Goal: Task Accomplishment & Management: Complete application form

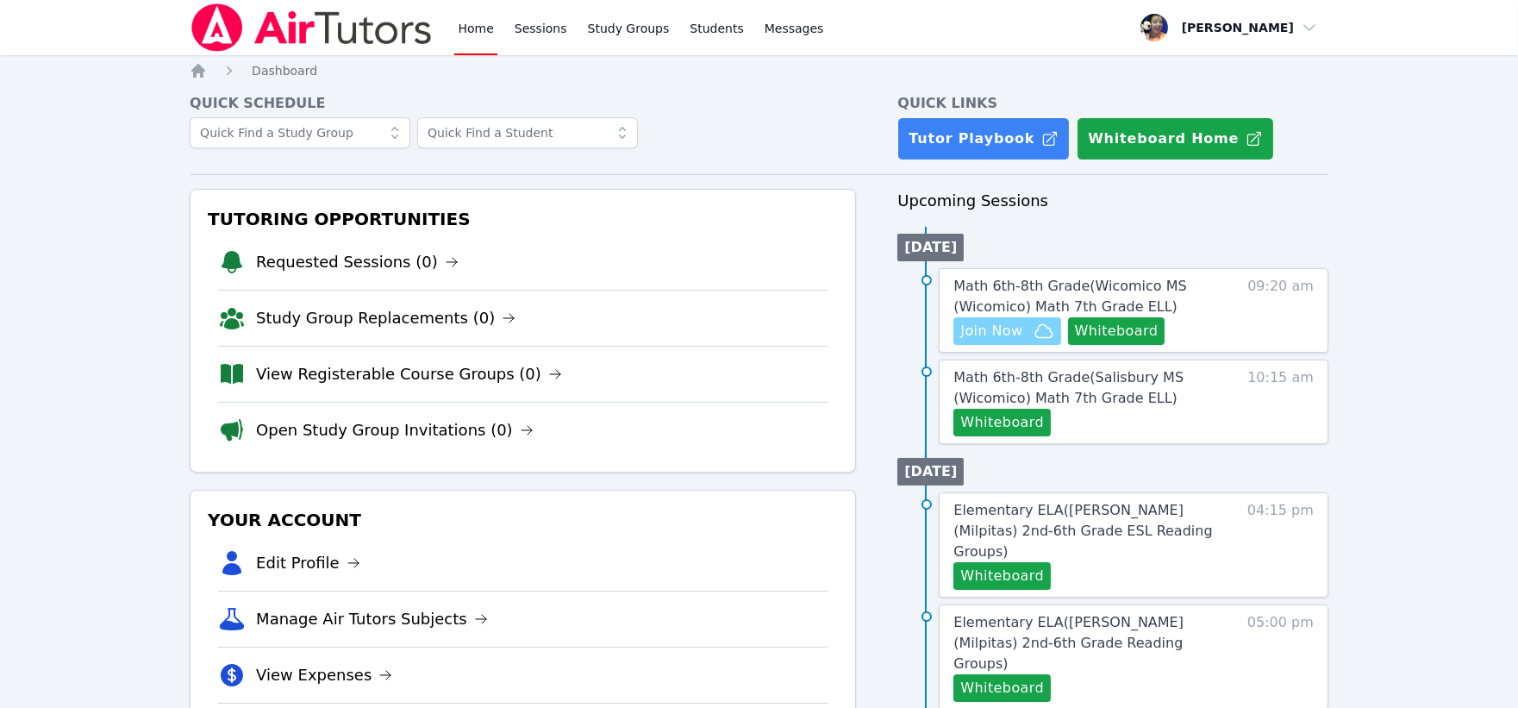
click at [1018, 330] on span "Join Now" at bounding box center [991, 331] width 62 height 21
click at [1017, 322] on span "Join Now" at bounding box center [991, 331] width 62 height 21
click at [993, 320] on button "Join Now" at bounding box center [1006, 331] width 107 height 28
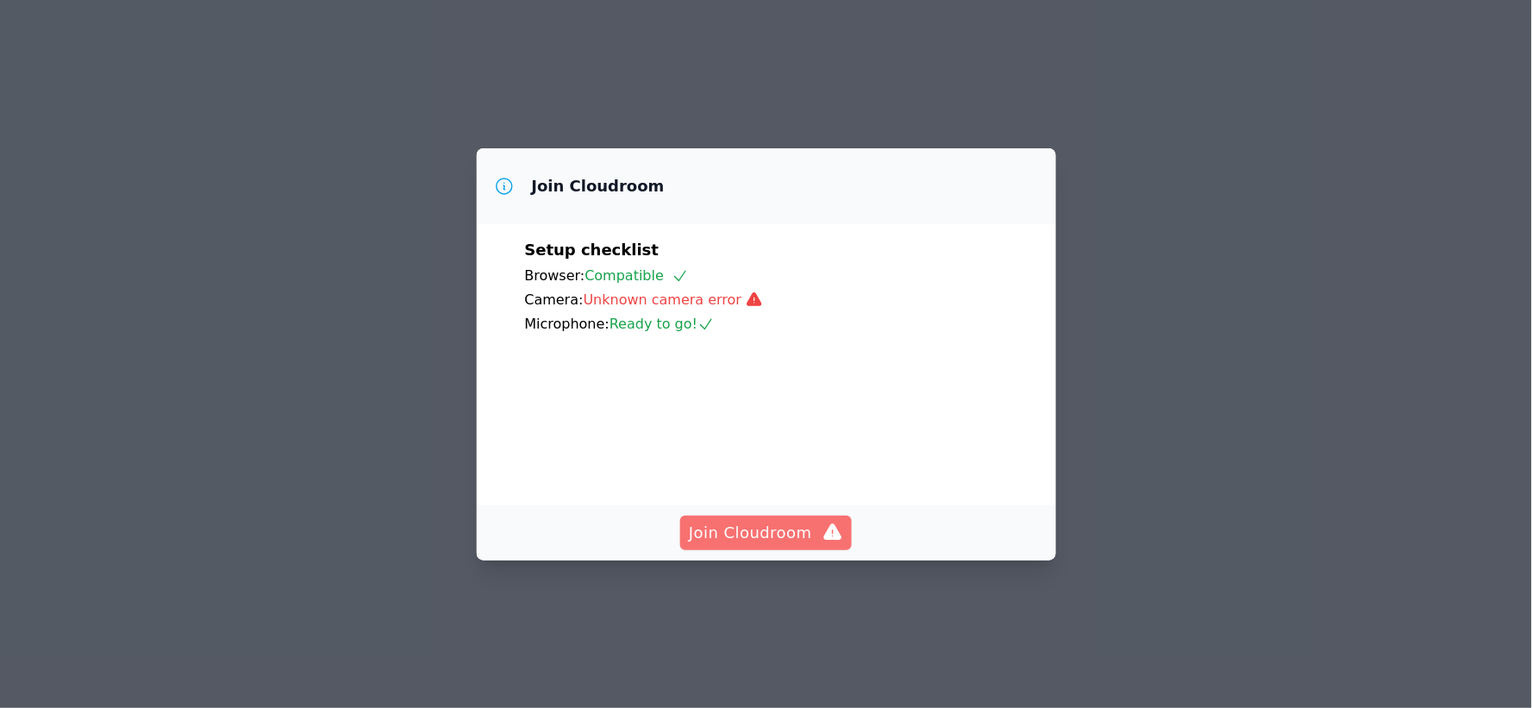
click at [782, 545] on span "Join Cloudroom" at bounding box center [766, 533] width 154 height 24
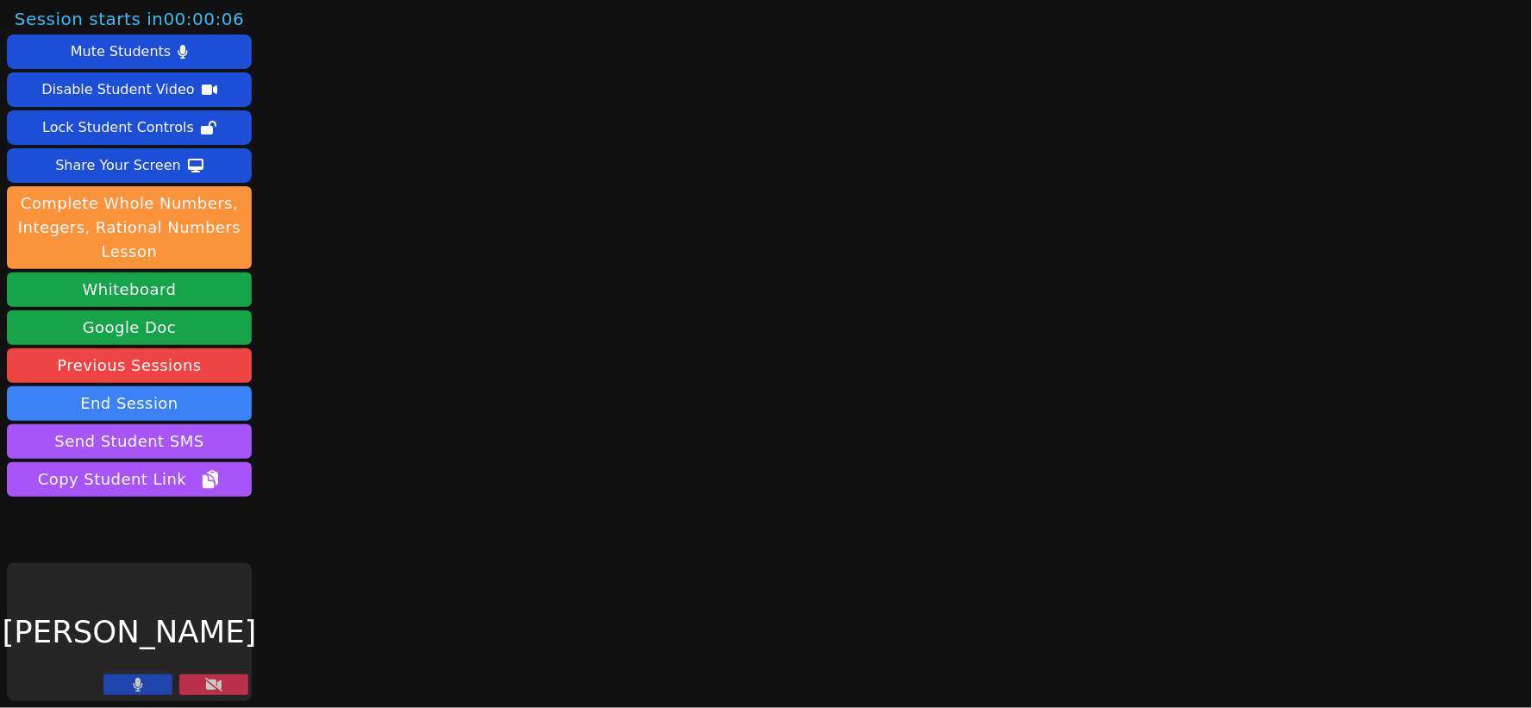
click at [214, 678] on icon at bounding box center [213, 685] width 17 height 14
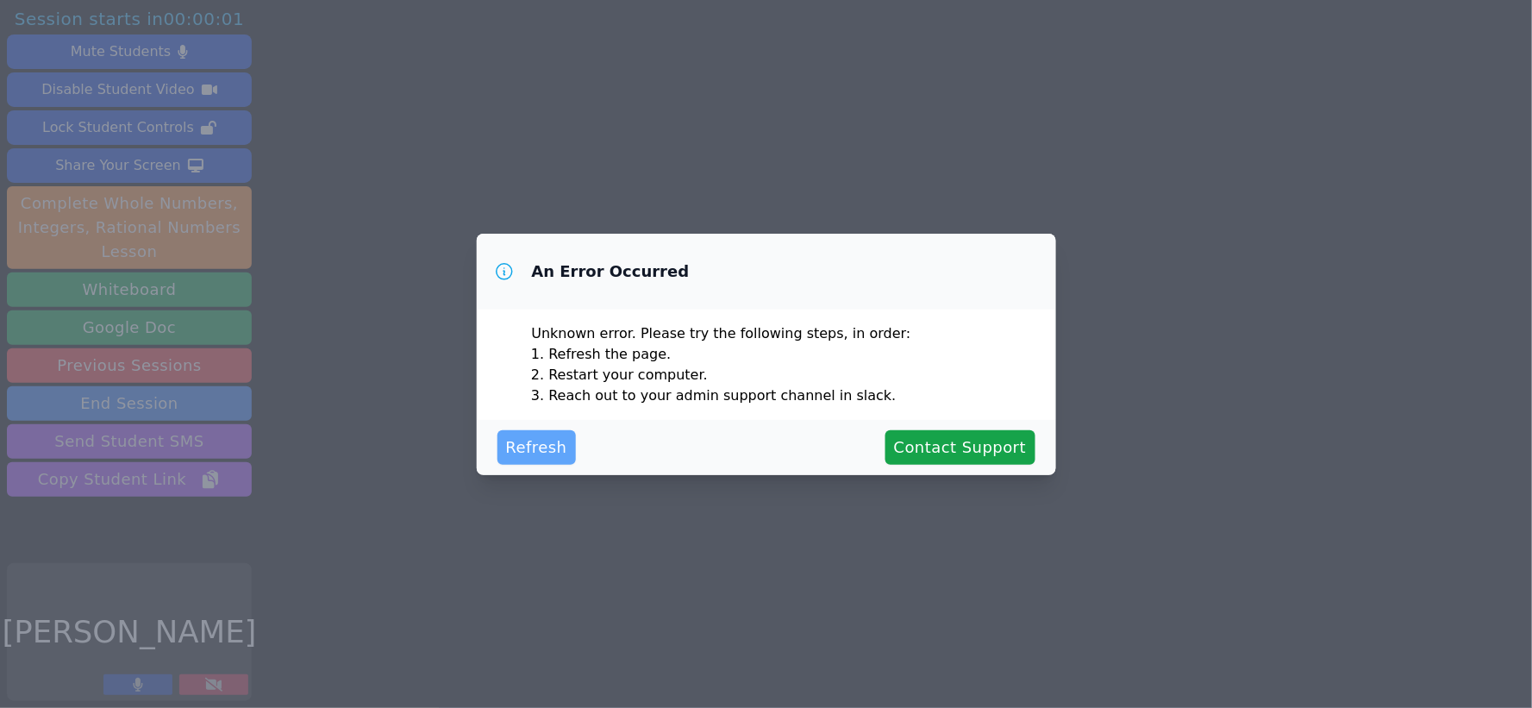
click at [553, 443] on span "Refresh" at bounding box center [536, 447] width 61 height 24
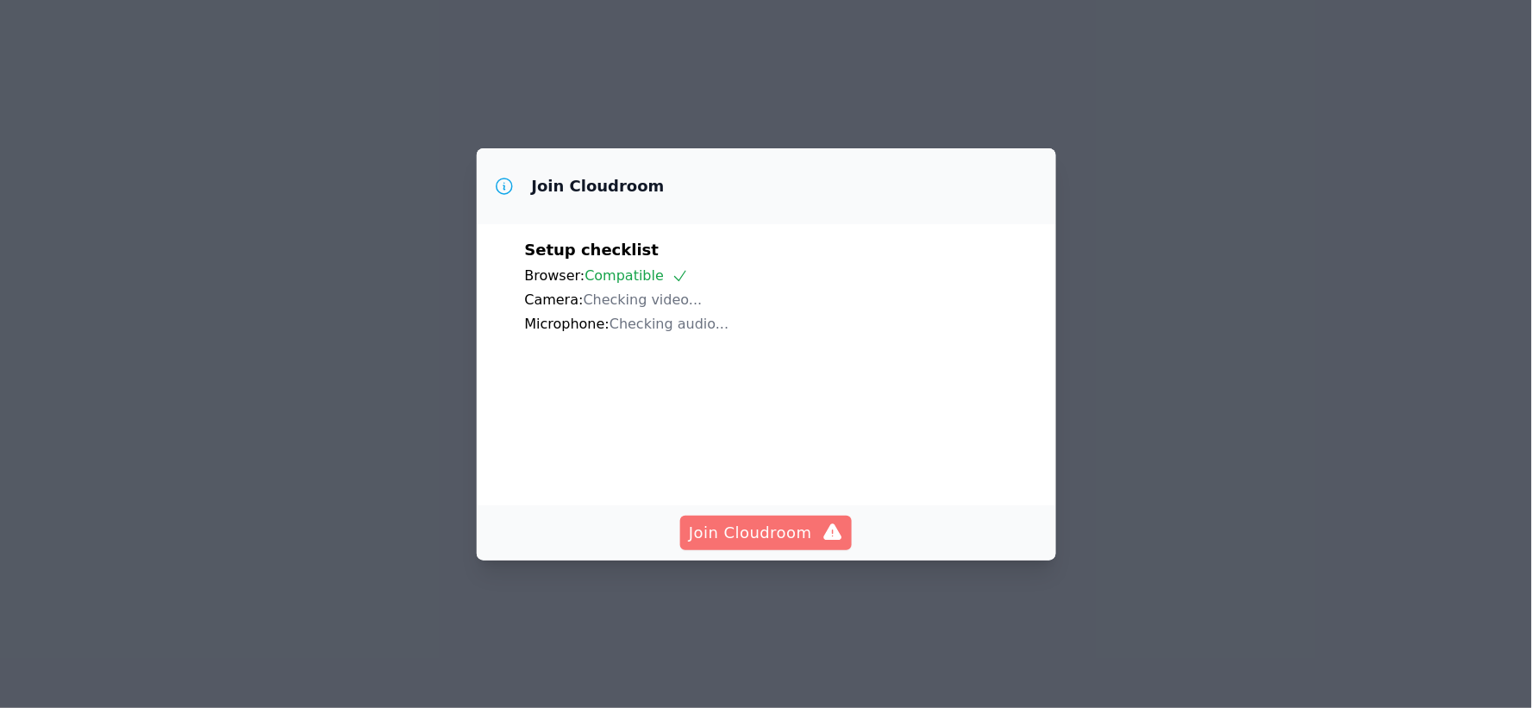
click at [778, 545] on span "Join Cloudroom" at bounding box center [766, 533] width 154 height 24
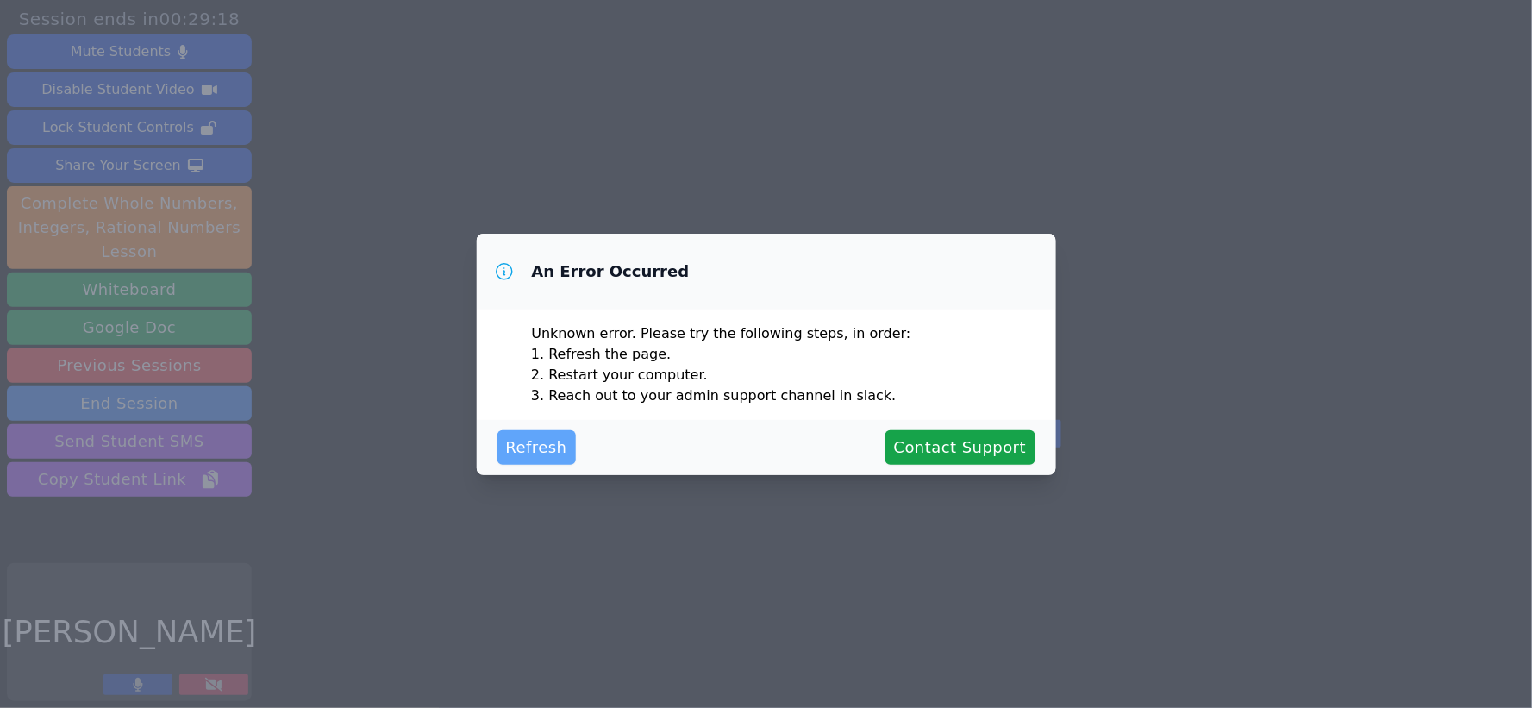
click at [556, 451] on span "Refresh" at bounding box center [536, 447] width 61 height 24
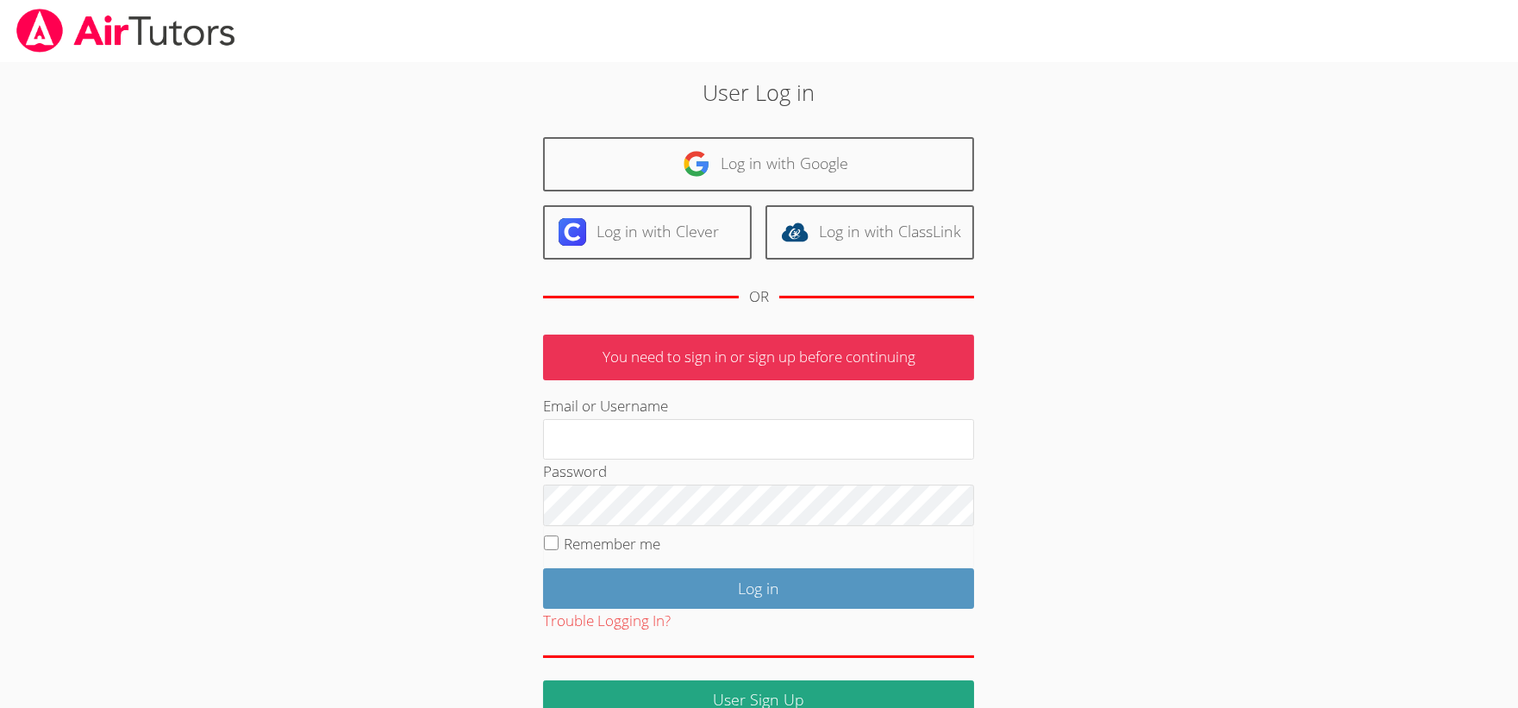
type input "[EMAIL_ADDRESS][DOMAIN_NAME]"
click at [554, 540] on input "Remember me" at bounding box center [551, 542] width 15 height 15
checkbox input "true"
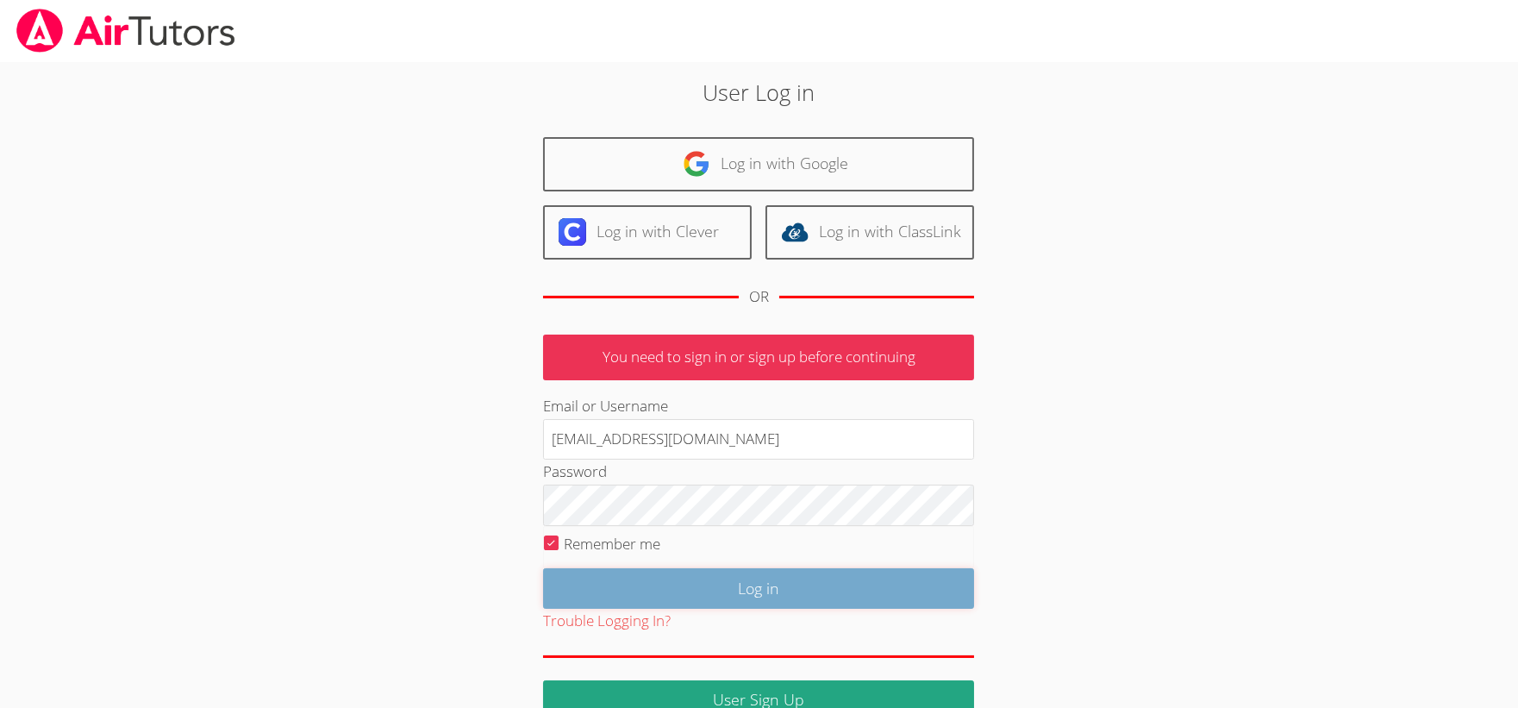
click at [740, 575] on input "Log in" at bounding box center [758, 588] width 431 height 41
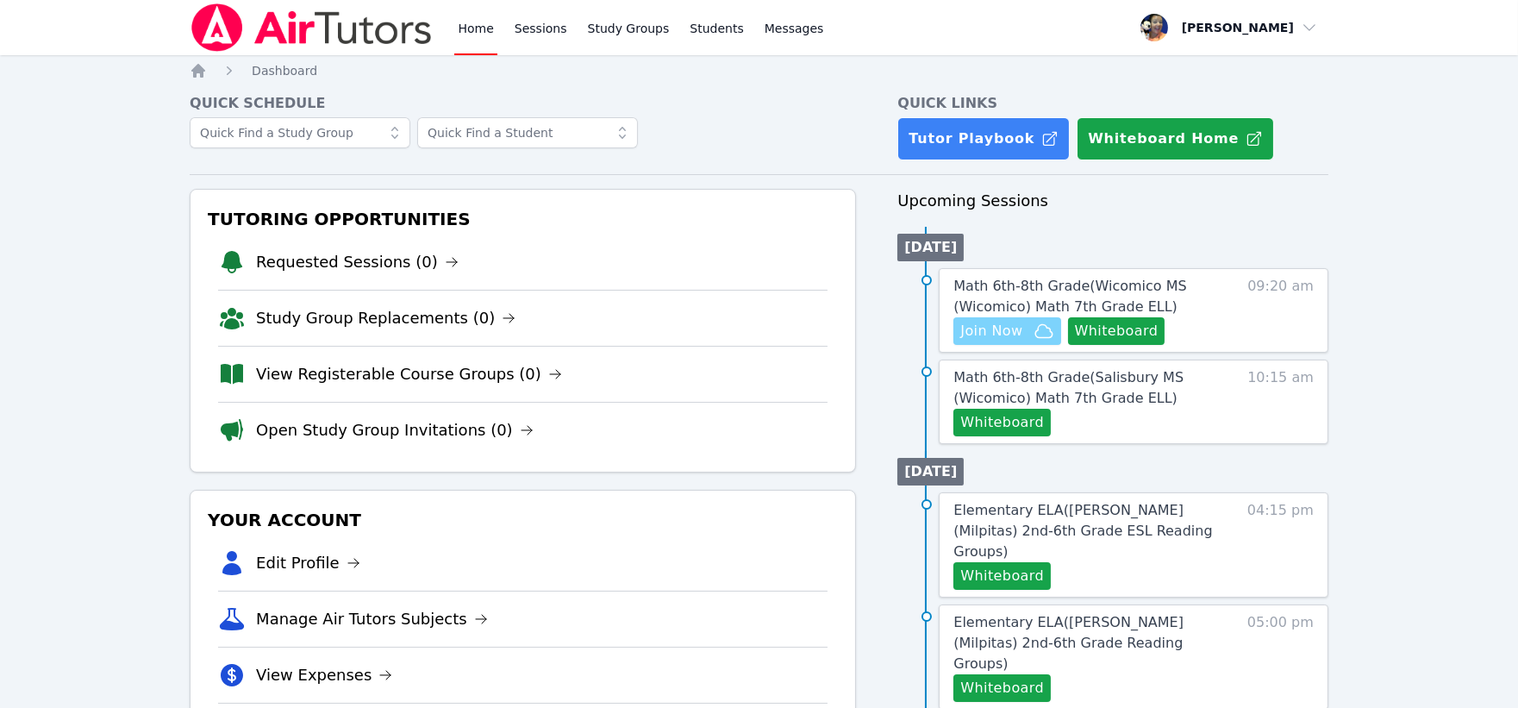
click at [1009, 323] on span "Join Now" at bounding box center [991, 331] width 62 height 21
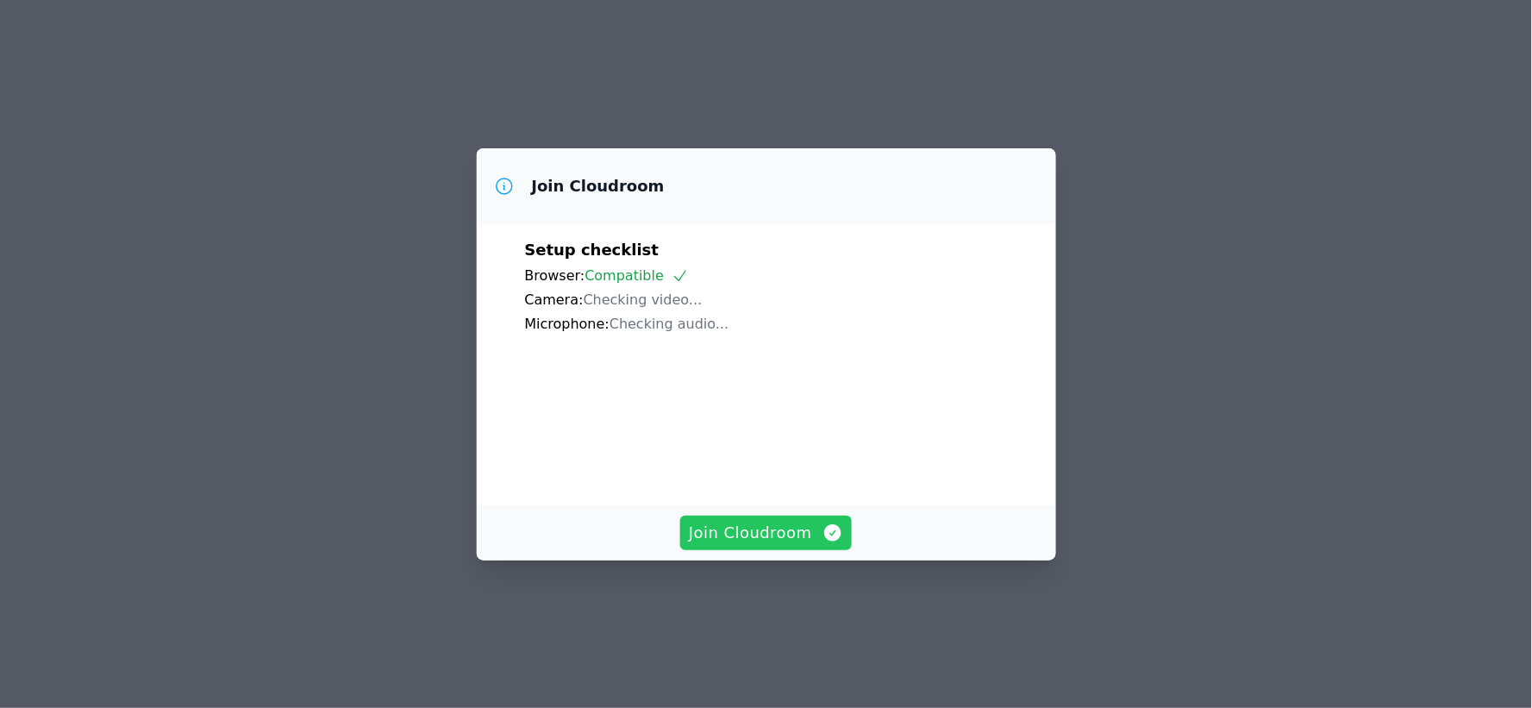
click at [764, 545] on span "Join Cloudroom" at bounding box center [766, 533] width 154 height 24
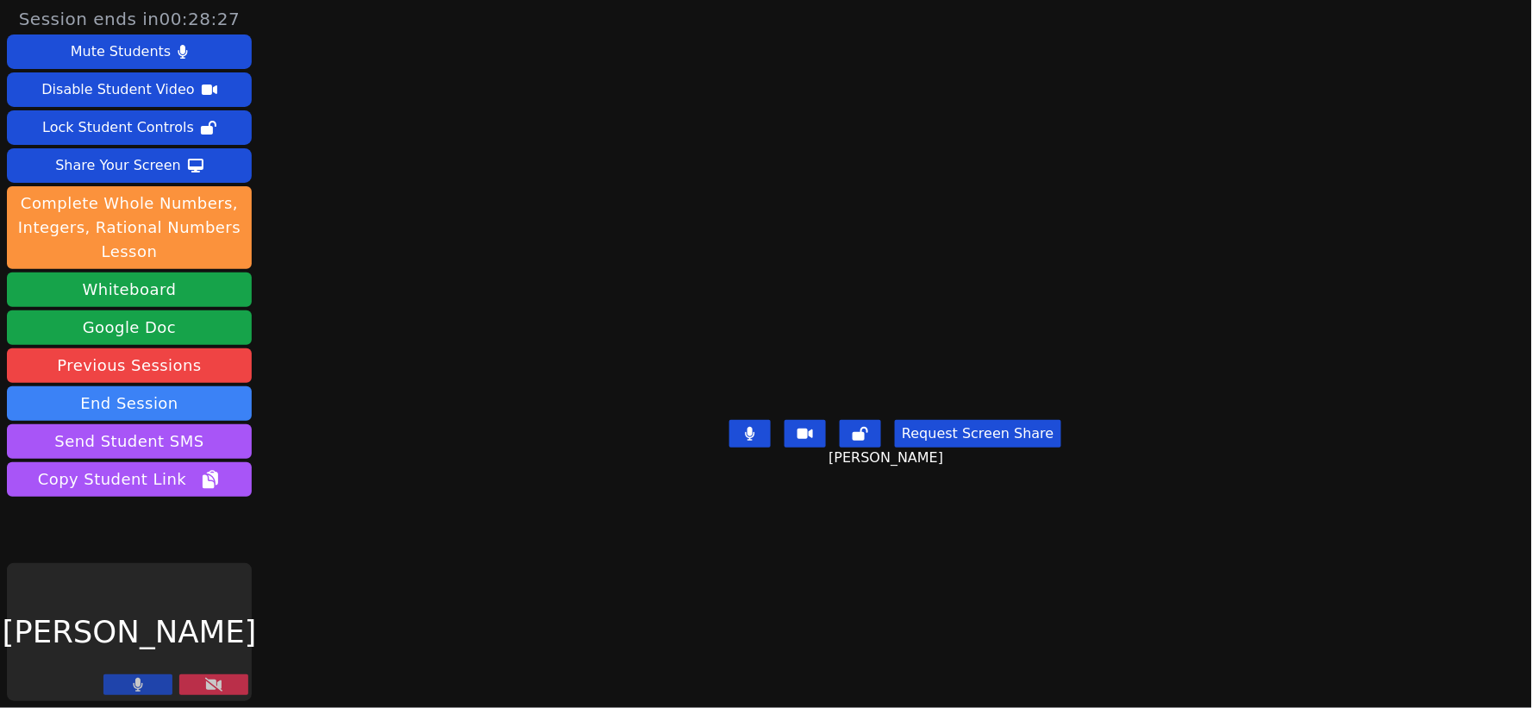
click at [219, 684] on icon at bounding box center [213, 685] width 17 height 14
click at [309, 622] on div "Session ends in 00:28:23 Mute Students Disable Student Video Lock Student Contr…" at bounding box center [766, 354] width 1532 height 708
click at [1191, 643] on main "Guervensley Charles Request Screen Share Guervensley Charles" at bounding box center [895, 354] width 646 height 708
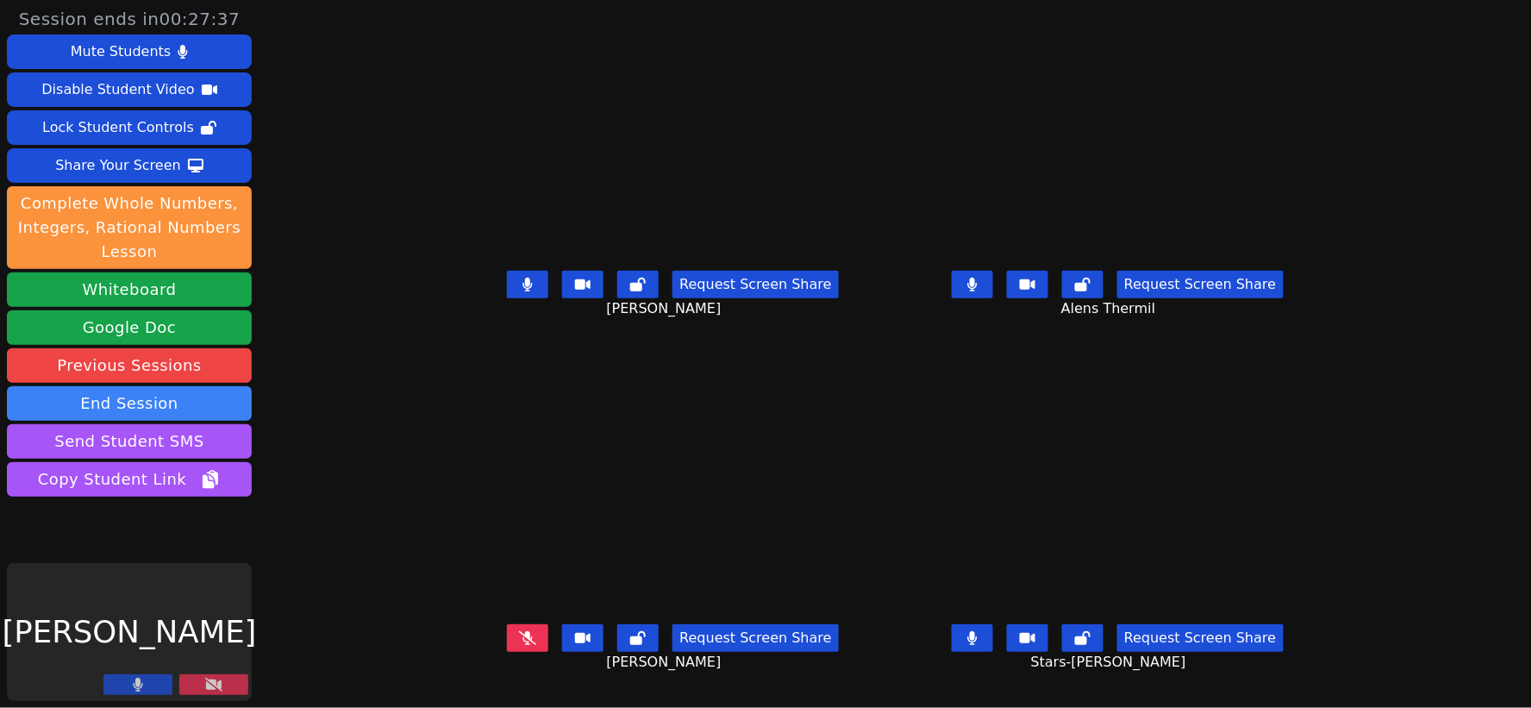
click at [225, 676] on button at bounding box center [213, 684] width 69 height 21
click at [228, 681] on button at bounding box center [213, 684] width 69 height 21
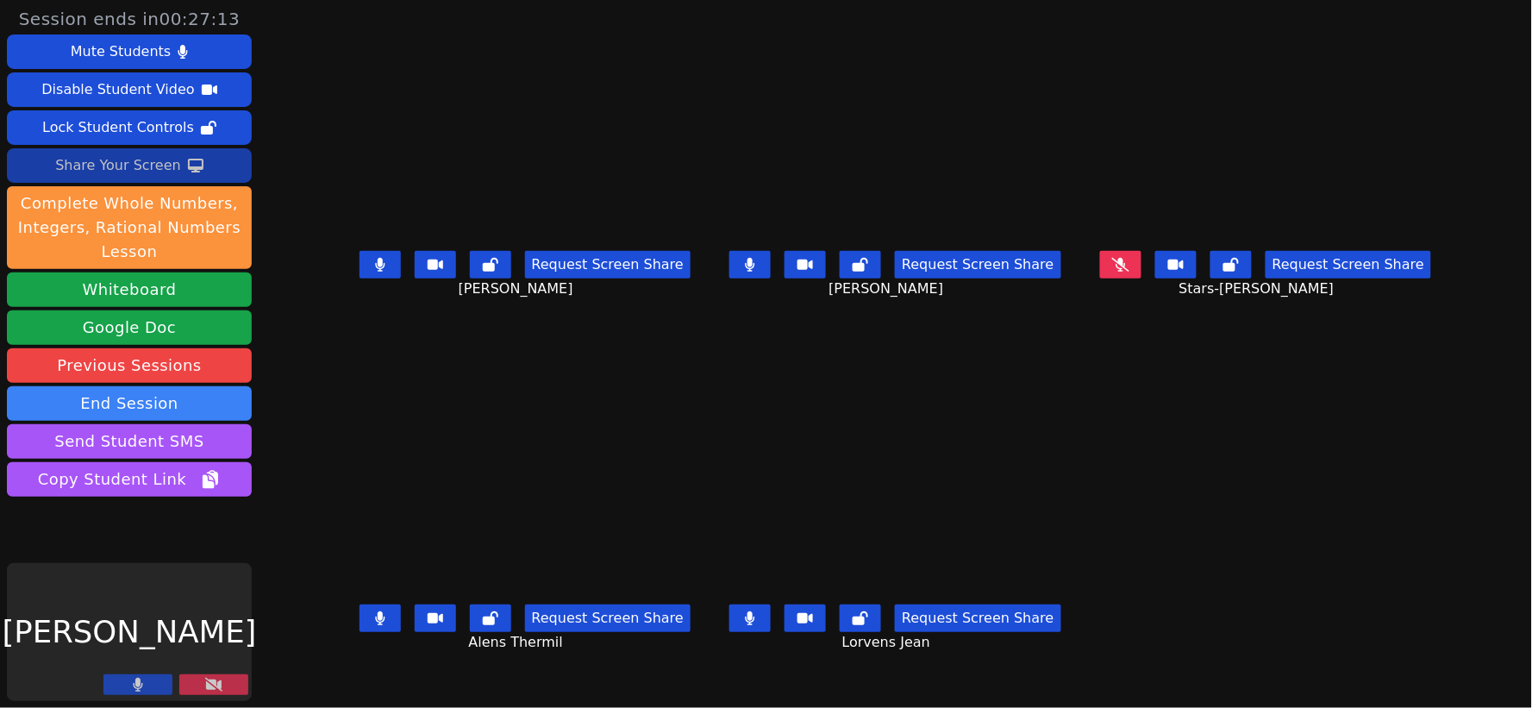
click at [141, 165] on div "Share Your Screen" at bounding box center [118, 166] width 126 height 28
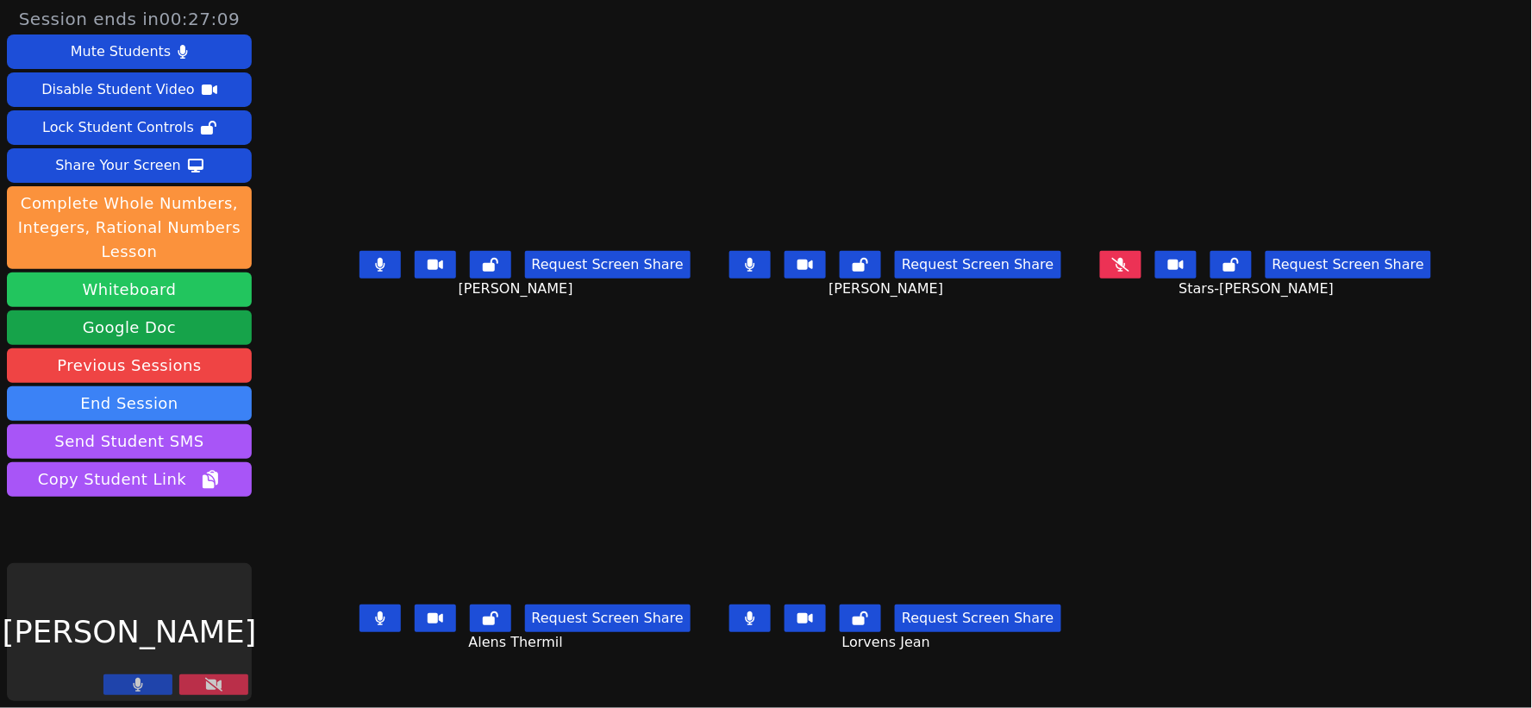
click at [114, 293] on button "Whiteboard" at bounding box center [129, 289] width 245 height 34
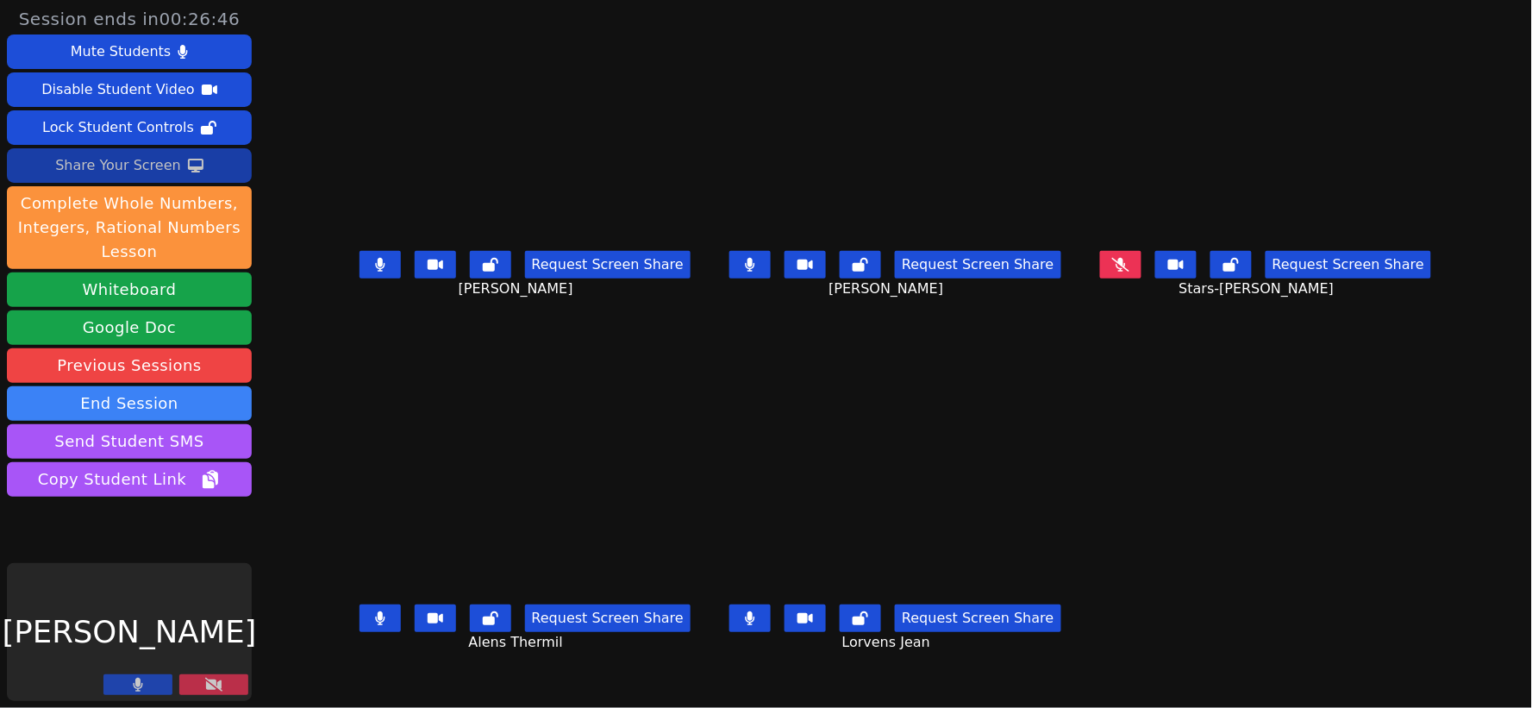
click at [113, 166] on div "Share Your Screen" at bounding box center [118, 166] width 126 height 28
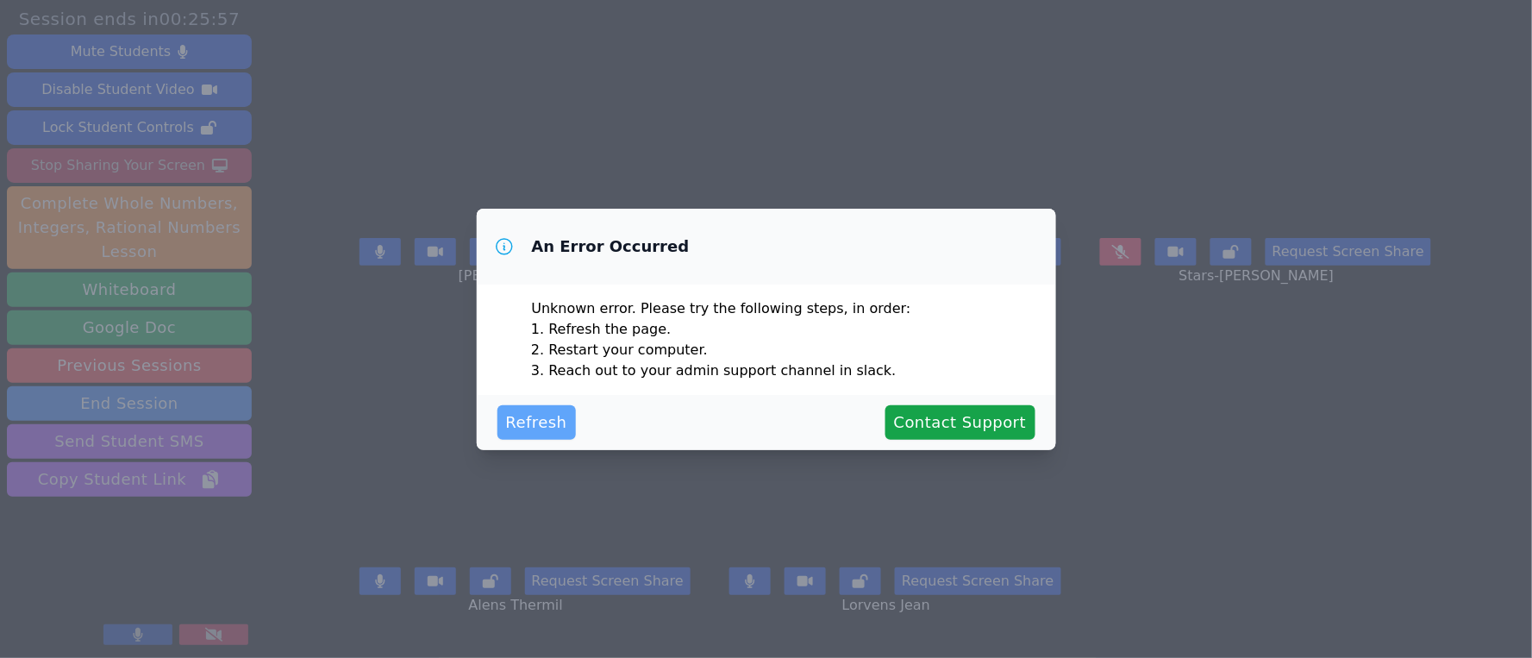
click at [540, 416] on span "Refresh" at bounding box center [536, 422] width 61 height 24
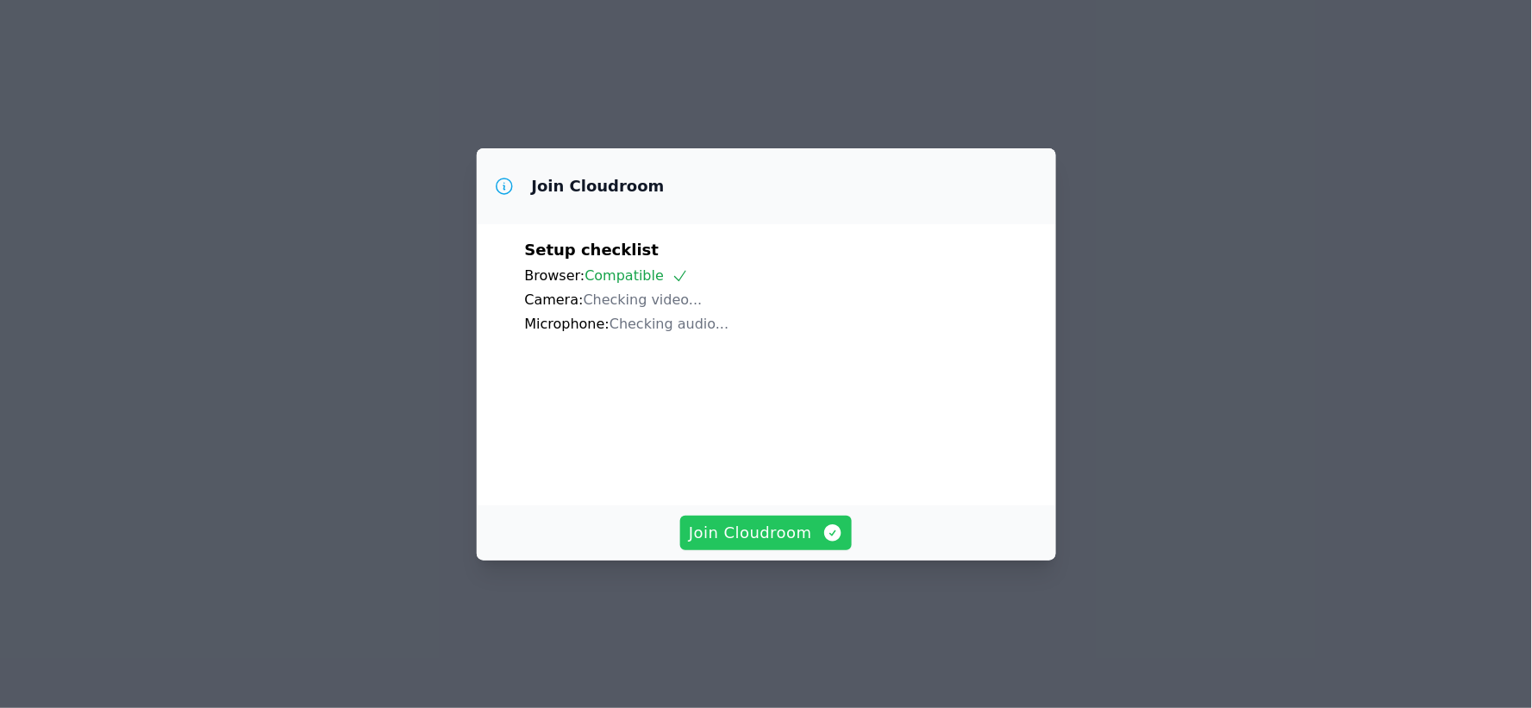
click at [770, 545] on span "Join Cloudroom" at bounding box center [766, 533] width 154 height 24
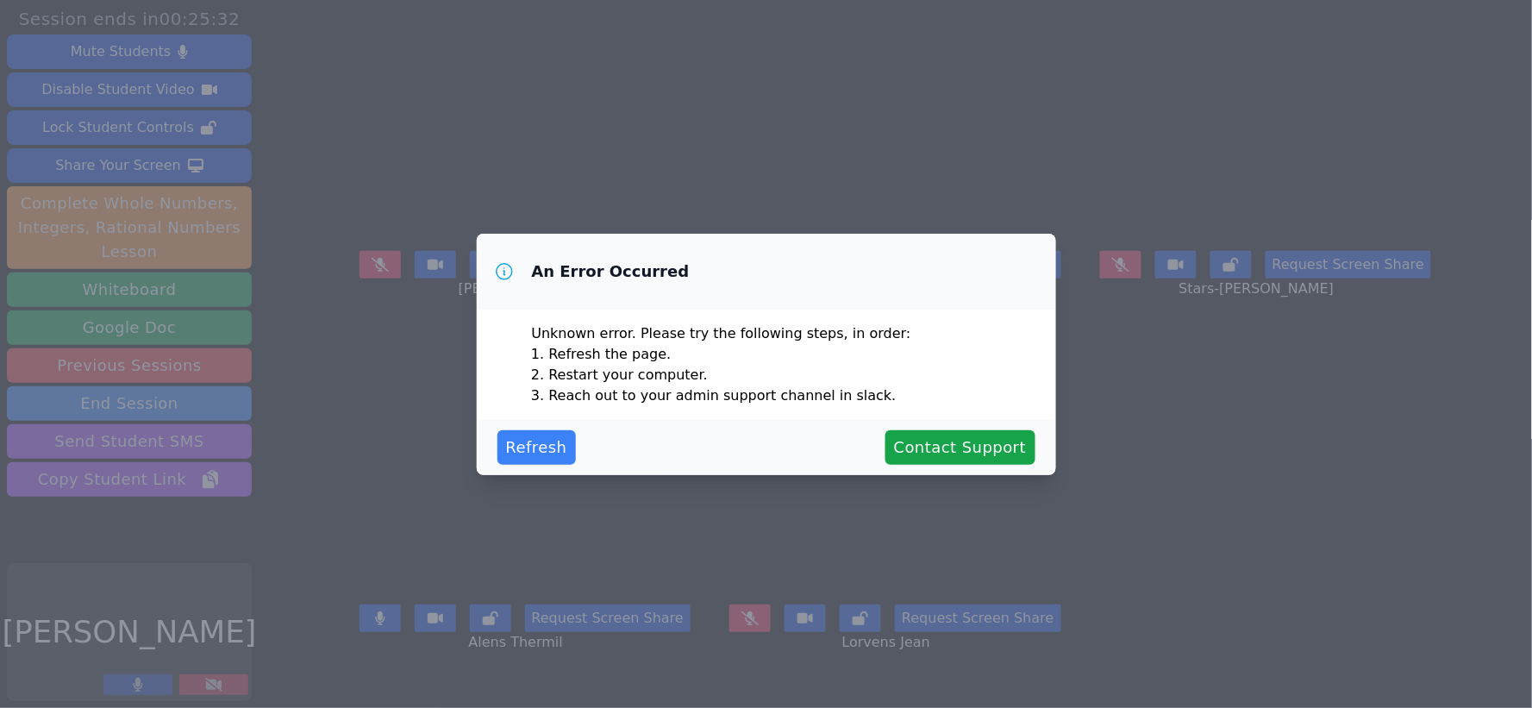
click at [1179, 477] on div "An Error Occurred Unknown error. Please try the following steps, in order: Refr…" at bounding box center [766, 354] width 1532 height 708
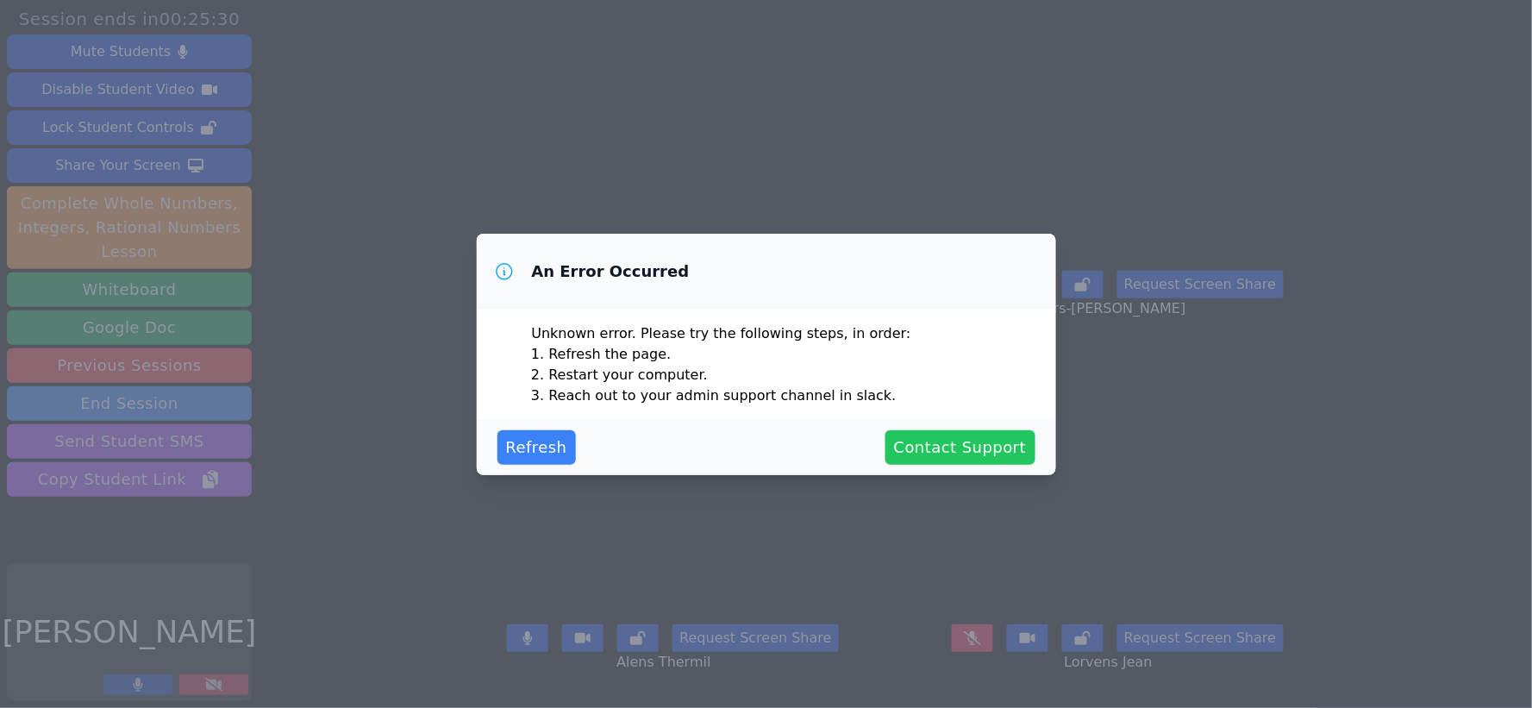
click at [965, 444] on button "Contact Support" at bounding box center [960, 447] width 150 height 34
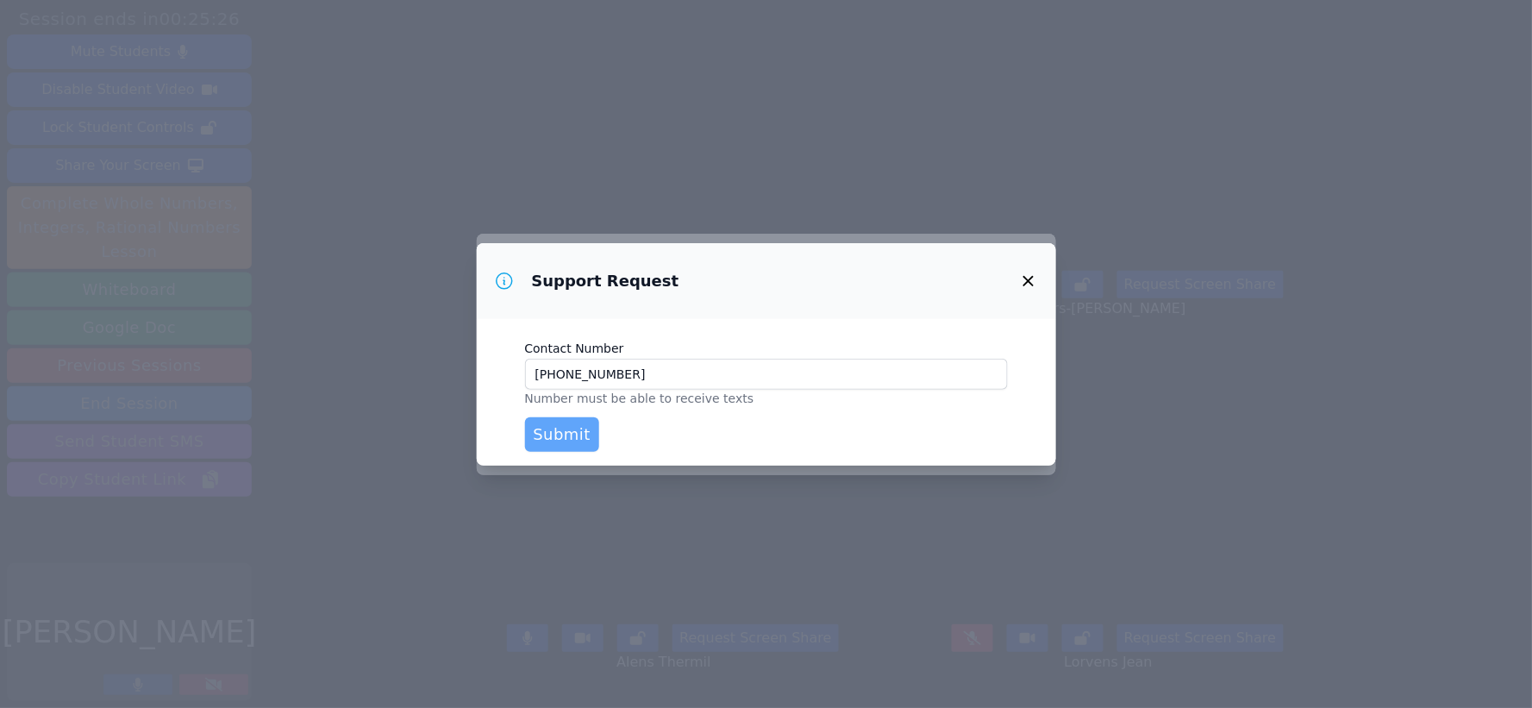
click at [571, 429] on span "Submit" at bounding box center [563, 434] width 58 height 24
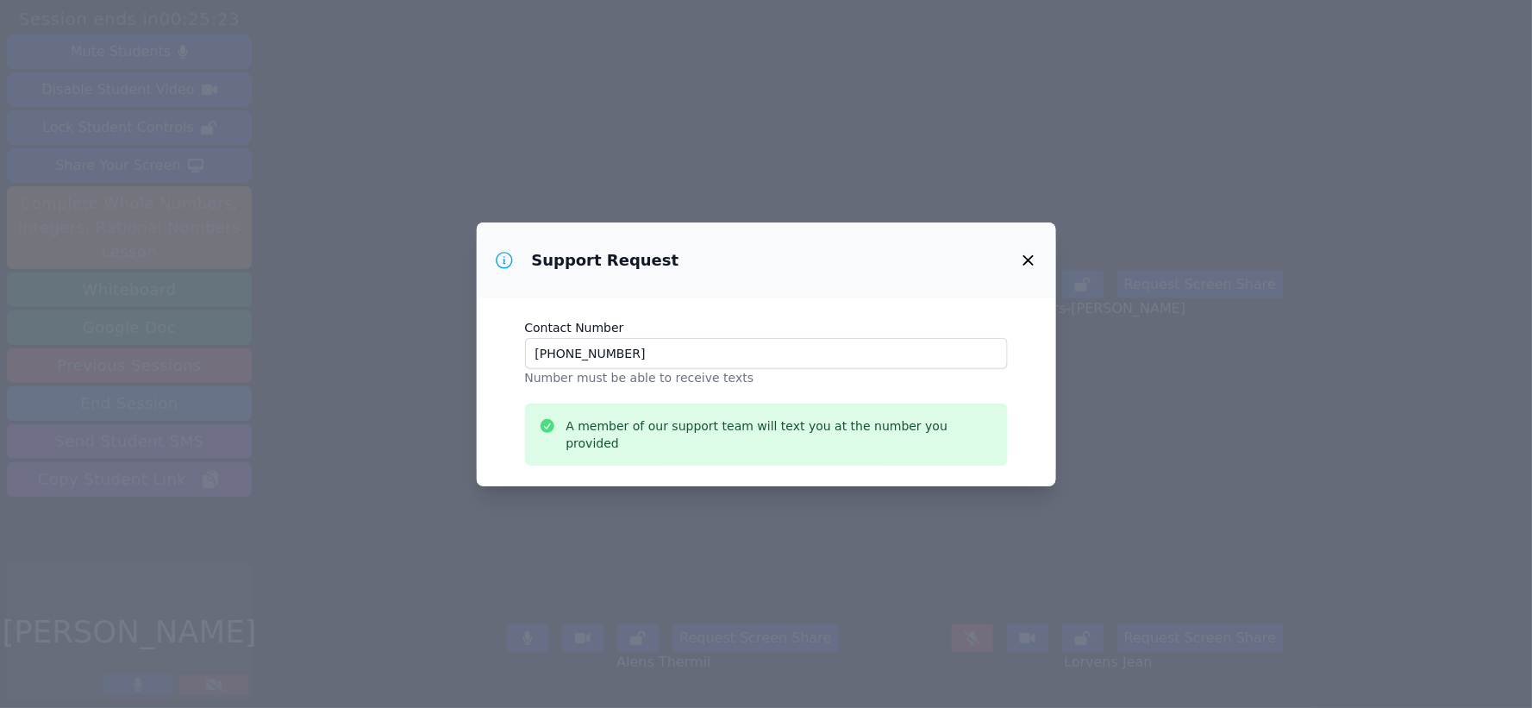
click at [1030, 265] on icon "button" at bounding box center [1027, 260] width 10 height 10
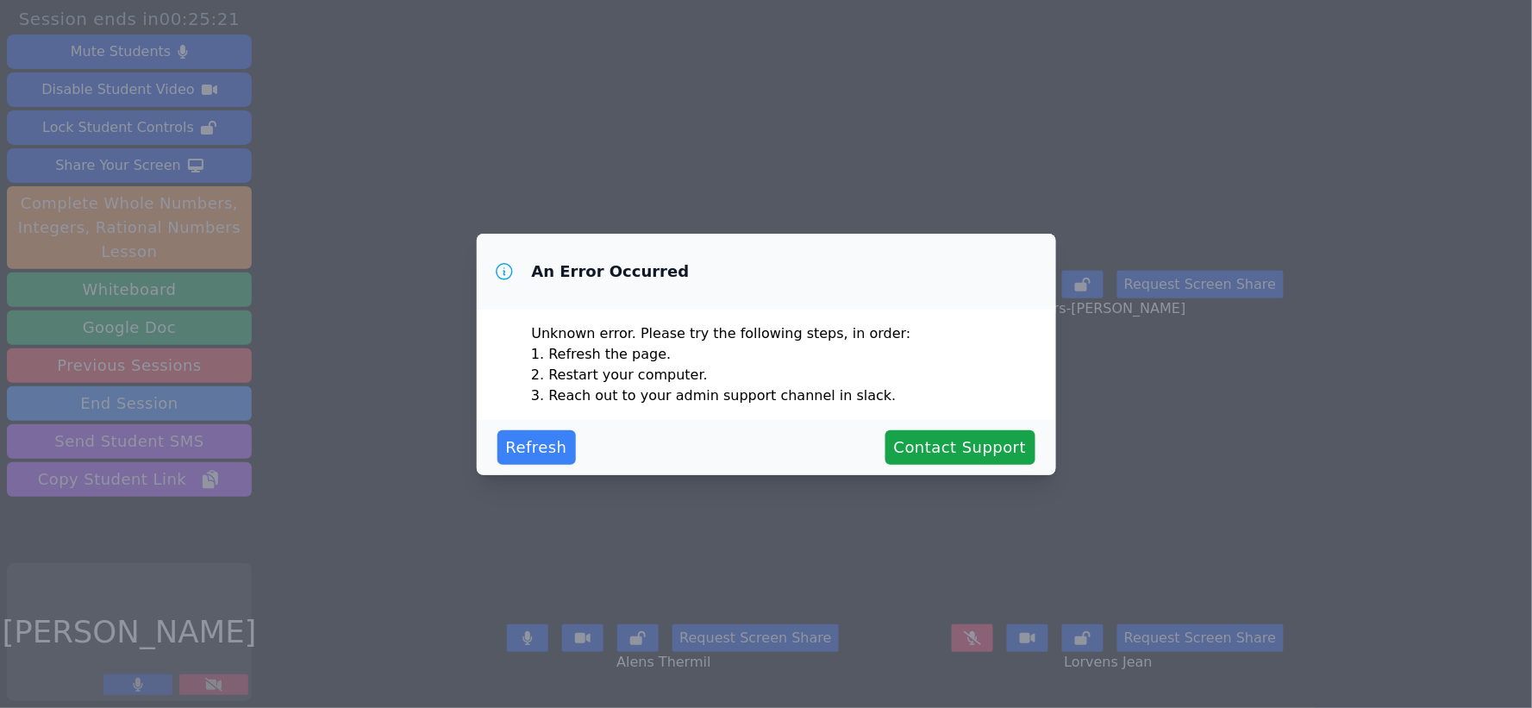
click at [314, 472] on div "An Error Occurred Unknown error. Please try the following steps, in order: Refr…" at bounding box center [766, 354] width 1532 height 708
click at [543, 443] on span "Refresh" at bounding box center [536, 447] width 61 height 24
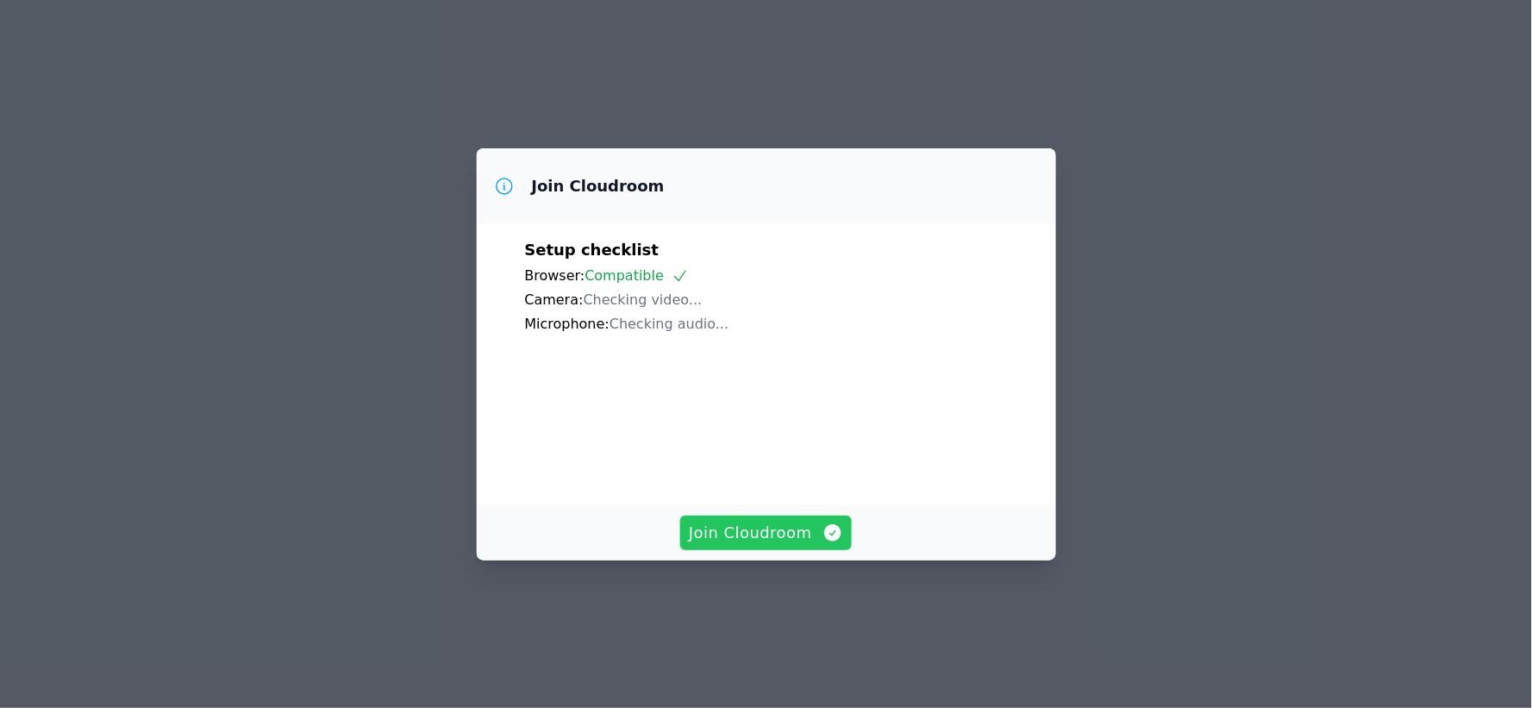
click at [781, 545] on span "Join Cloudroom" at bounding box center [766, 533] width 154 height 24
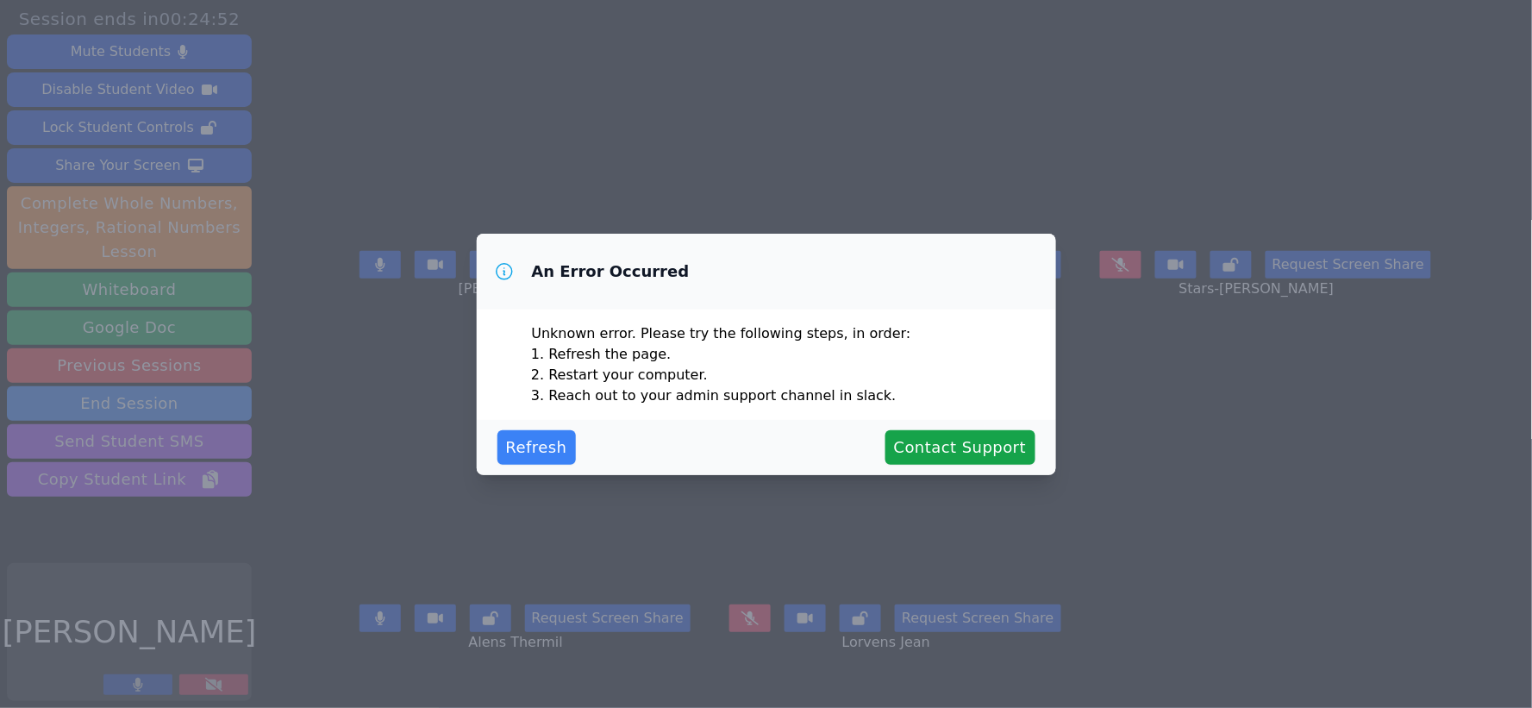
click at [390, 445] on div "An Error Occurred Unknown error. Please try the following steps, in order: Refr…" at bounding box center [766, 354] width 1532 height 708
click at [547, 449] on span "Refresh" at bounding box center [536, 447] width 61 height 24
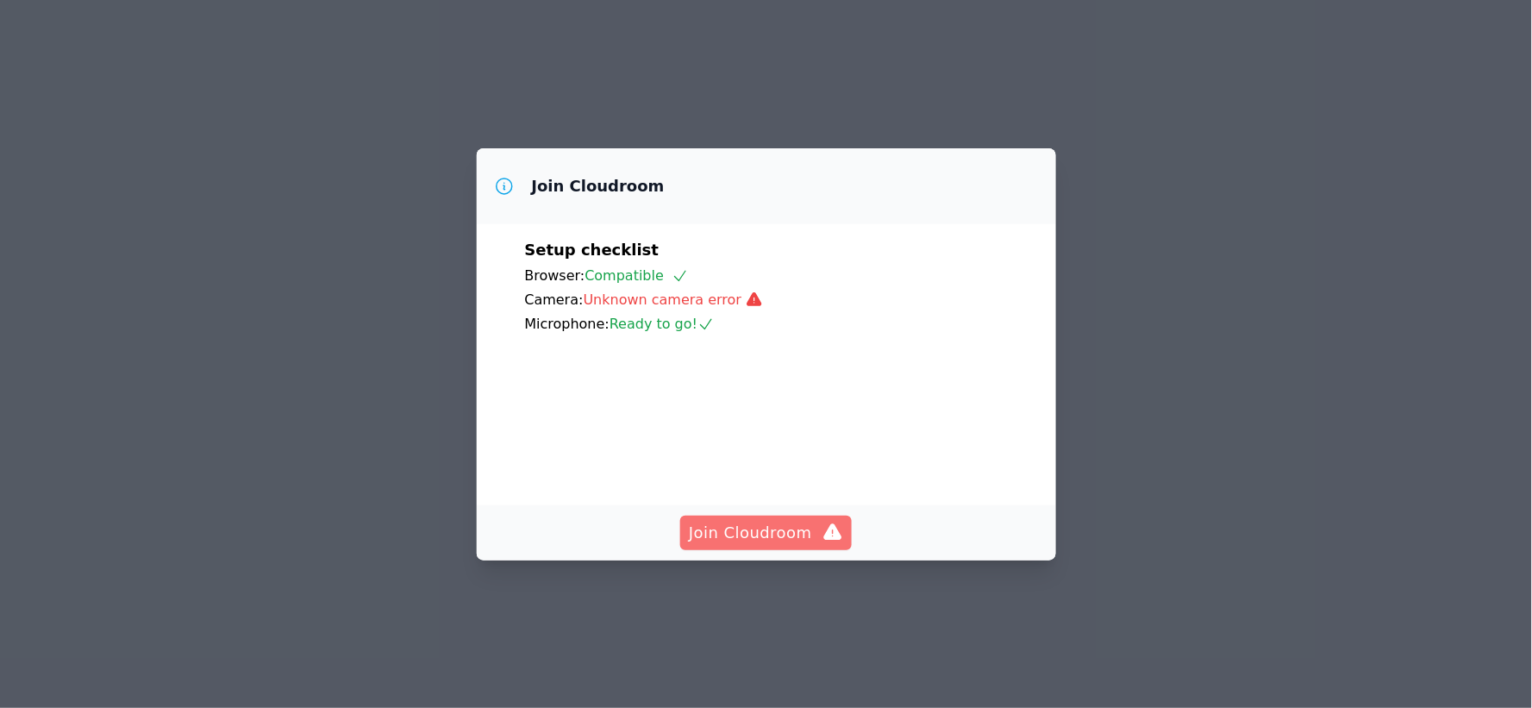
click at [744, 545] on span "Join Cloudroom" at bounding box center [766, 533] width 154 height 24
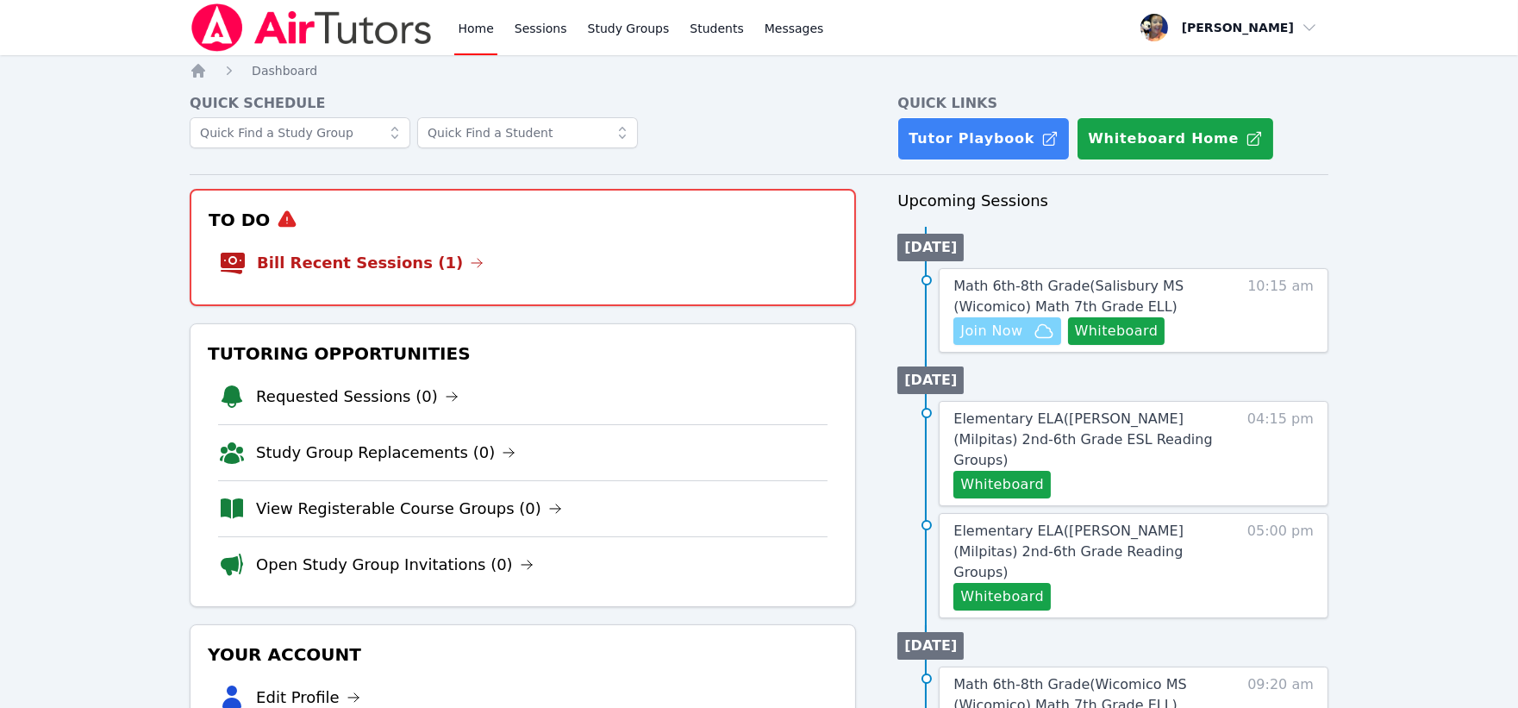
click at [1005, 331] on span "Join Now" at bounding box center [991, 331] width 62 height 21
click at [401, 260] on link "Bill Recent Sessions (1)" at bounding box center [370, 263] width 227 height 24
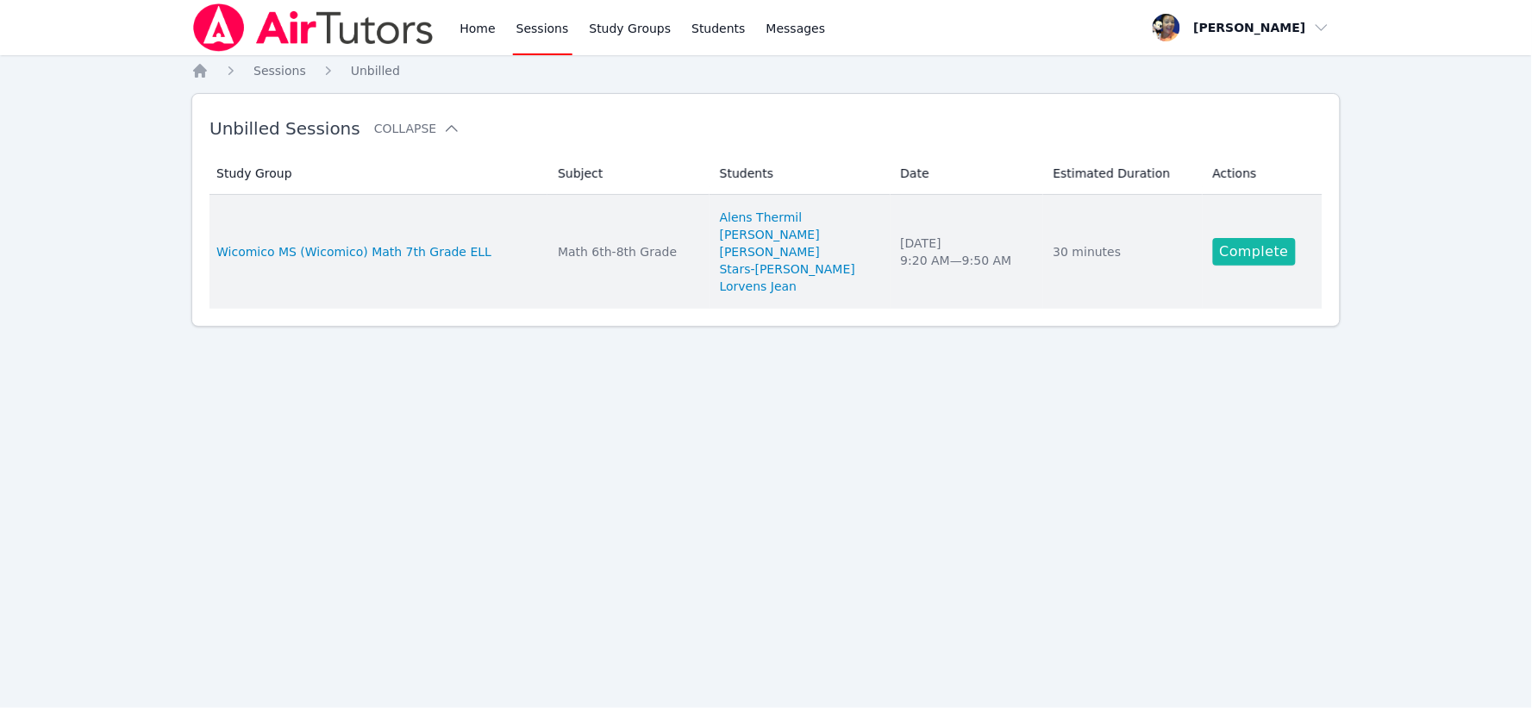
click at [1233, 253] on link "Complete" at bounding box center [1254, 252] width 83 height 28
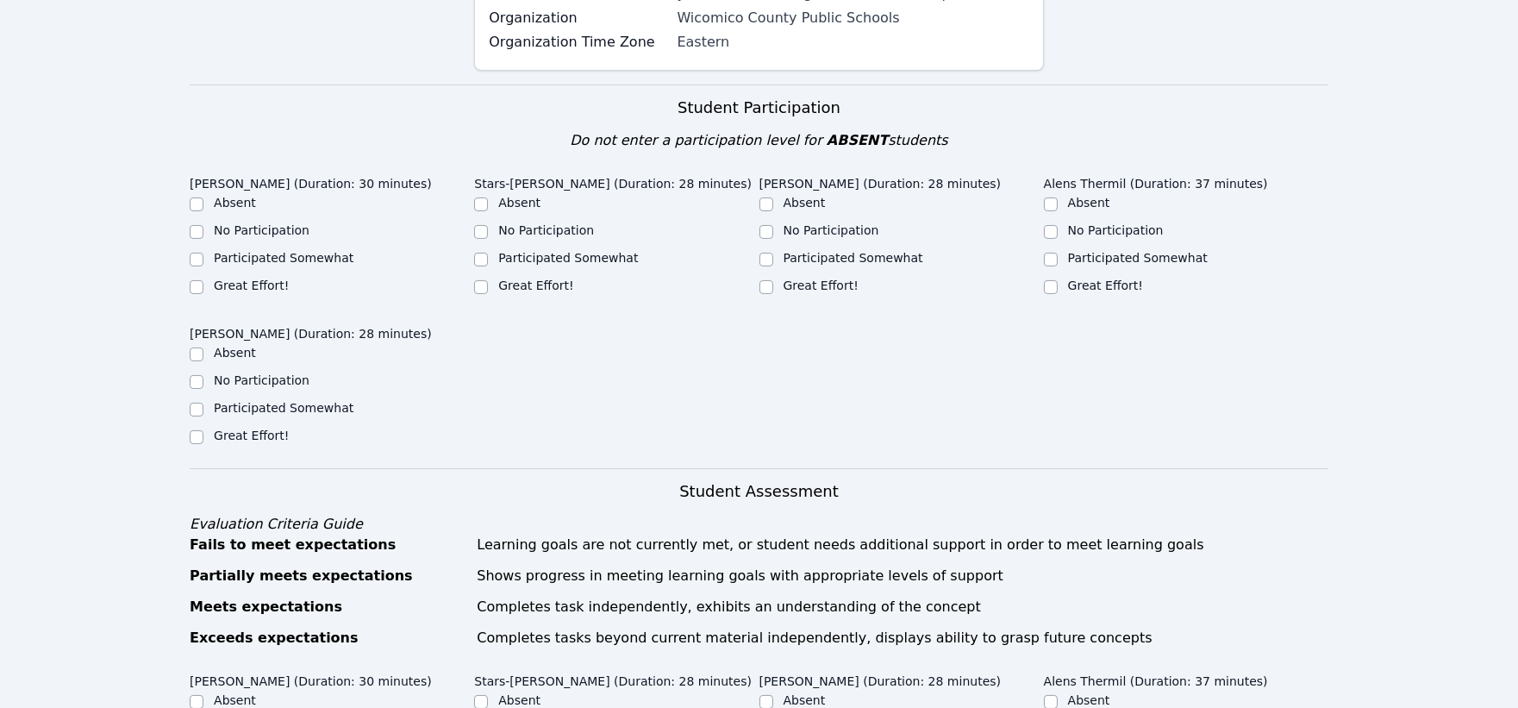
scroll to position [478, 0]
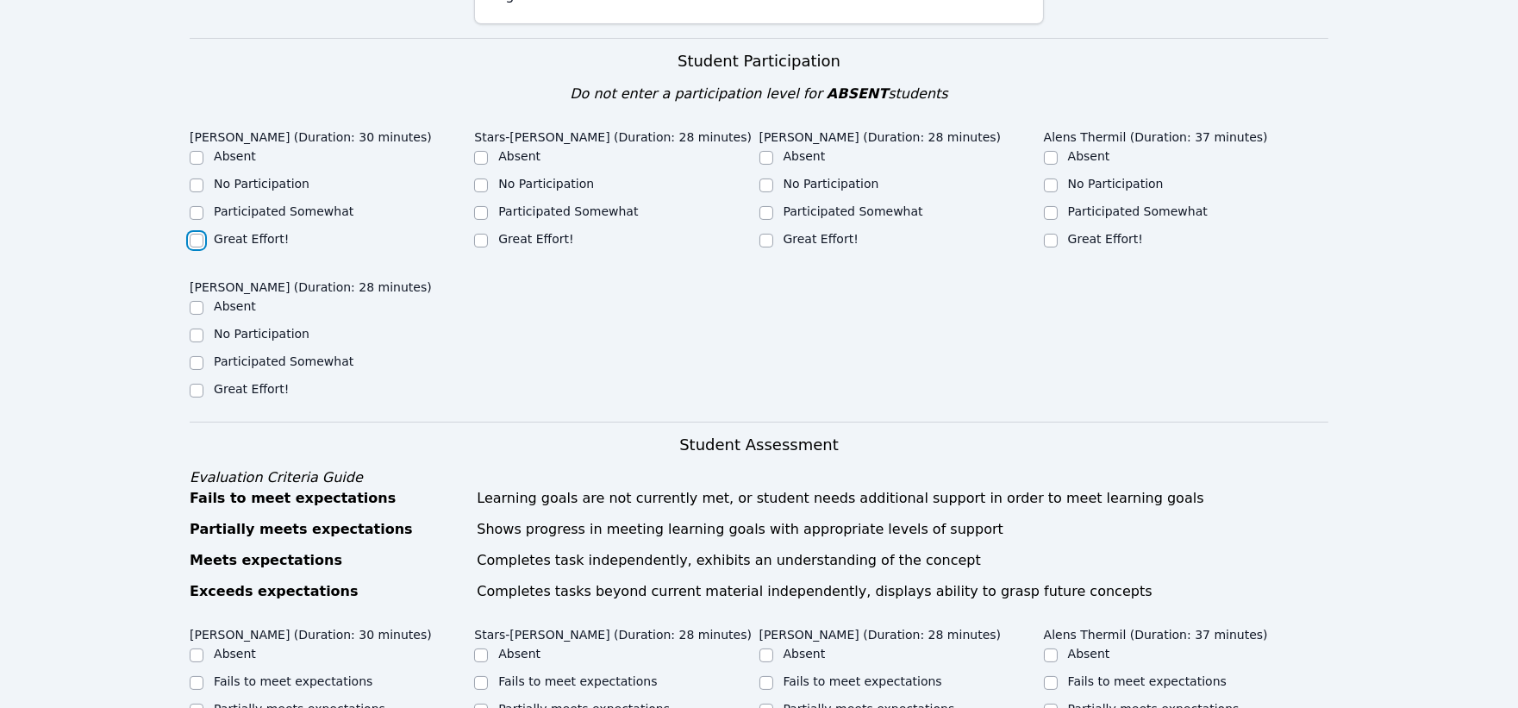
click at [194, 234] on input "Great Effort!" at bounding box center [197, 241] width 14 height 14
checkbox input "true"
click at [479, 234] on input "Great Effort!" at bounding box center [481, 241] width 14 height 14
checkbox input "true"
click at [765, 234] on input "Great Effort!" at bounding box center [766, 241] width 14 height 14
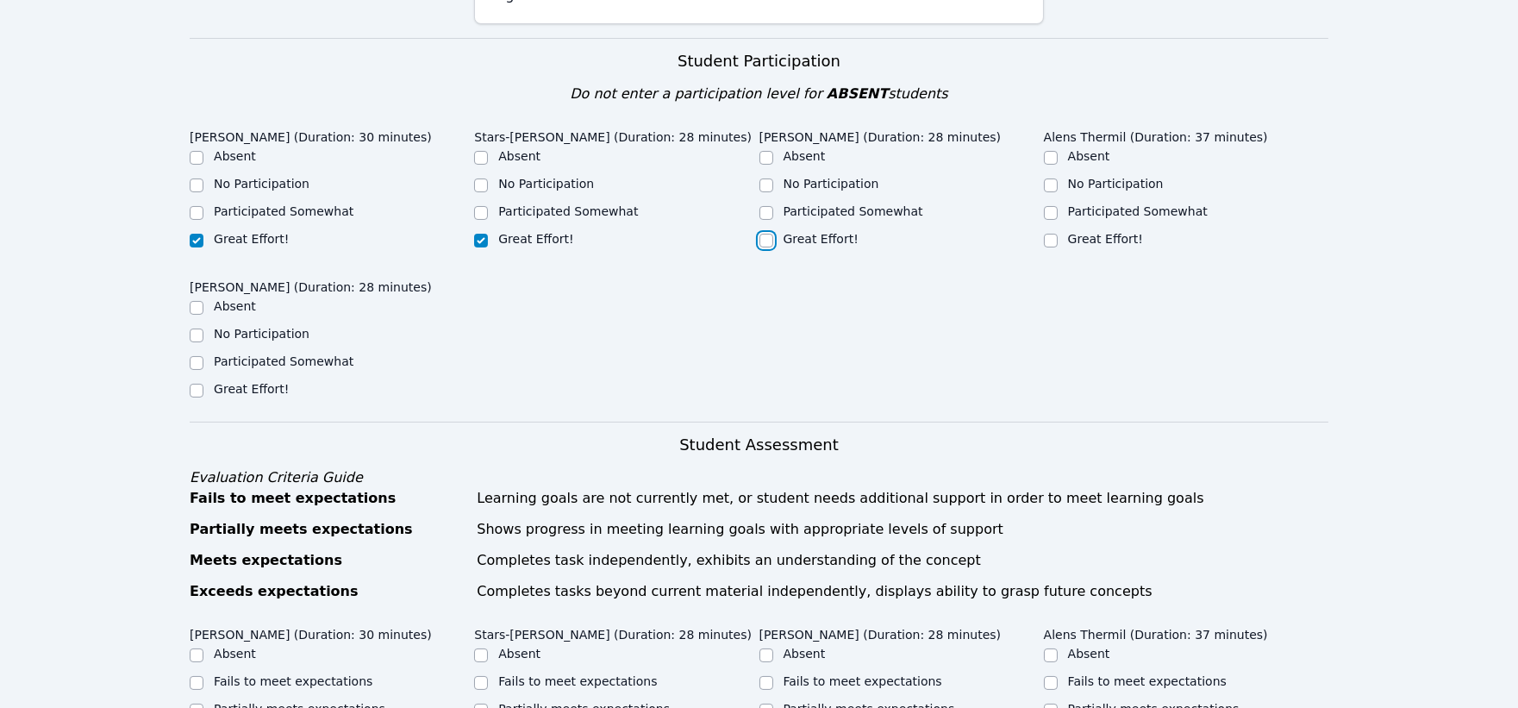
checkbox input "true"
click at [1054, 234] on input "Great Effort!" at bounding box center [1051, 241] width 14 height 14
checkbox input "true"
click at [193, 384] on input "Great Effort!" at bounding box center [197, 391] width 14 height 14
checkbox input "true"
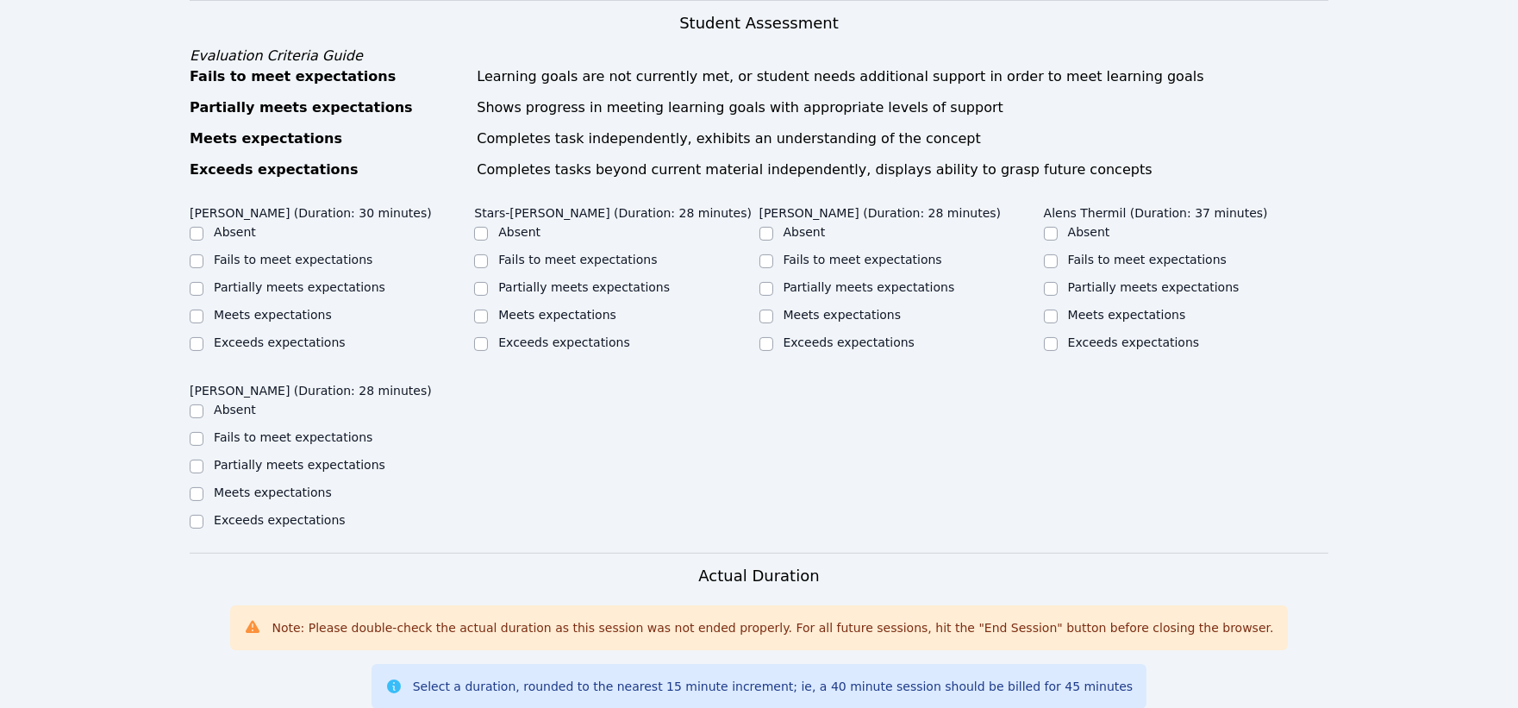
scroll to position [958, 0]
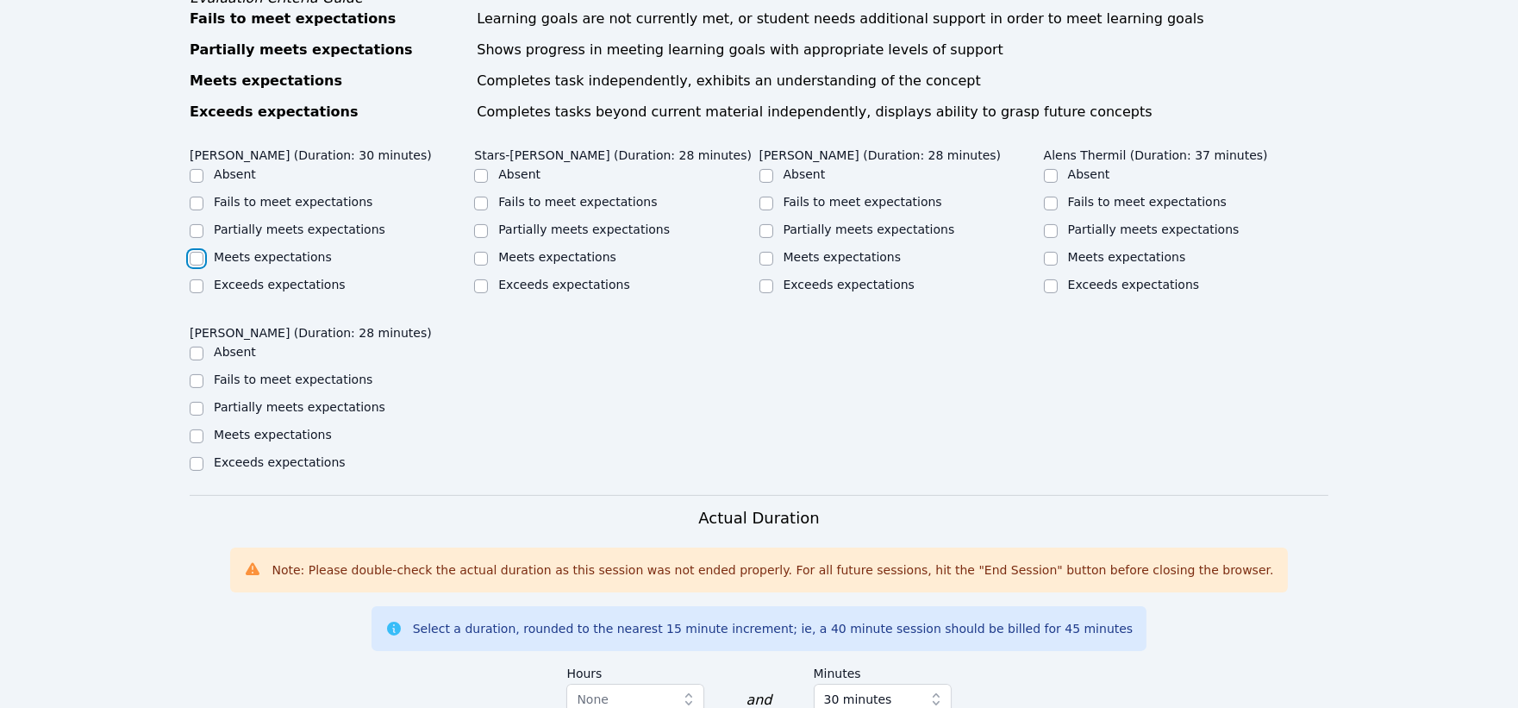
click at [197, 252] on input "Meets expectations" at bounding box center [197, 259] width 14 height 14
checkbox input "true"
click at [483, 252] on input "Meets expectations" at bounding box center [481, 259] width 14 height 14
checkbox input "true"
click at [767, 197] on input "Fails to meet expectations" at bounding box center [766, 204] width 14 height 14
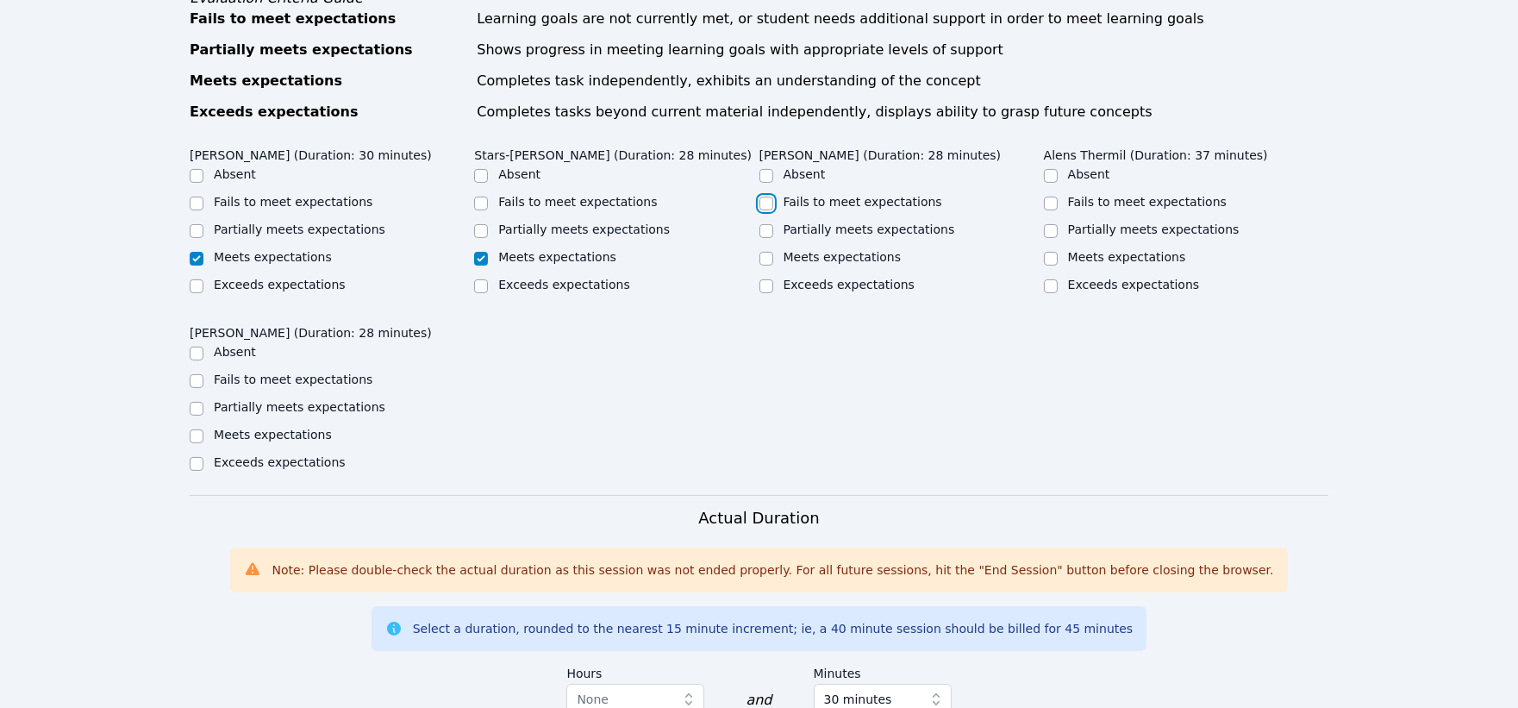
checkbox input "true"
click at [1049, 224] on input "Partially meets expectations" at bounding box center [1051, 231] width 14 height 14
checkbox input "true"
click at [197, 402] on input "Partially meets expectations" at bounding box center [197, 409] width 14 height 14
checkbox input "true"
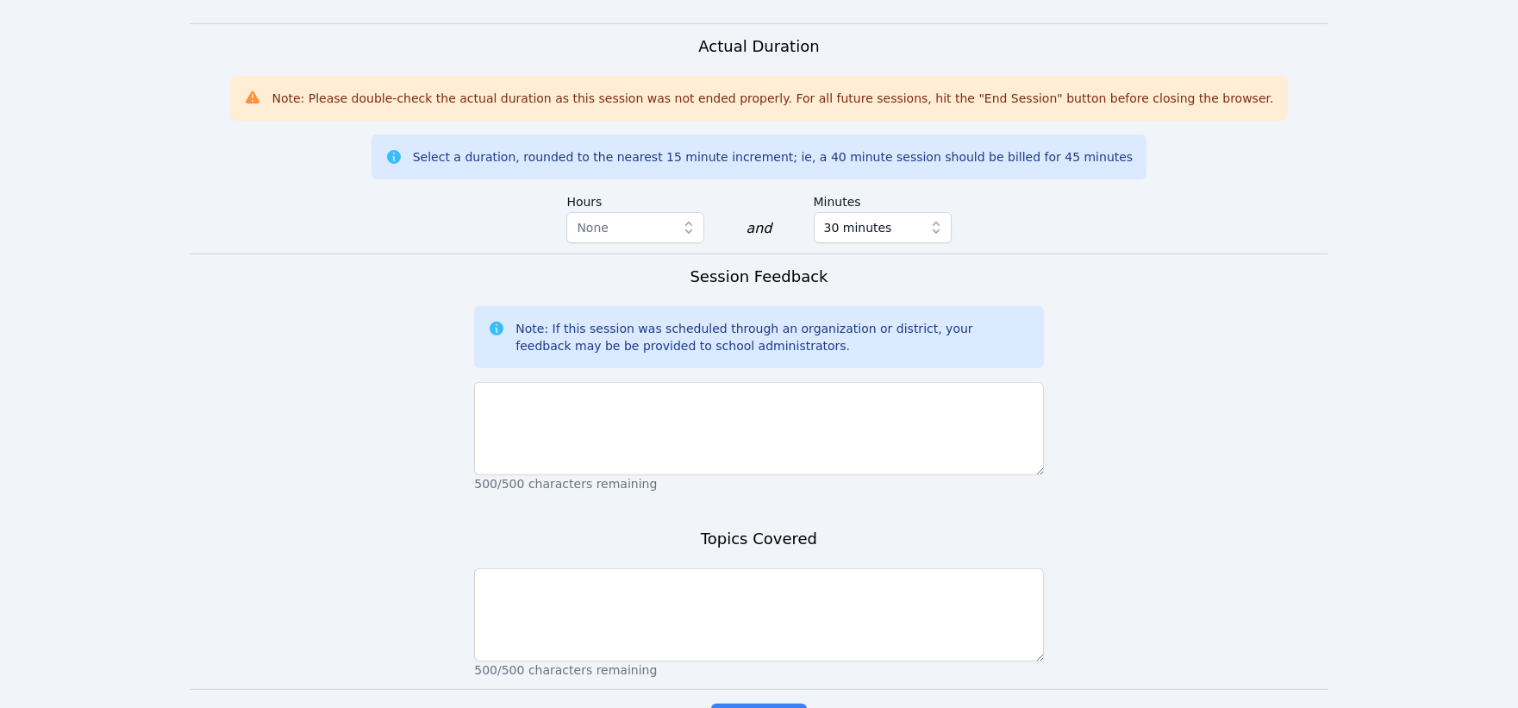
scroll to position [1436, 0]
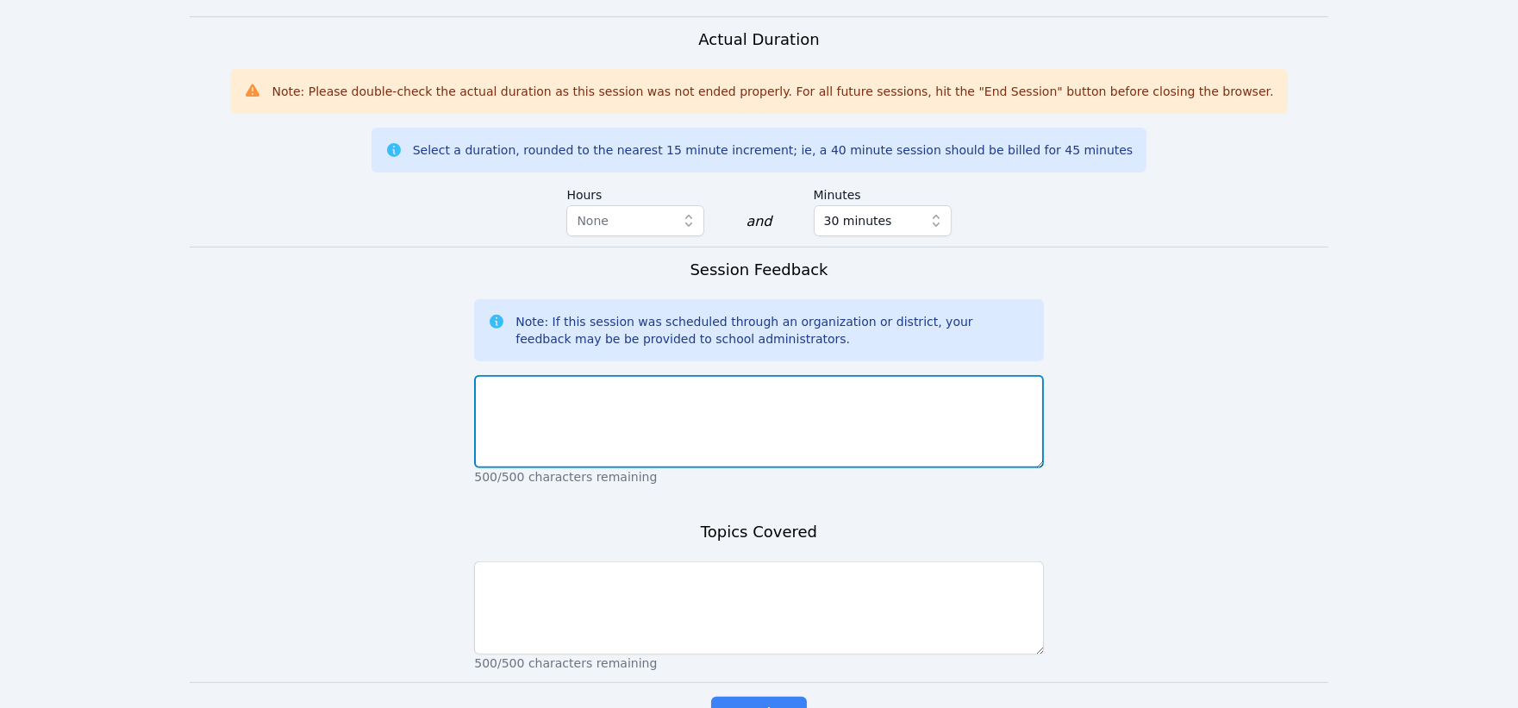
click at [744, 398] on textarea at bounding box center [758, 421] width 569 height 93
click at [537, 375] on textarea "The group did great participating today" at bounding box center [758, 421] width 569 height 93
click at [717, 375] on textarea "Most student did great participating today" at bounding box center [758, 421] width 569 height 93
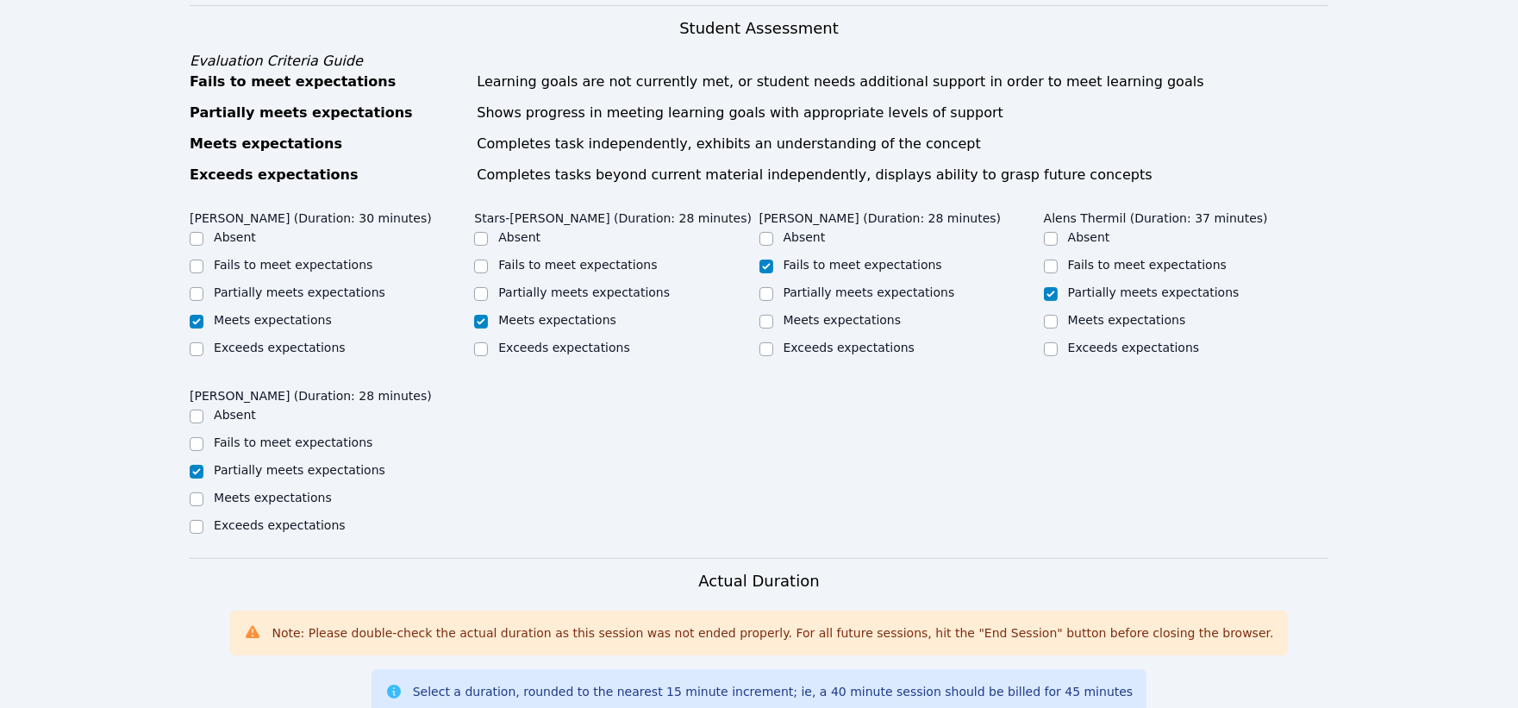
scroll to position [862, 0]
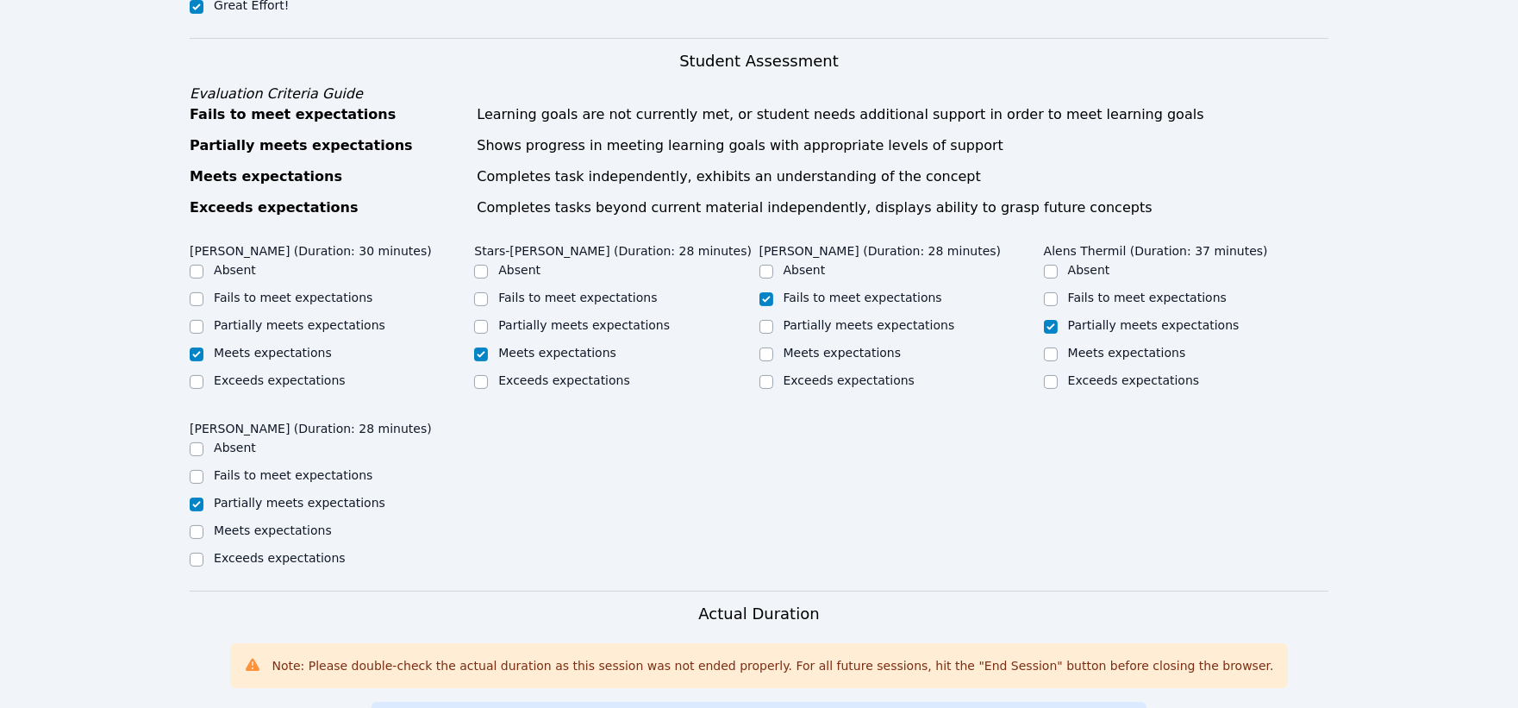
type textarea "Most student did great participating today. Lorvens did not complete any tasks."
click at [765, 320] on input "Partially meets expectations" at bounding box center [766, 327] width 14 height 14
checkbox input "true"
click at [767, 292] on input "Fails to meet expectations" at bounding box center [766, 299] width 14 height 14
checkbox input "true"
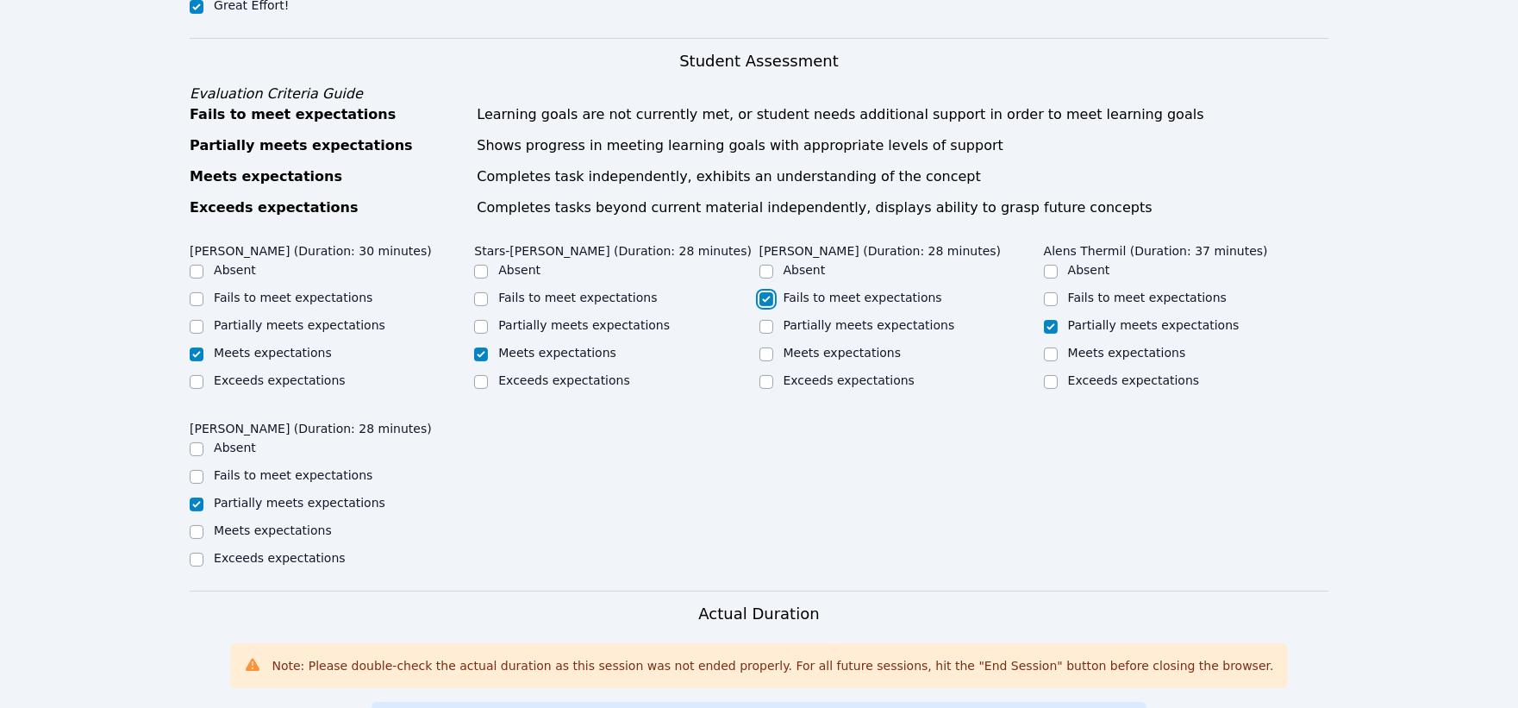
checkbox input "false"
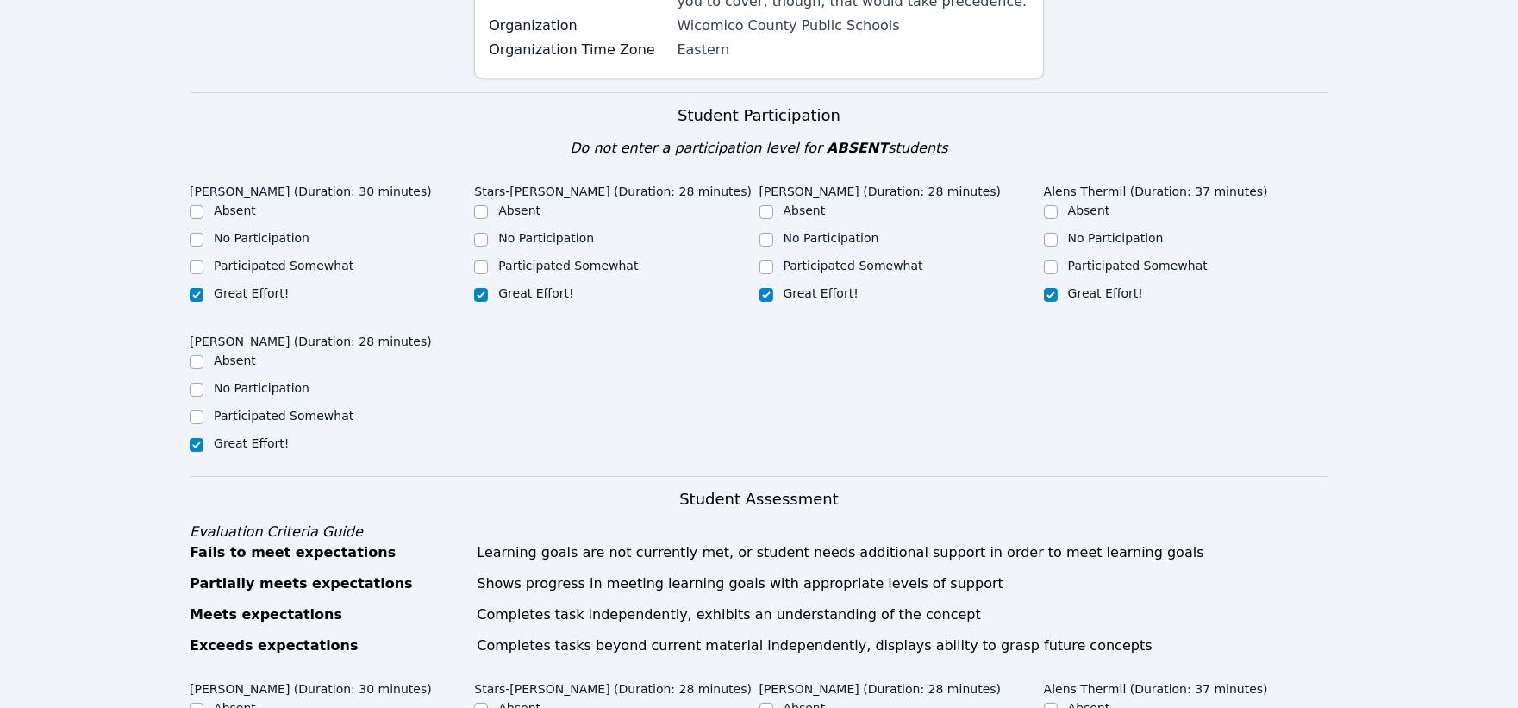
scroll to position [383, 0]
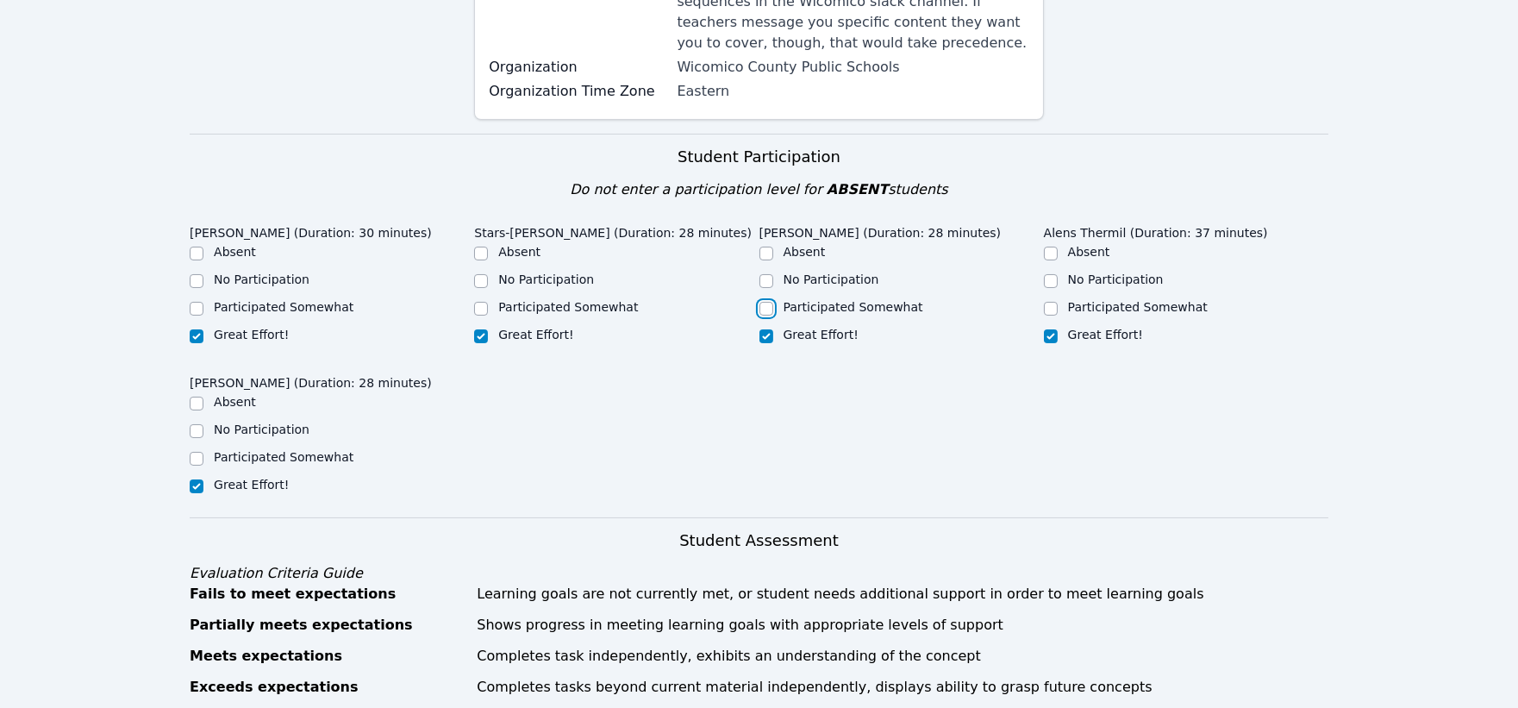
click at [767, 302] on input "Participated Somewhat" at bounding box center [766, 309] width 14 height 14
checkbox input "true"
checkbox input "false"
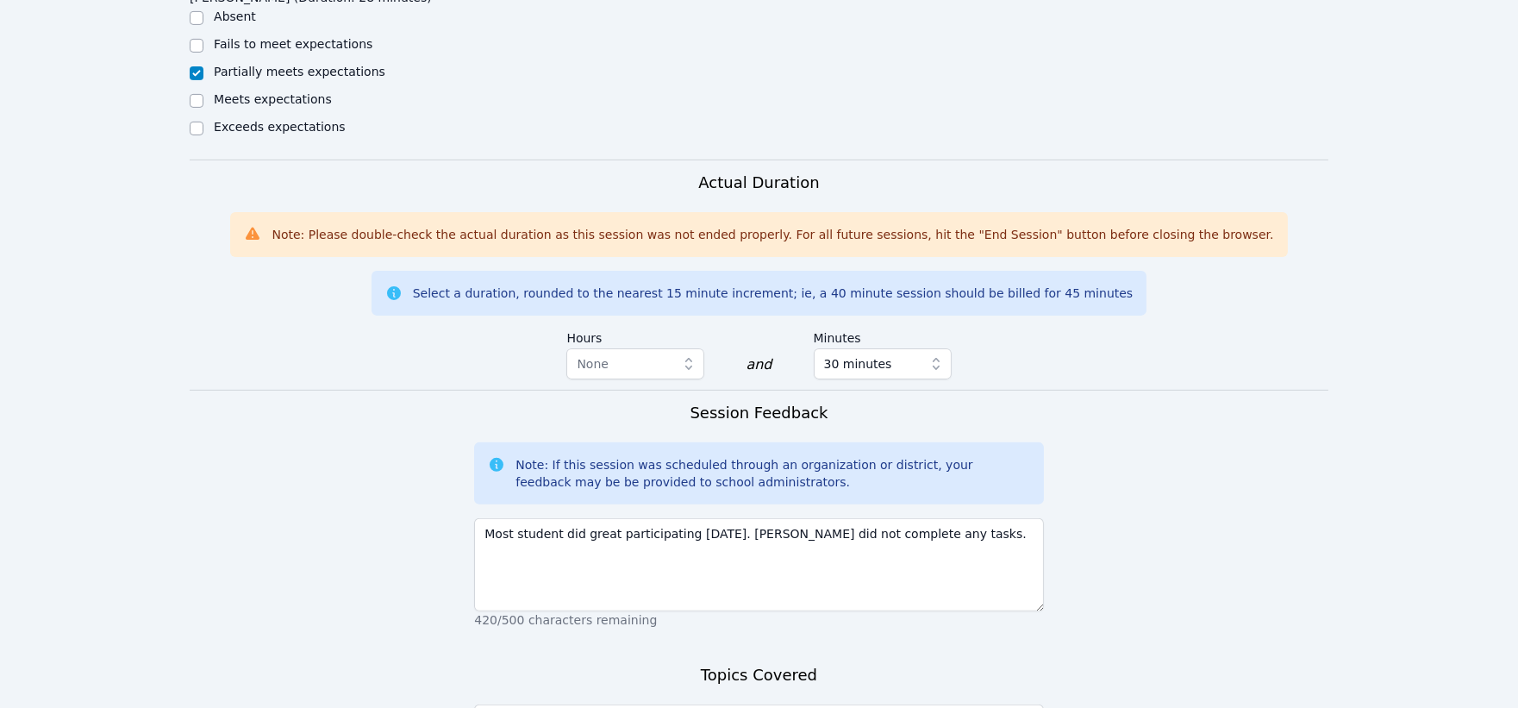
scroll to position [1340, 0]
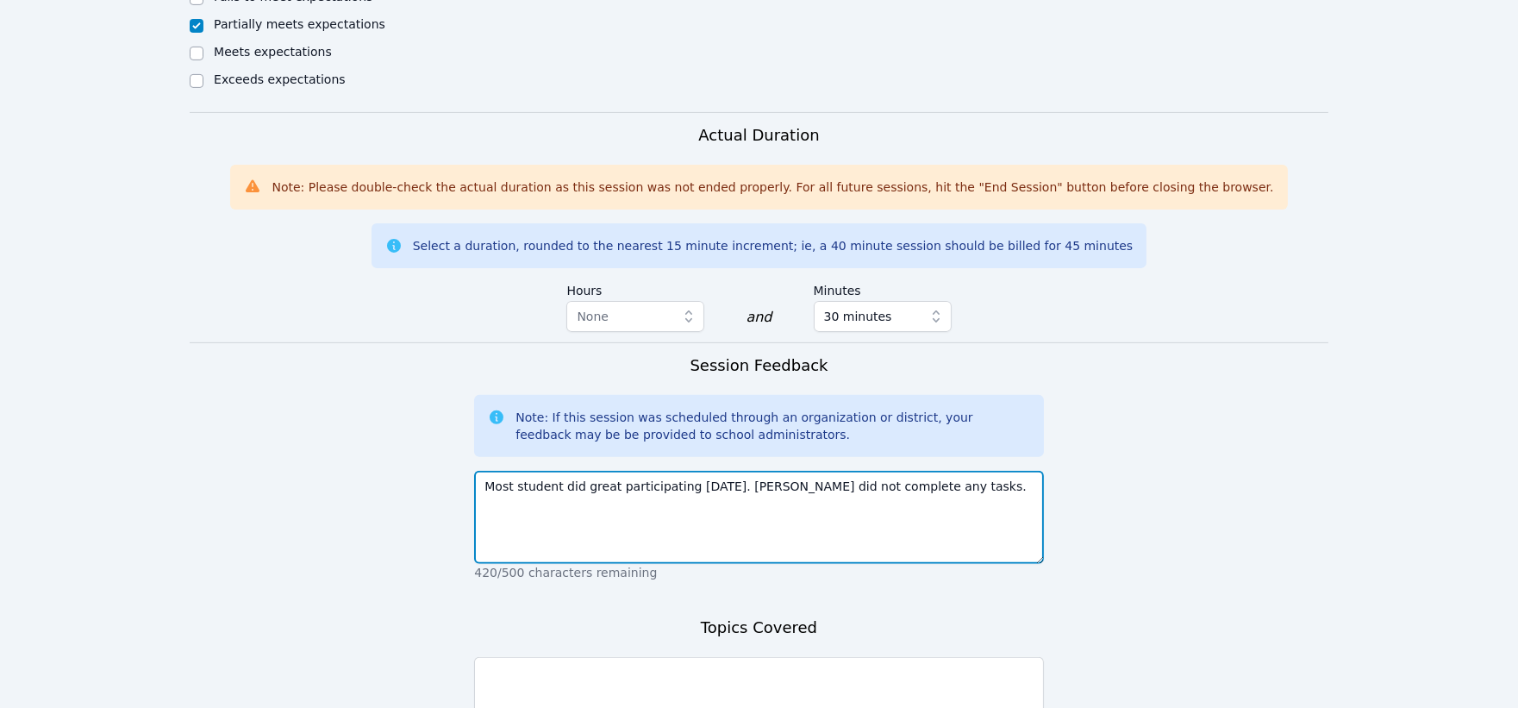
click at [760, 471] on textarea "Most student did great participating today. Lorvens did not complete any tasks." at bounding box center [758, 517] width 569 height 93
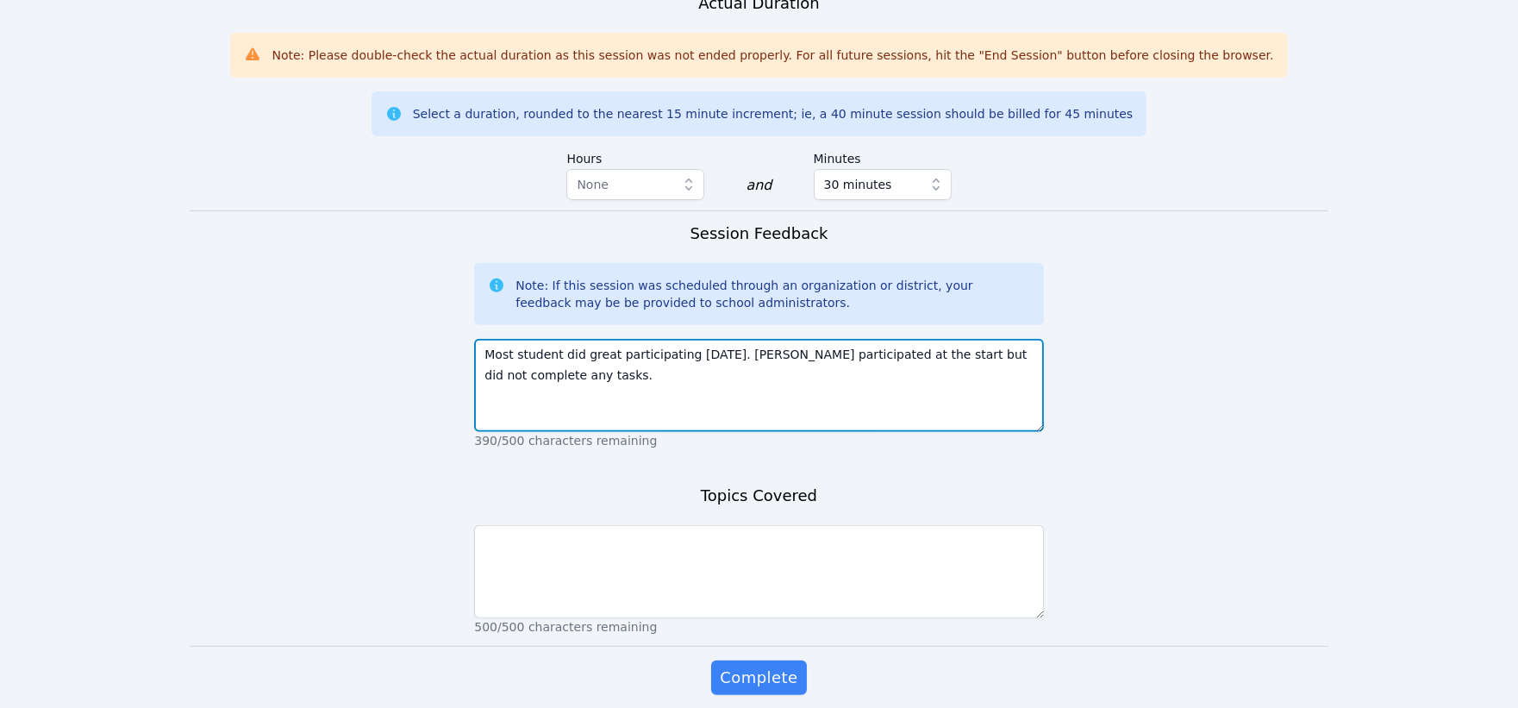
scroll to position [1521, 0]
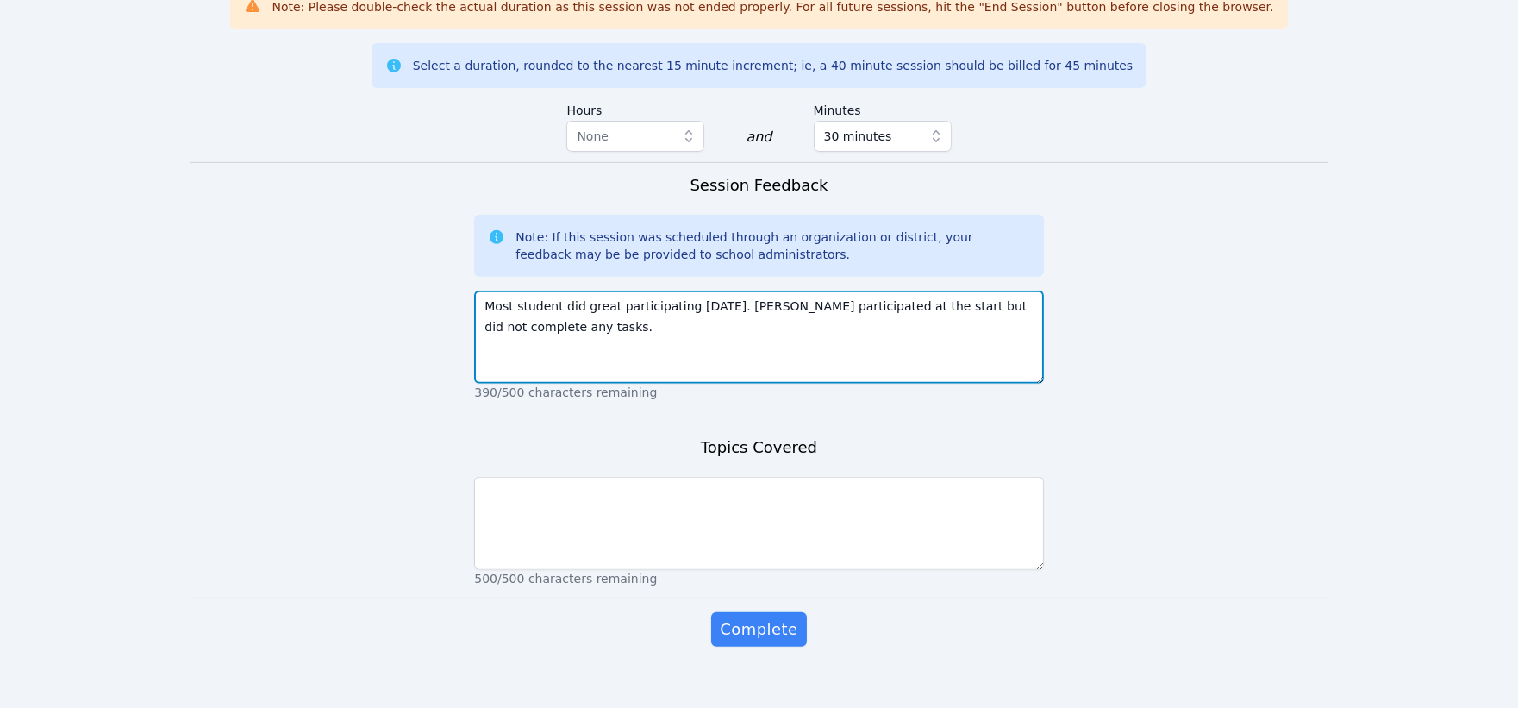
type textarea "Most student did great participating today. Lorvens participated at the start b…"
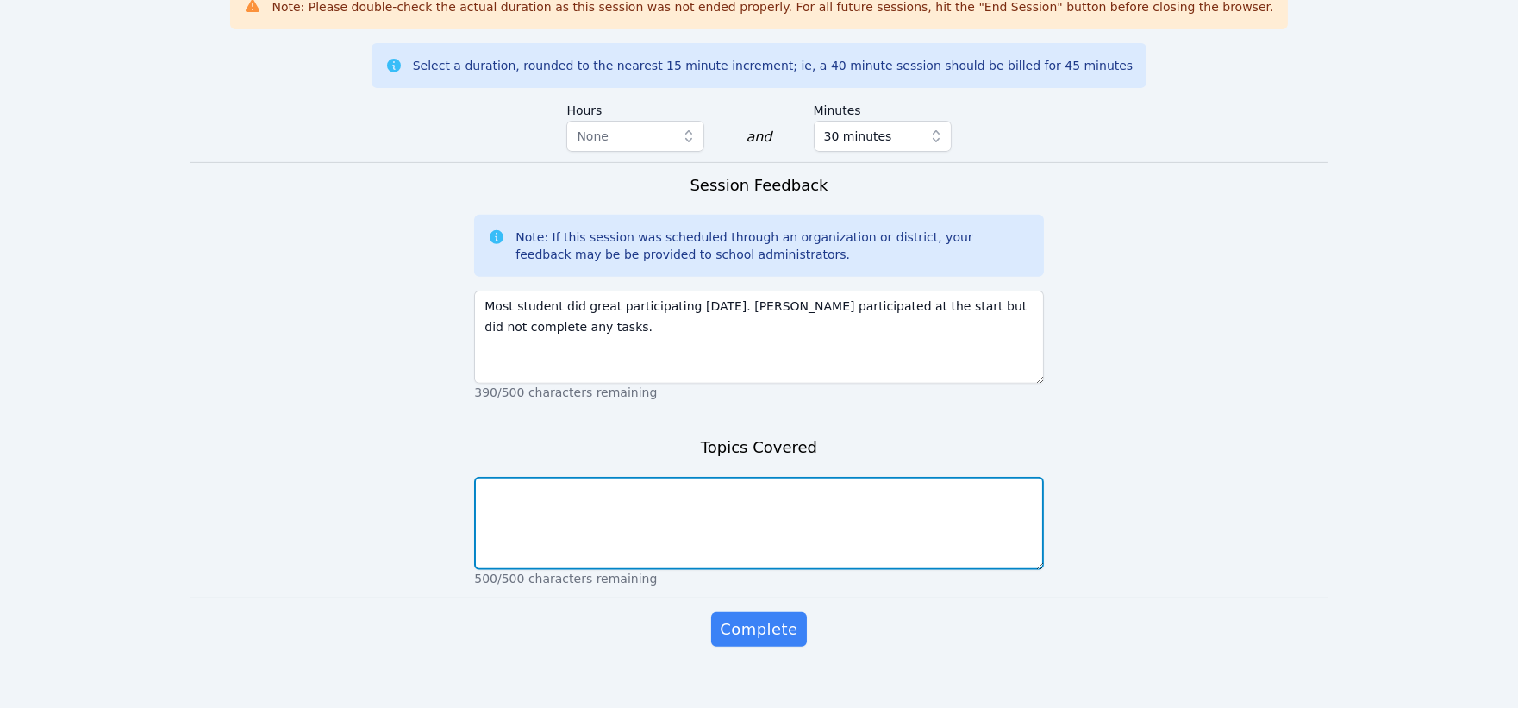
click at [777, 496] on textarea at bounding box center [758, 523] width 569 height 93
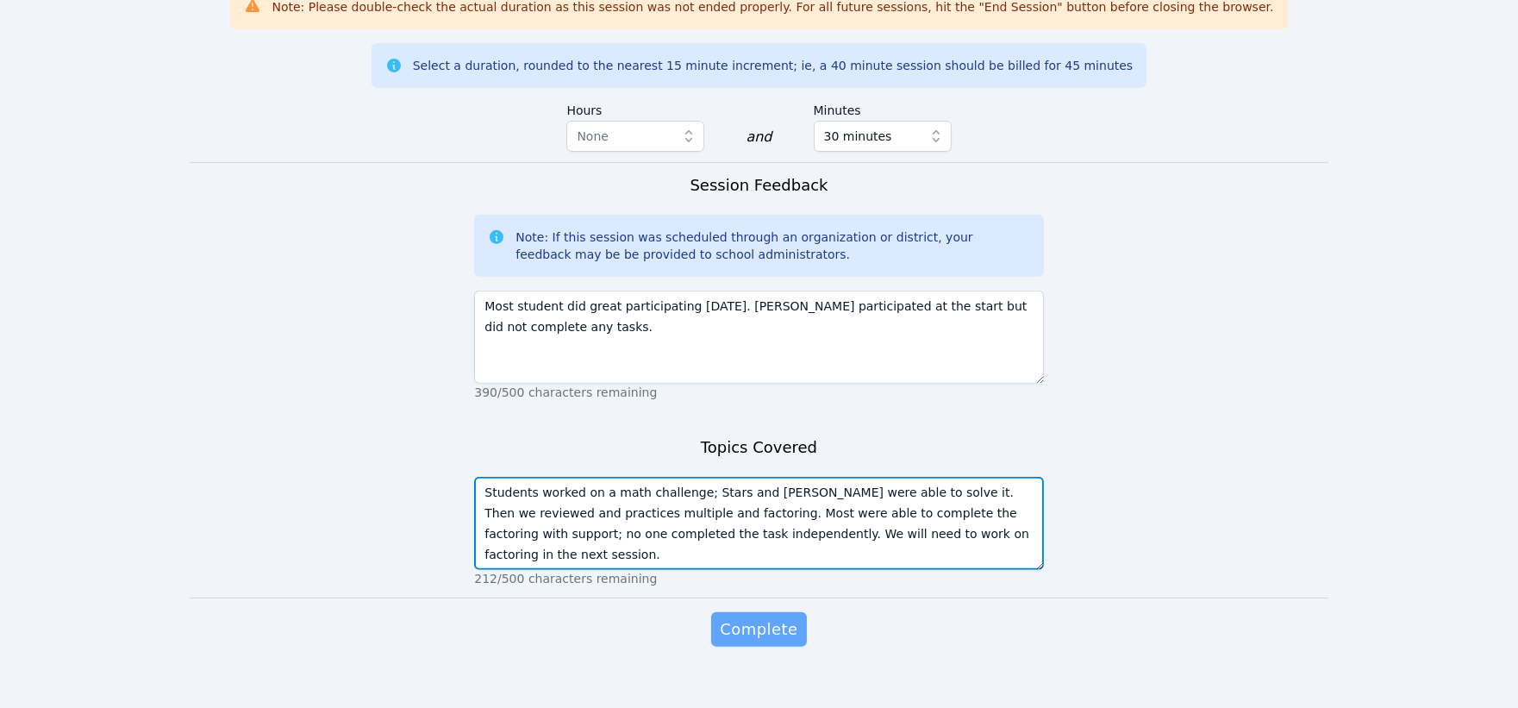
type textarea "Students worked on a math challenge; Stars and Guerversley were able to solve i…"
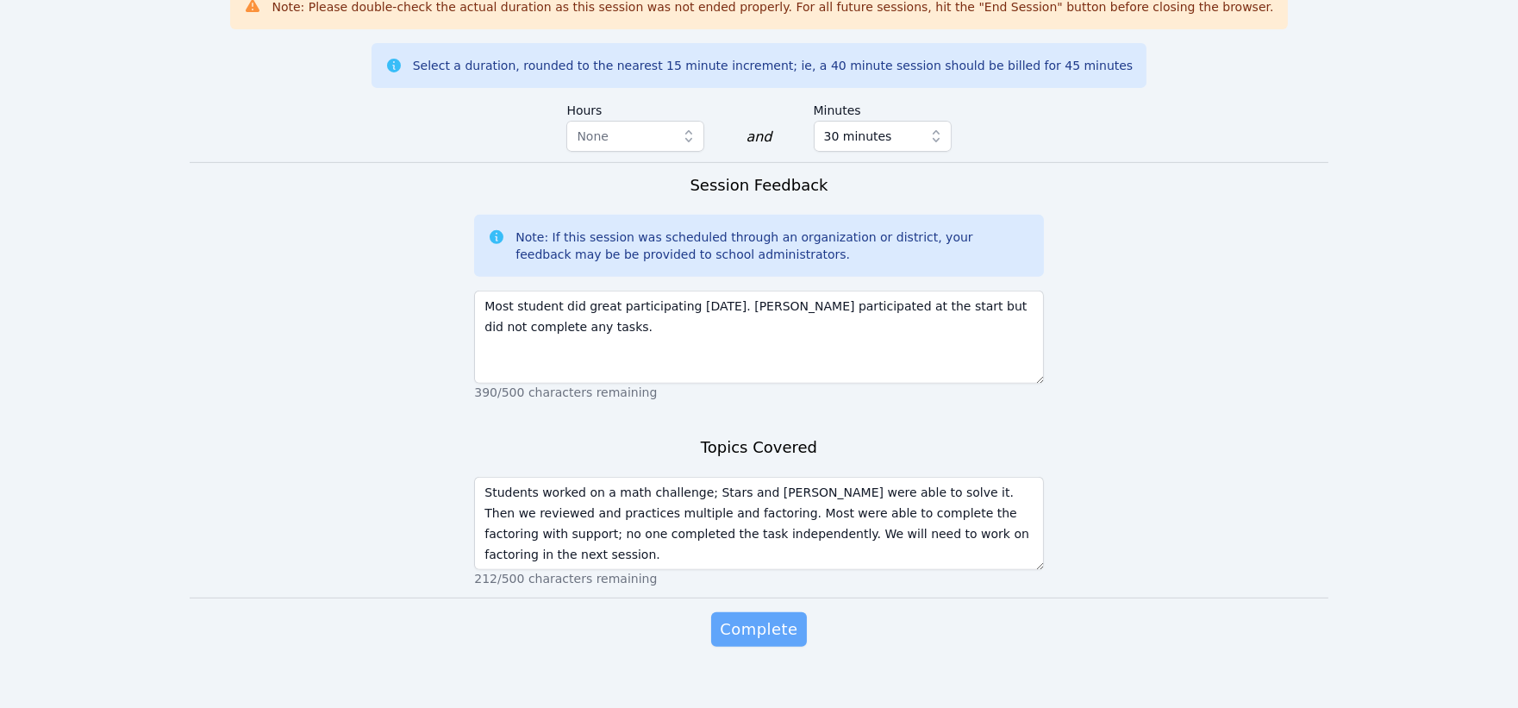
click at [731, 617] on span "Complete" at bounding box center [759, 629] width 78 height 24
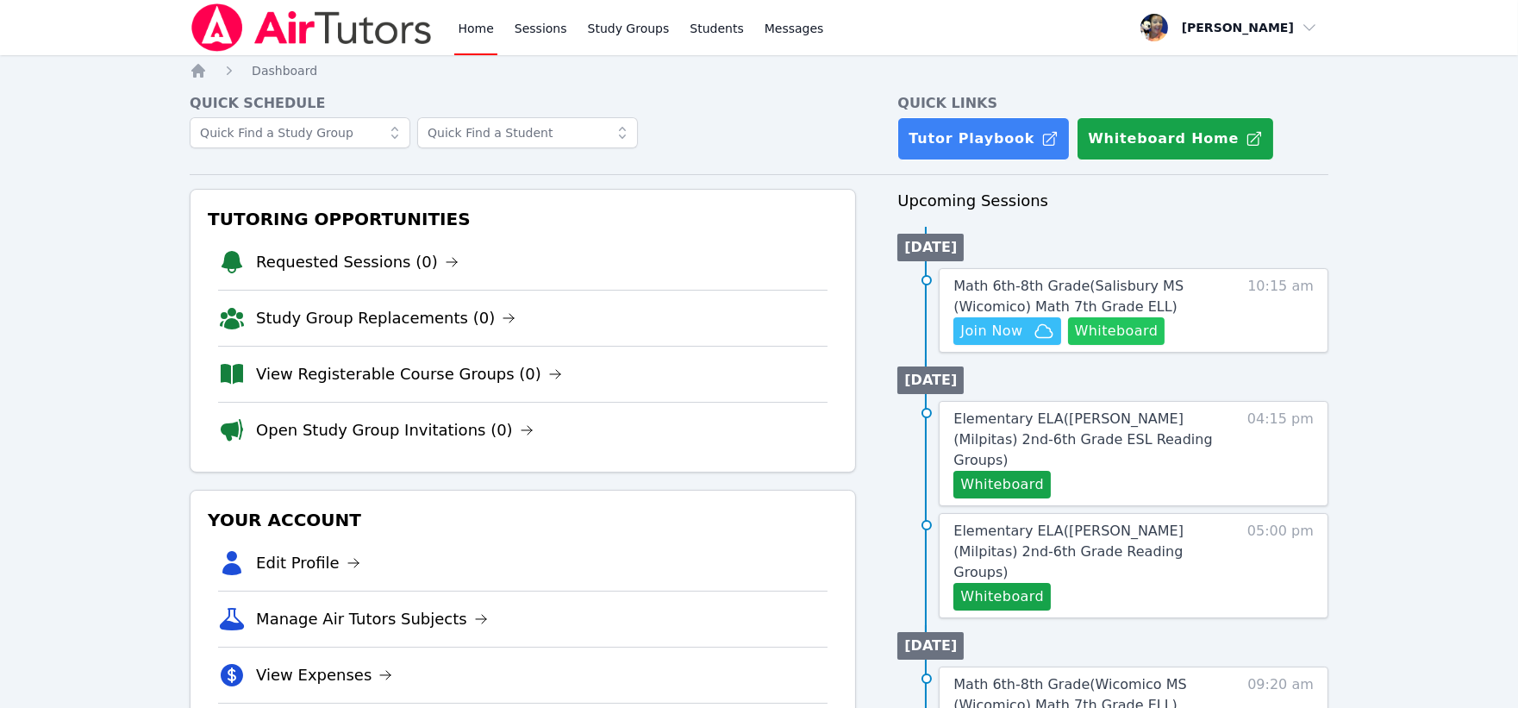
click at [1121, 330] on button "Whiteboard" at bounding box center [1116, 331] width 97 height 28
click at [533, 26] on link "Sessions" at bounding box center [540, 27] width 59 height 55
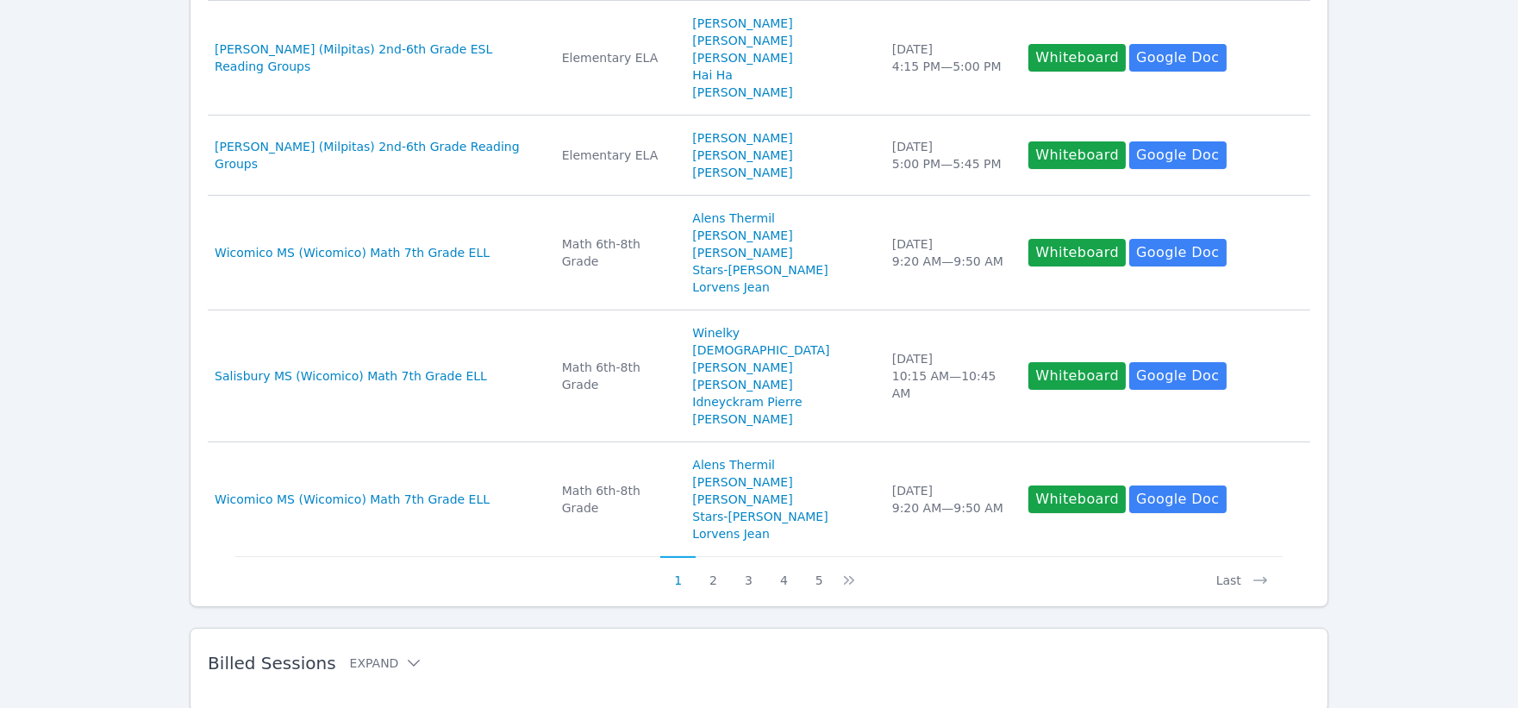
scroll to position [992, 0]
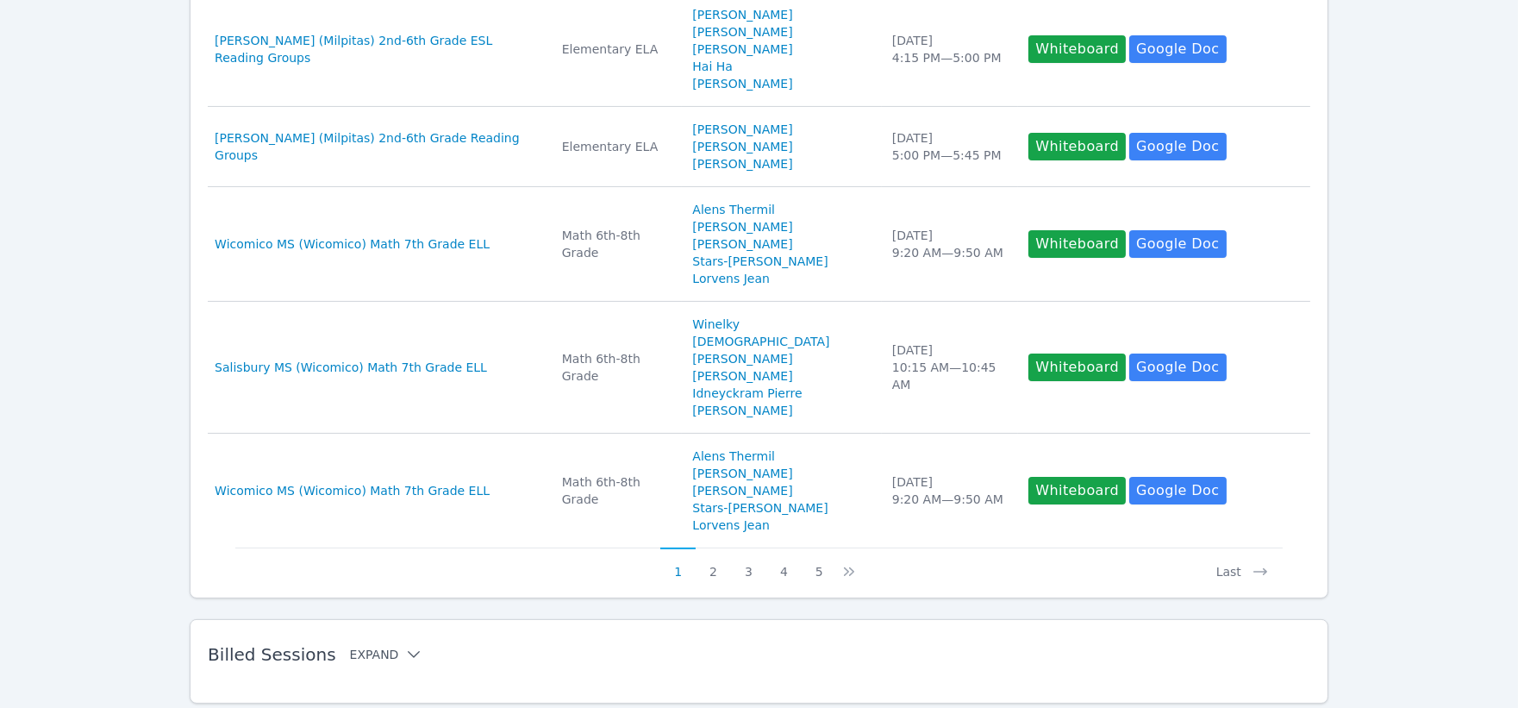
click at [405, 646] on icon at bounding box center [413, 654] width 17 height 17
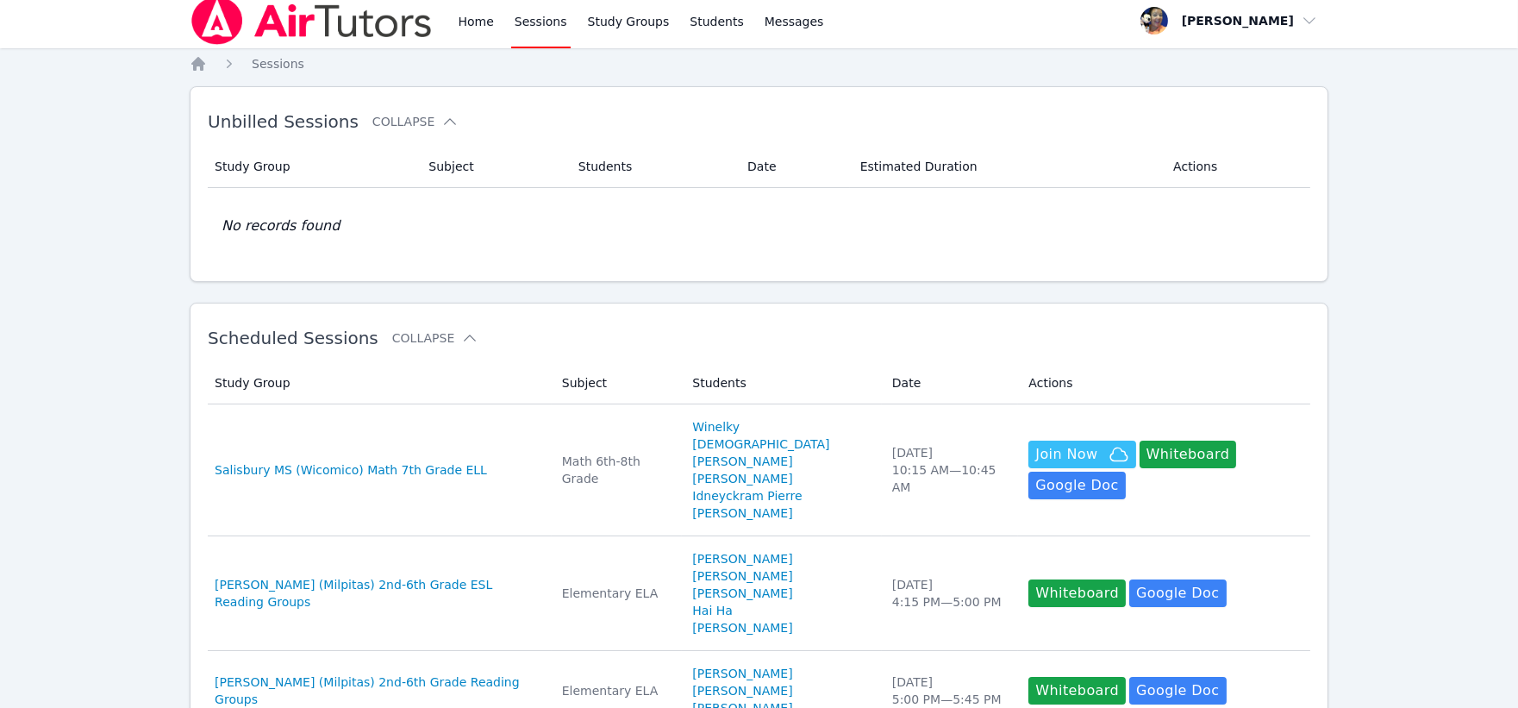
scroll to position [0, 0]
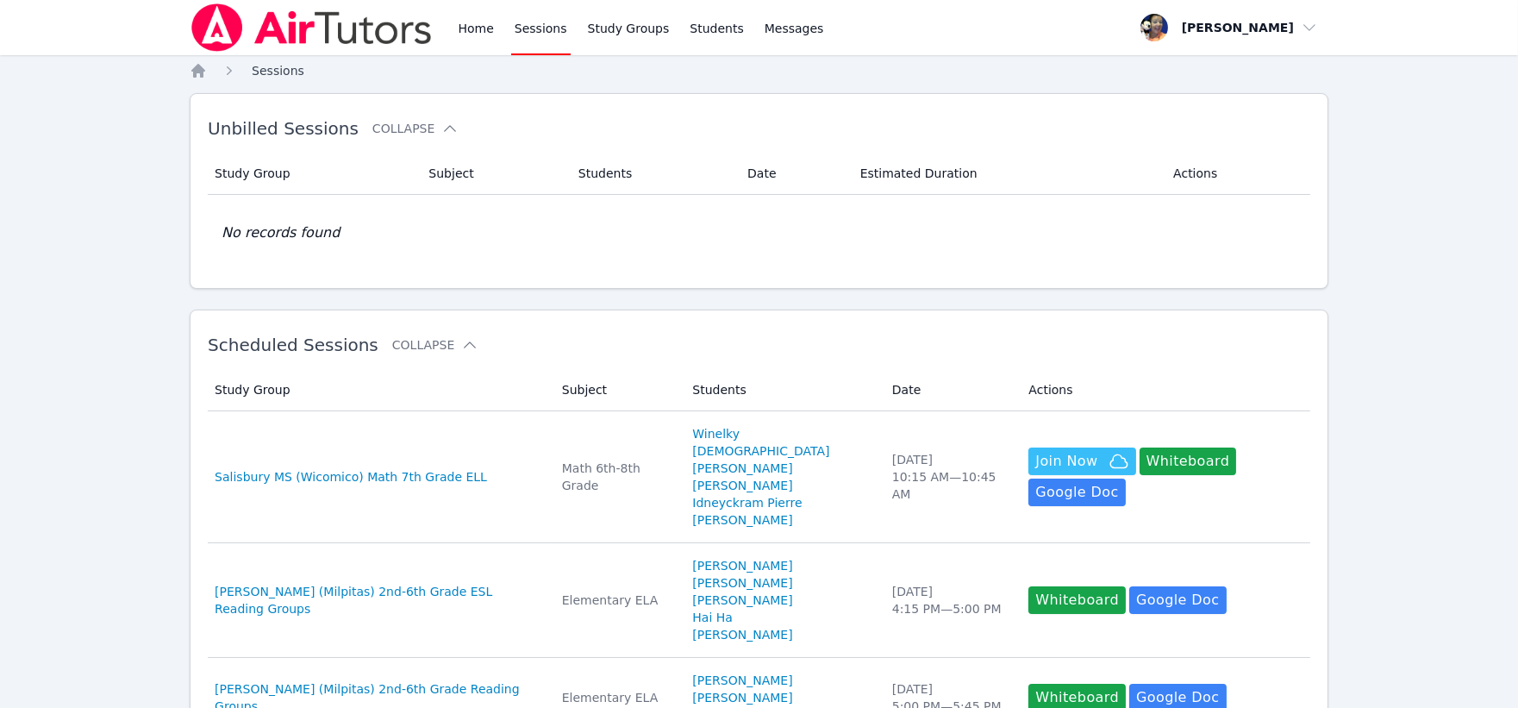
click at [279, 74] on span "Sessions" at bounding box center [278, 71] width 53 height 14
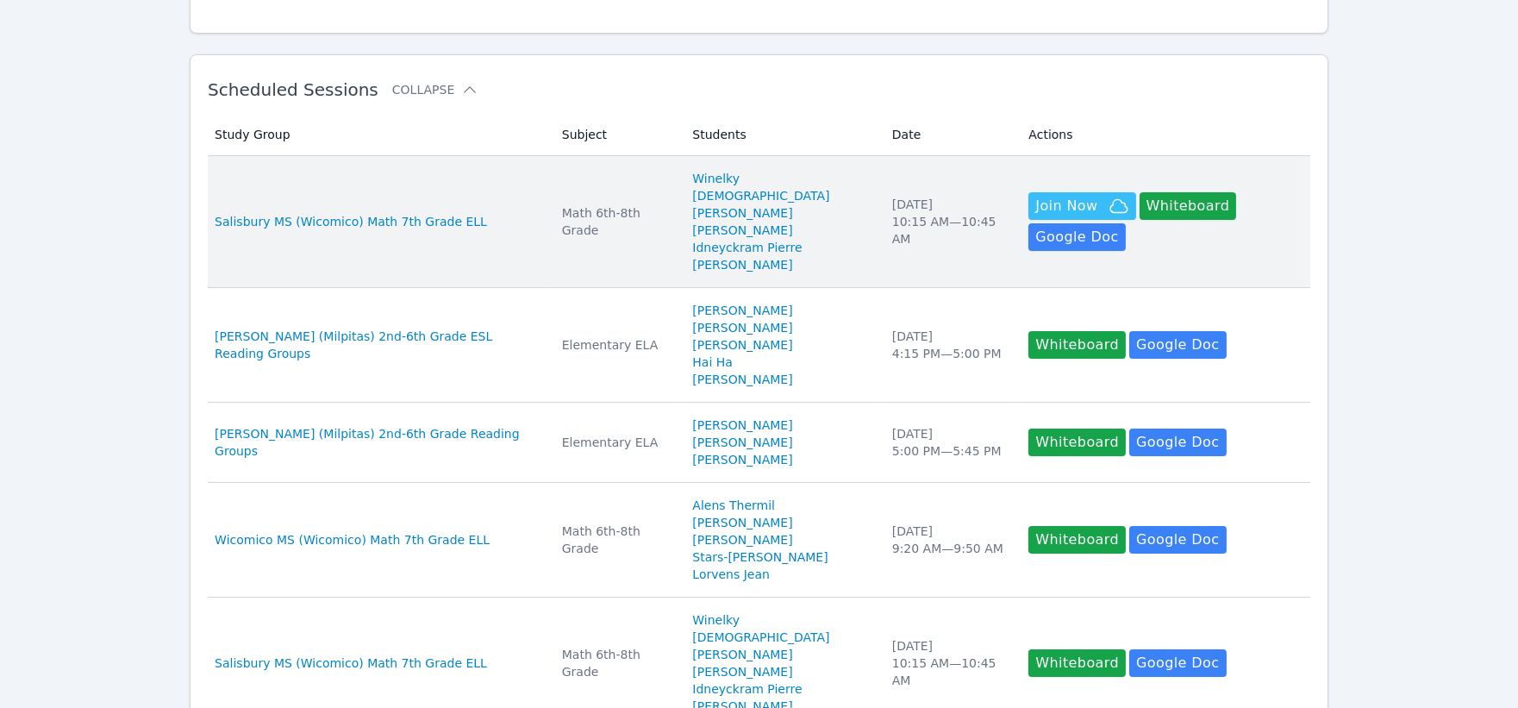
scroll to position [287, 0]
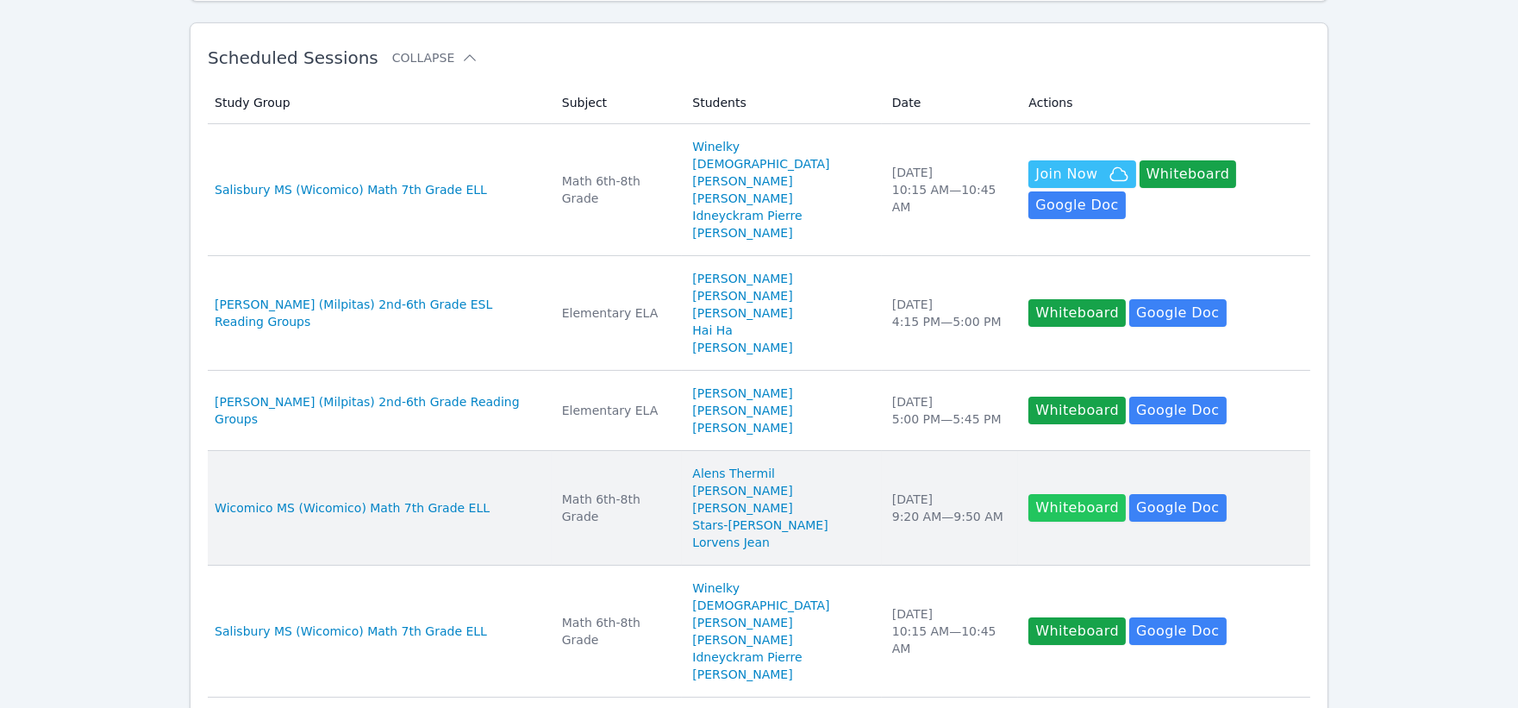
click at [1028, 494] on button "Whiteboard" at bounding box center [1076, 508] width 97 height 28
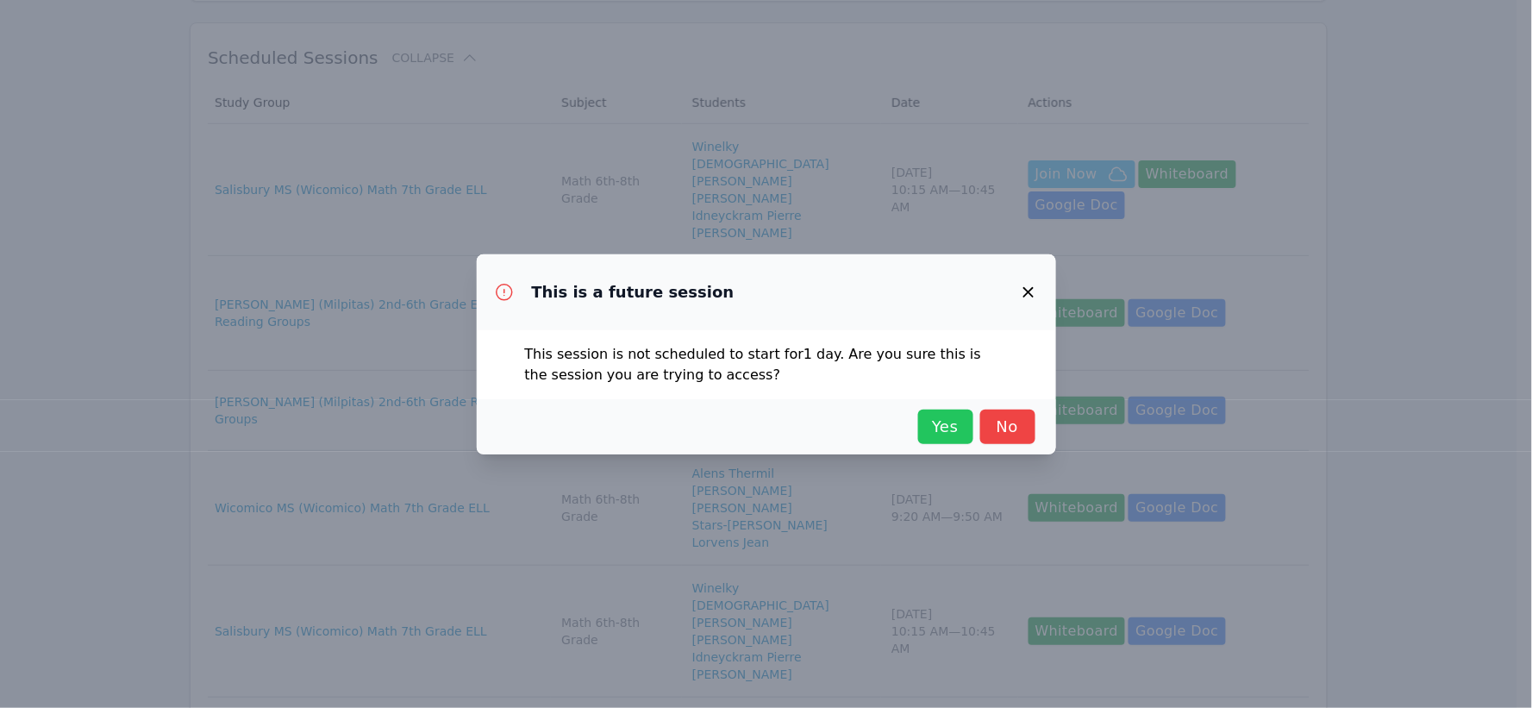
click at [934, 418] on span "Yes" at bounding box center [946, 427] width 38 height 24
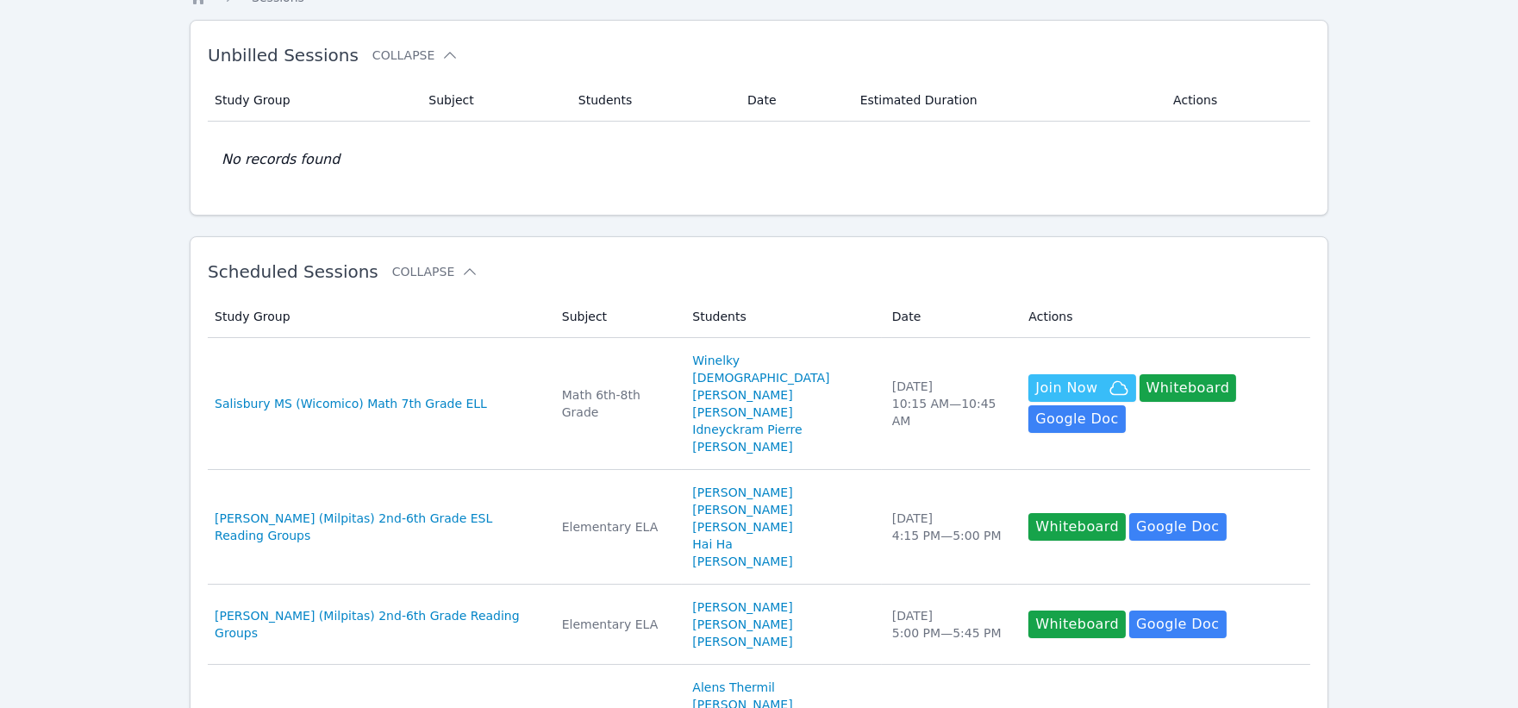
scroll to position [0, 0]
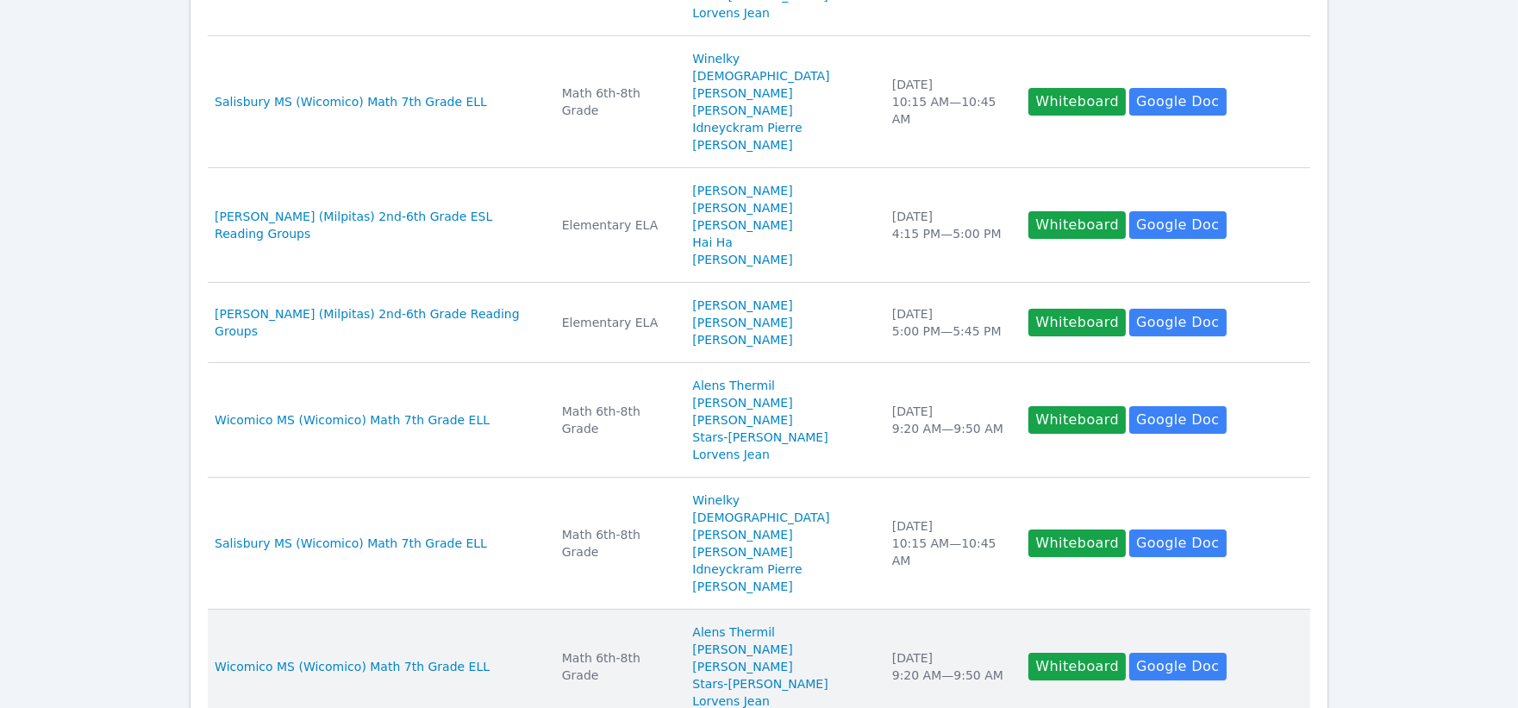
scroll to position [992, 0]
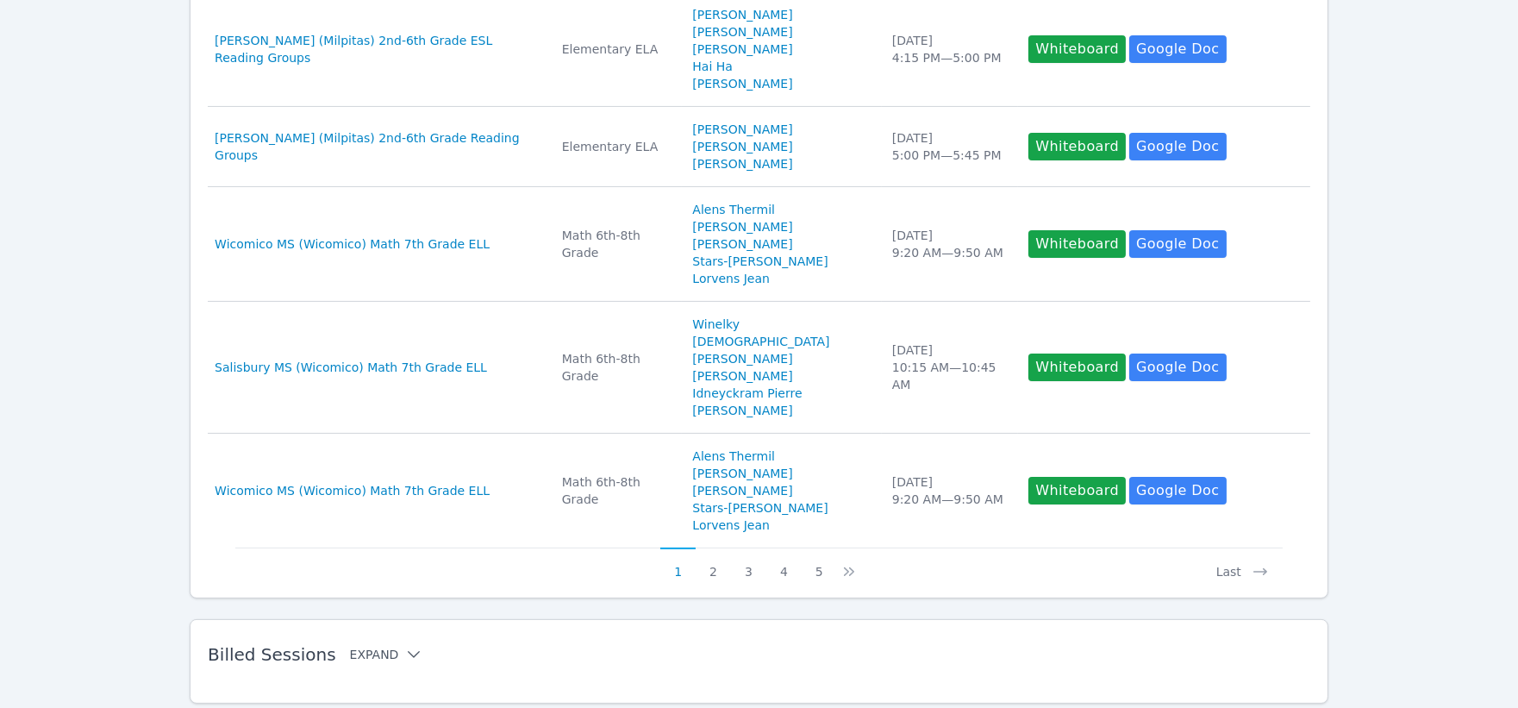
click at [373, 646] on button "Expand" at bounding box center [386, 654] width 73 height 17
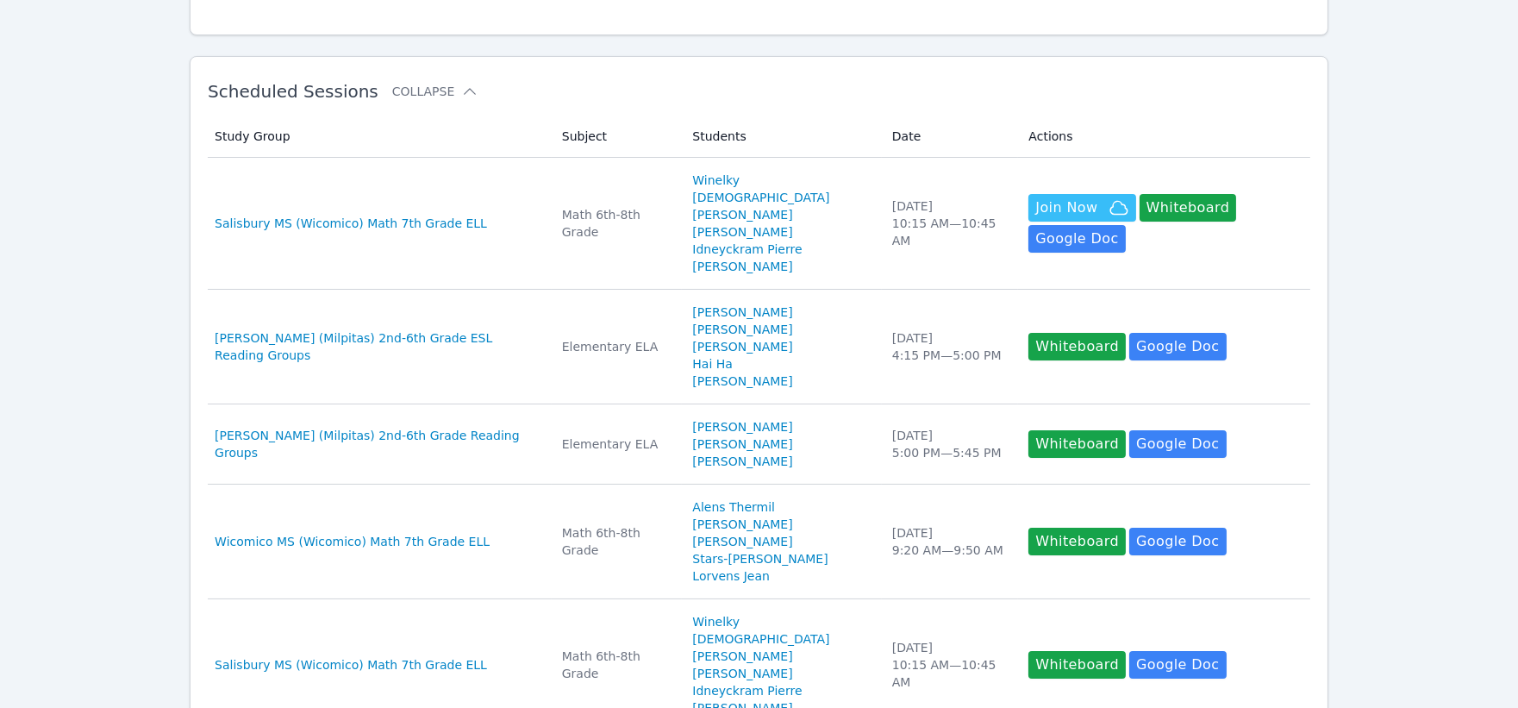
scroll to position [0, 0]
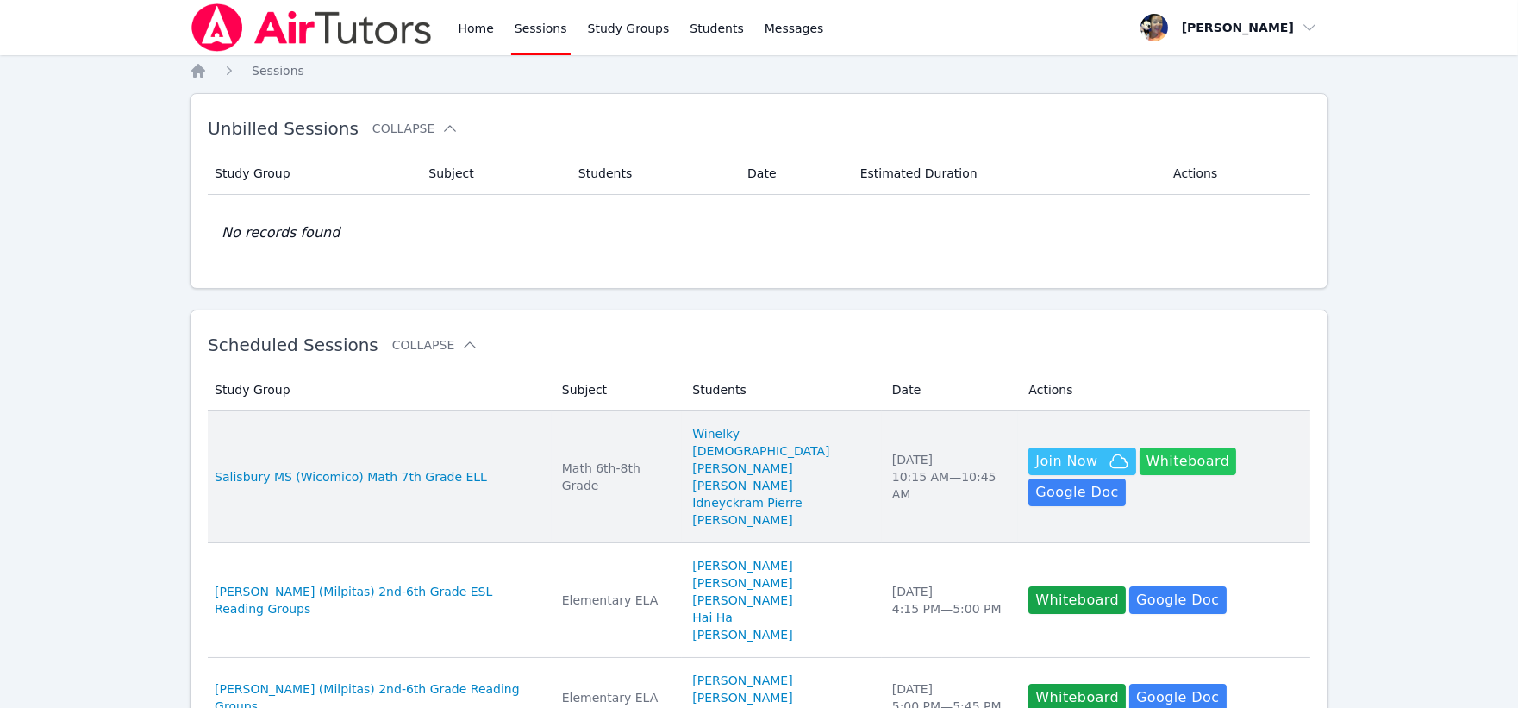
click at [1140, 471] on button "Whiteboard" at bounding box center [1188, 461] width 97 height 28
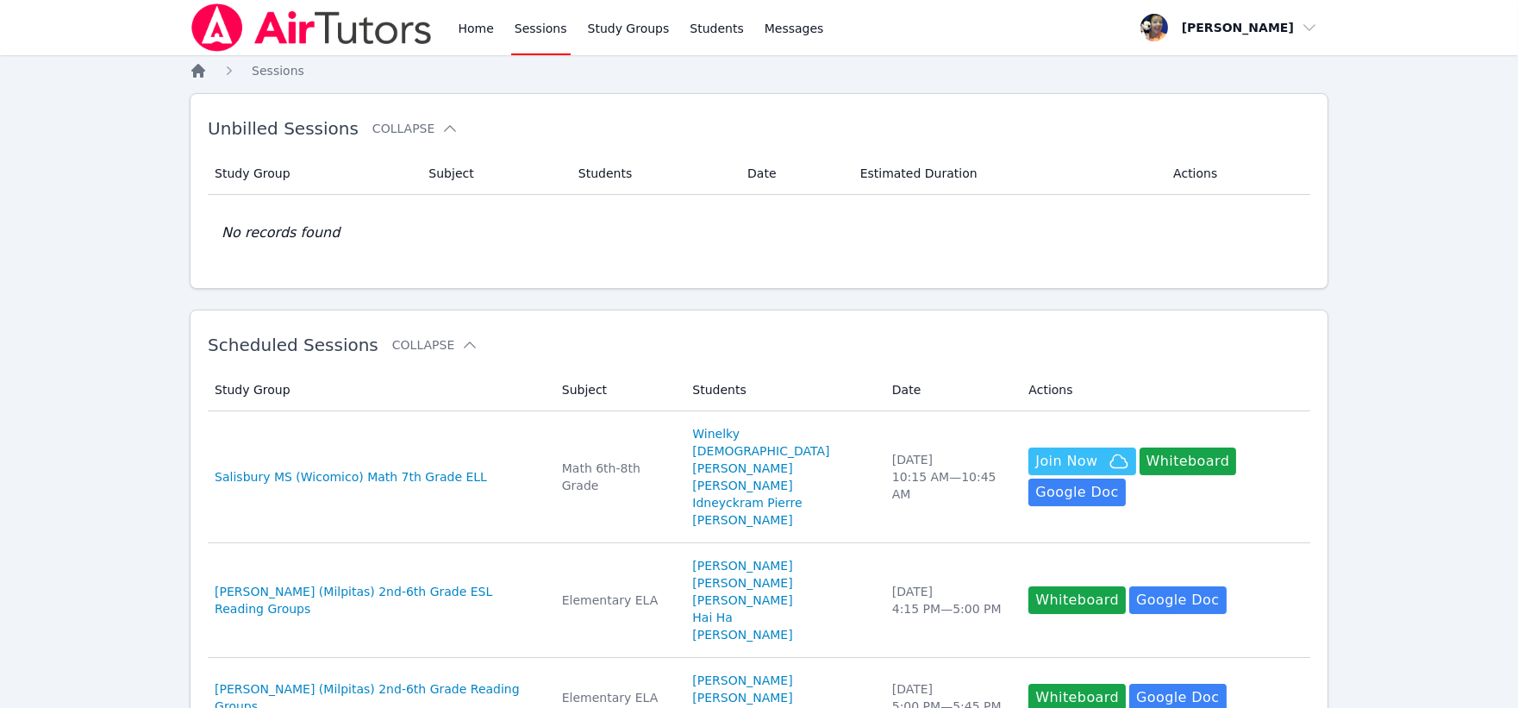
click at [196, 65] on icon "Breadcrumb" at bounding box center [198, 70] width 17 height 17
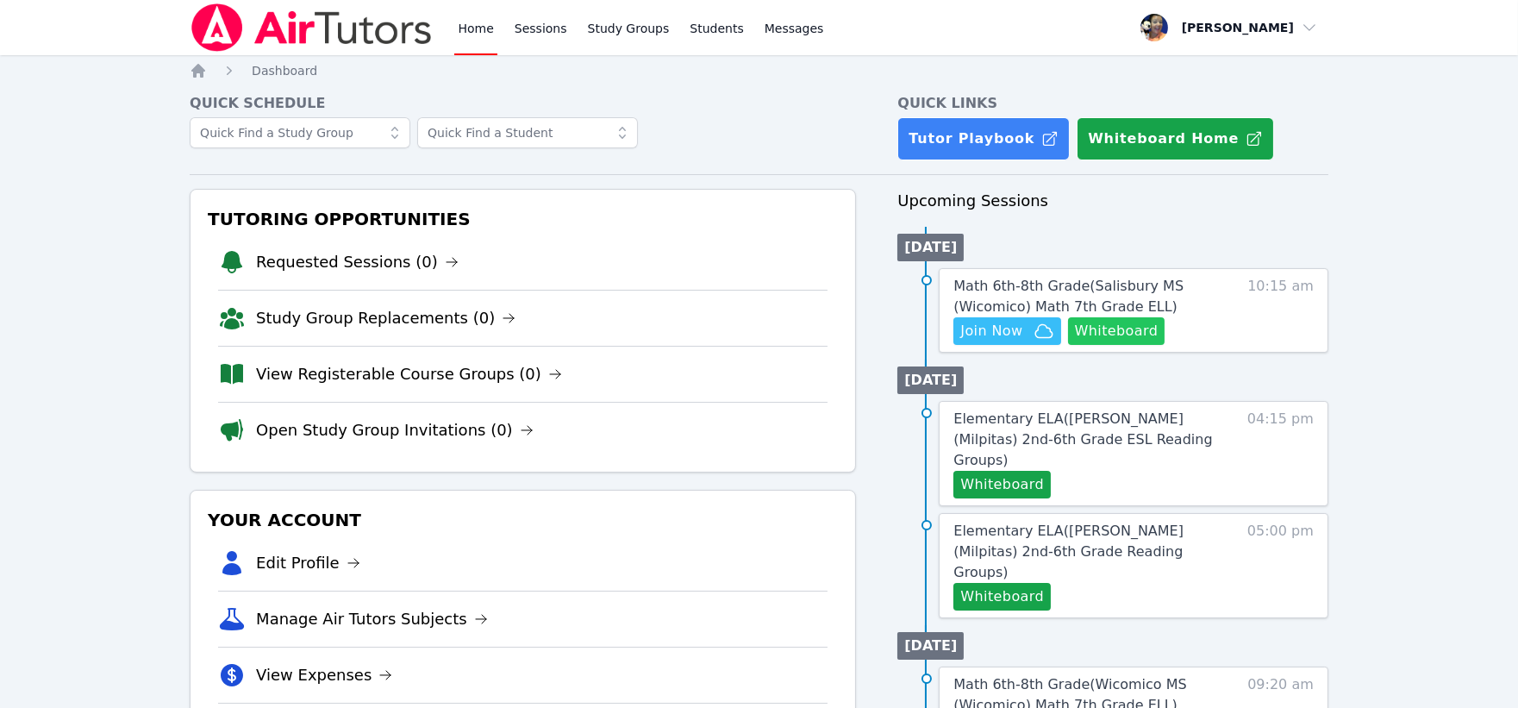
click at [1109, 329] on button "Whiteboard" at bounding box center [1116, 331] width 97 height 28
click at [1005, 328] on span "Join Now" at bounding box center [991, 331] width 62 height 21
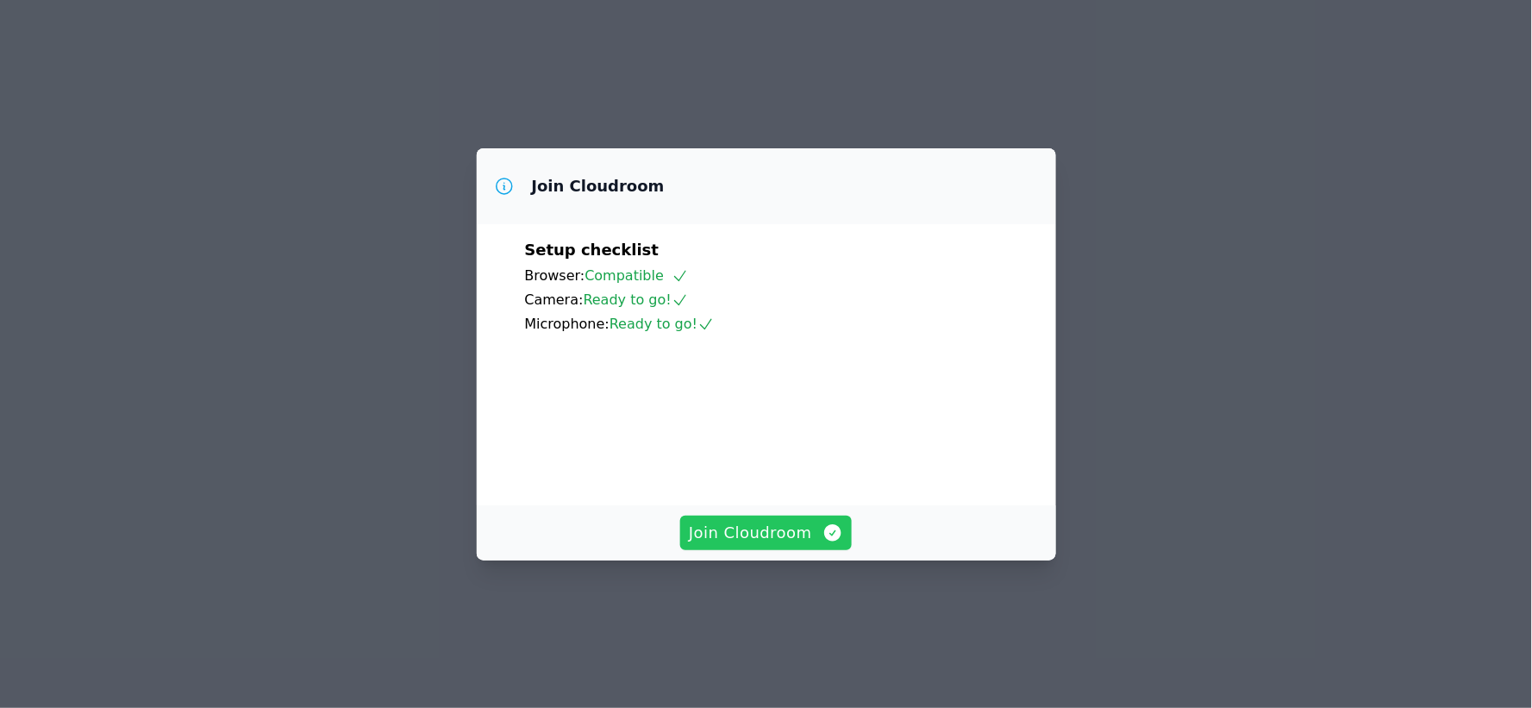
click at [764, 545] on span "Join Cloudroom" at bounding box center [766, 533] width 154 height 24
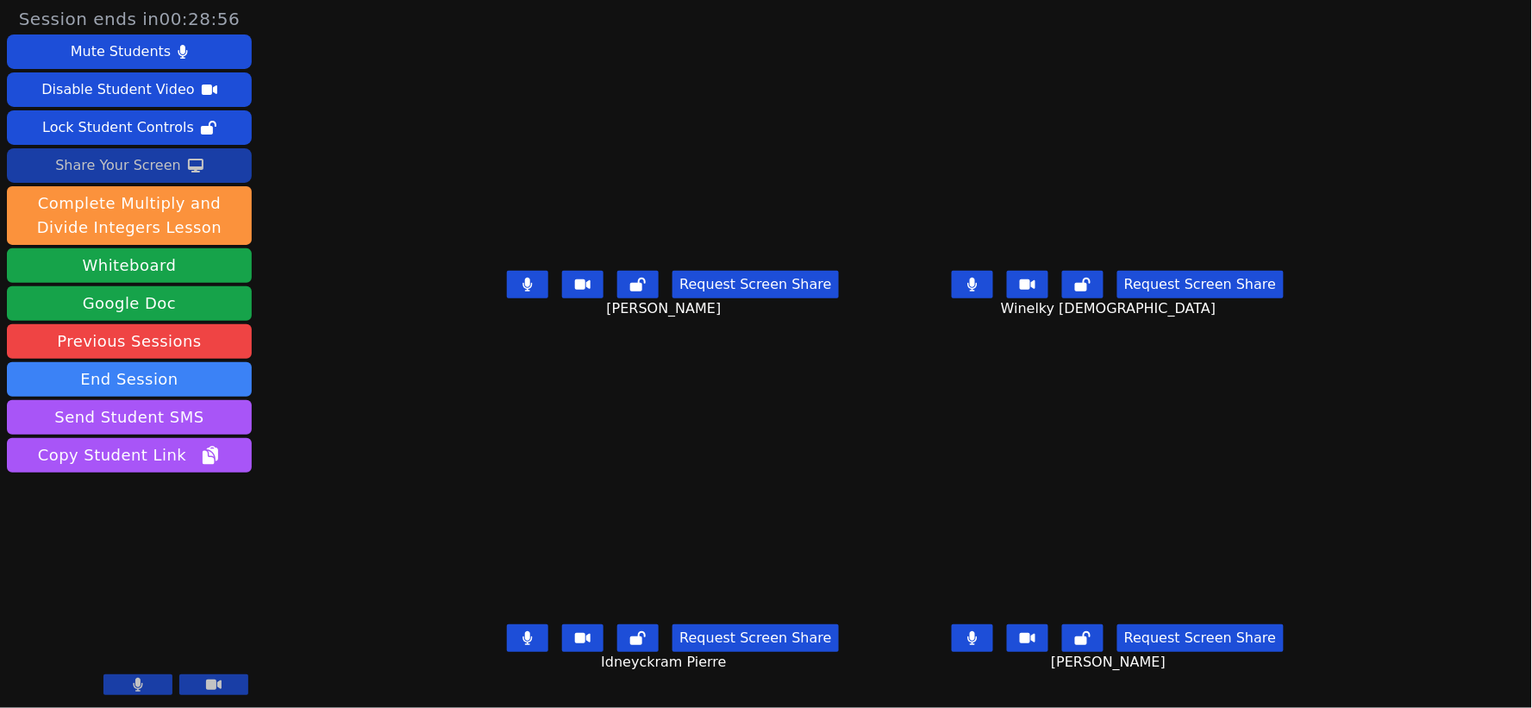
click at [143, 165] on div "Share Your Screen" at bounding box center [118, 166] width 126 height 28
click at [522, 291] on icon at bounding box center [527, 285] width 10 height 14
click at [630, 291] on icon at bounding box center [638, 285] width 16 height 14
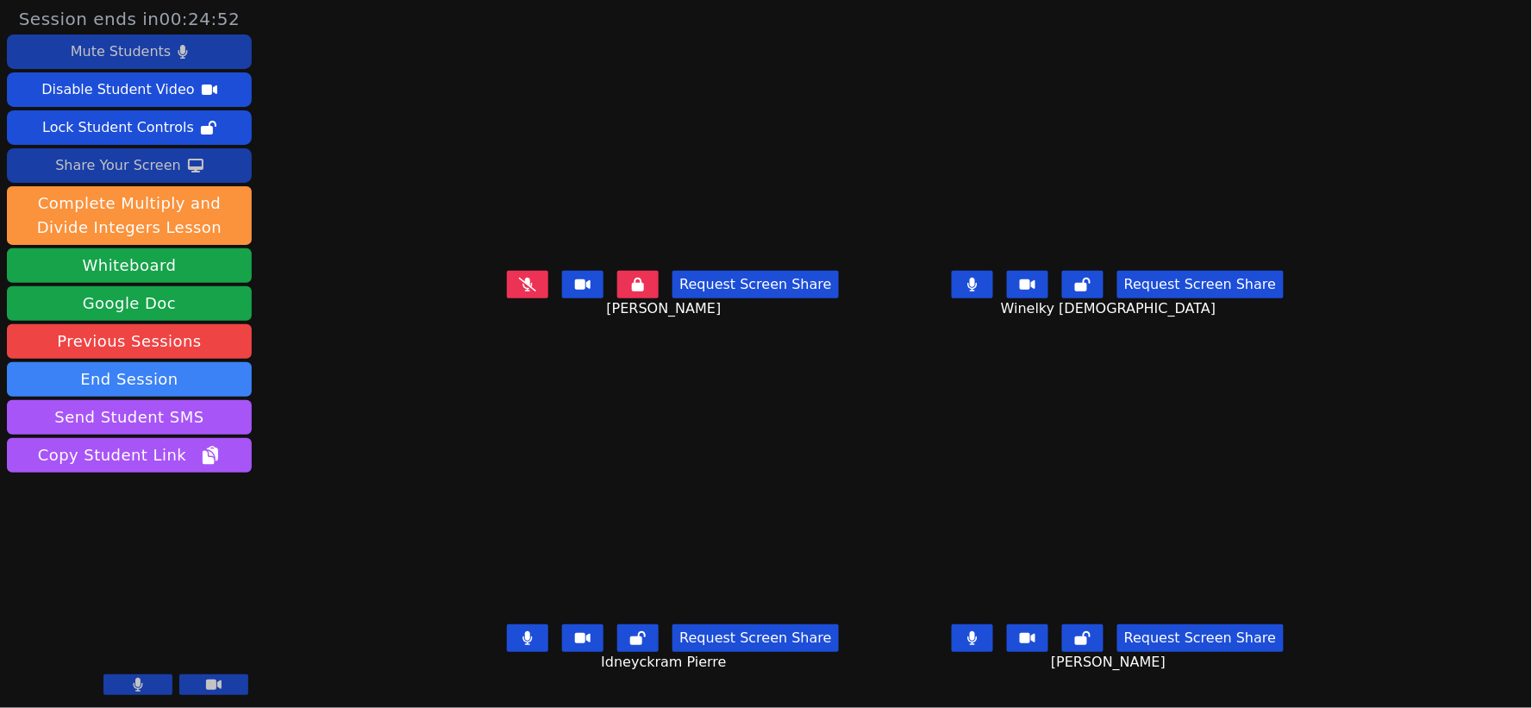
click at [148, 53] on div "Mute Students" at bounding box center [121, 52] width 100 height 28
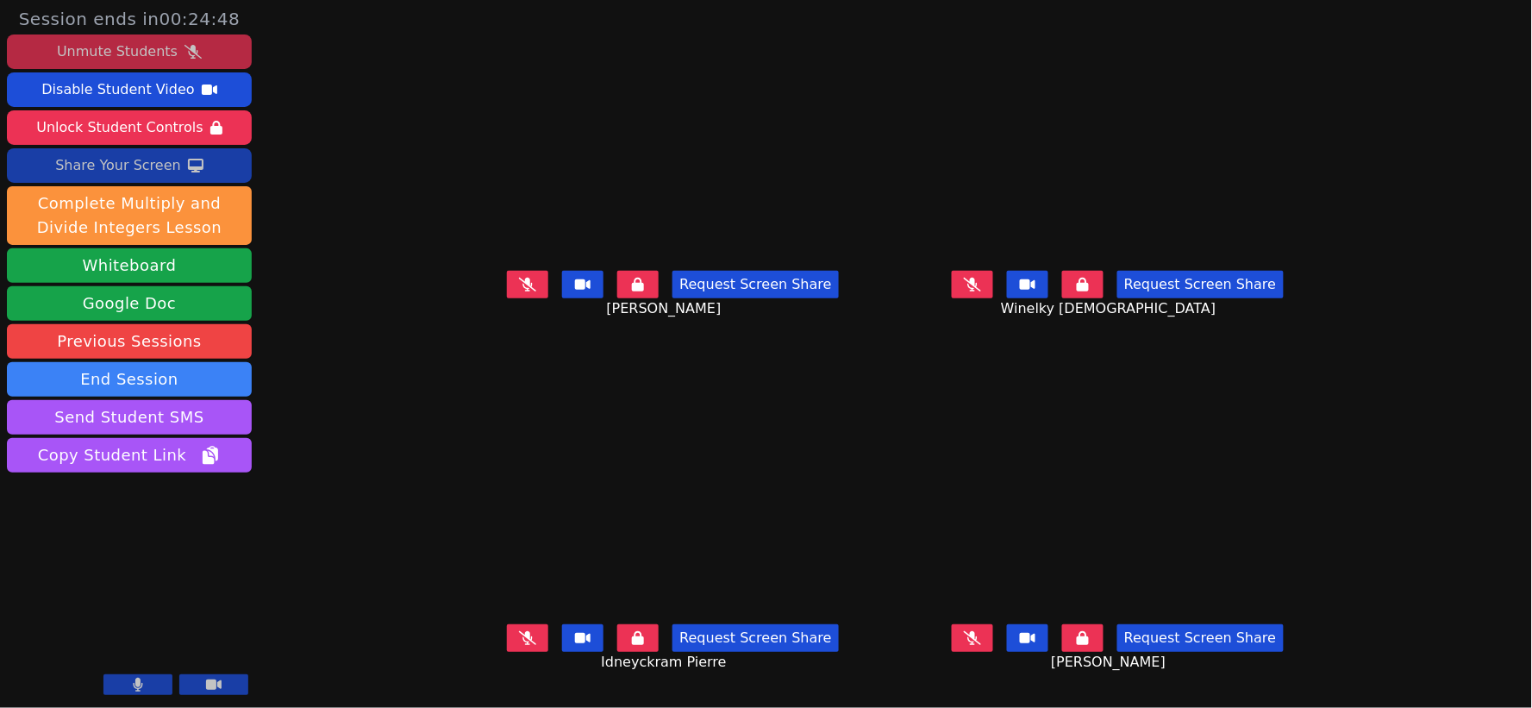
click at [141, 165] on div "Share Your Screen" at bounding box center [118, 166] width 126 height 28
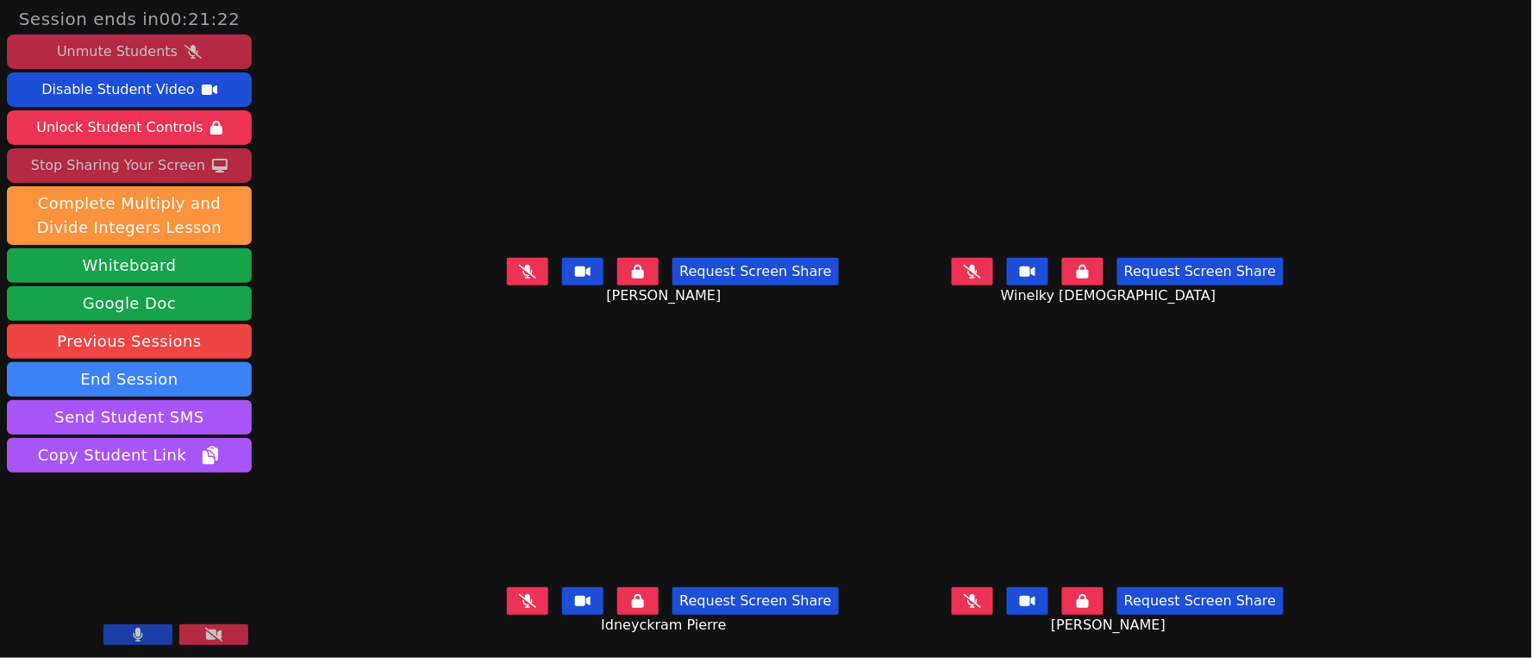
click at [141, 54] on div "Unmute Students" at bounding box center [117, 52] width 121 height 28
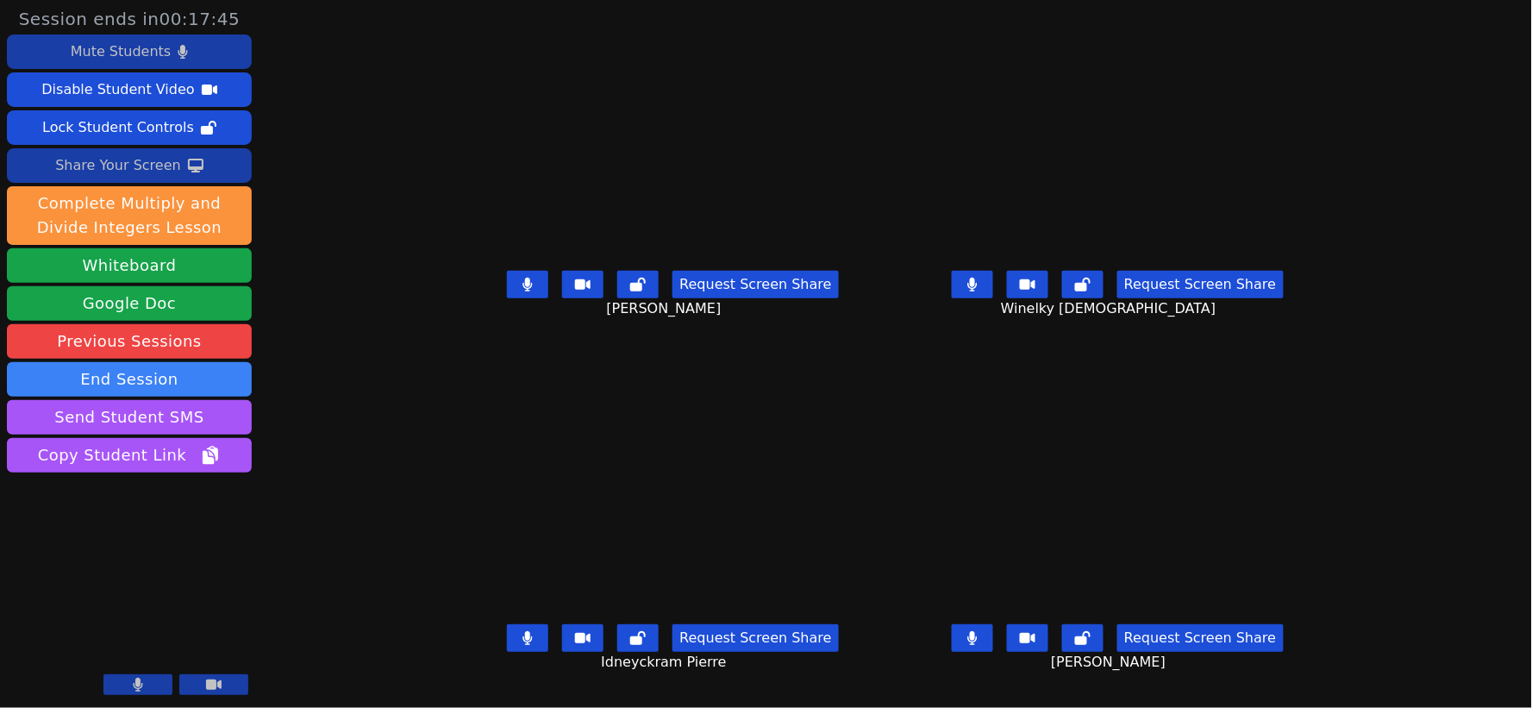
click at [121, 55] on div "Mute Students" at bounding box center [121, 52] width 100 height 28
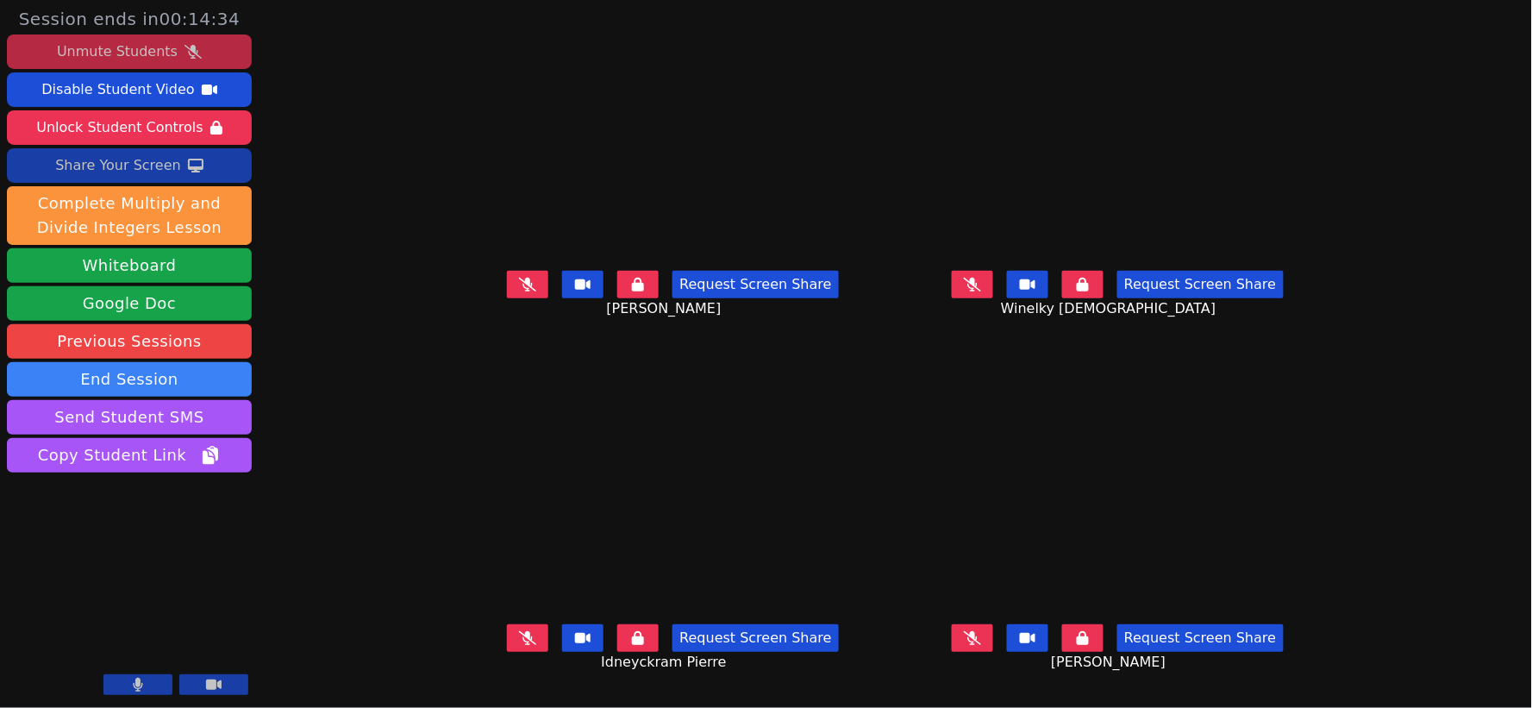
click at [132, 170] on div "Share Your Screen" at bounding box center [118, 166] width 126 height 28
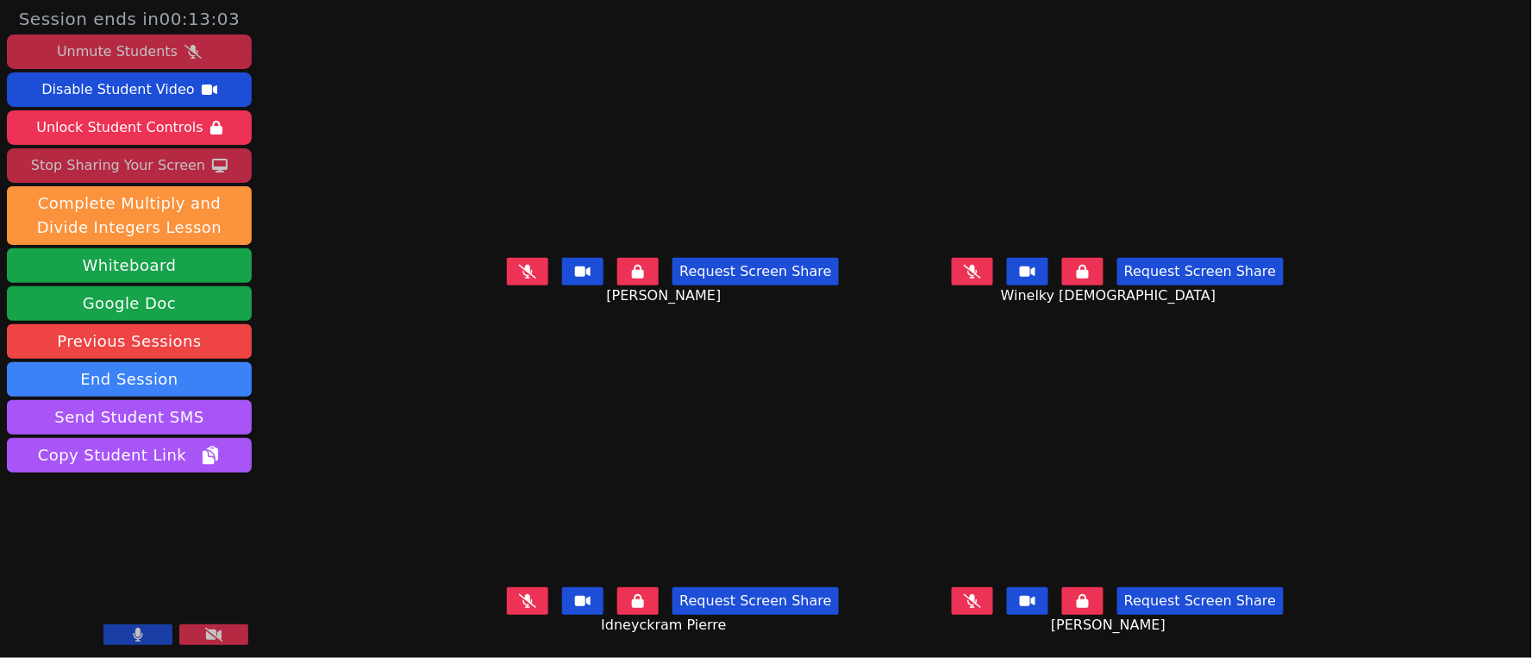
click at [160, 58] on div "Unmute Students" at bounding box center [117, 52] width 121 height 28
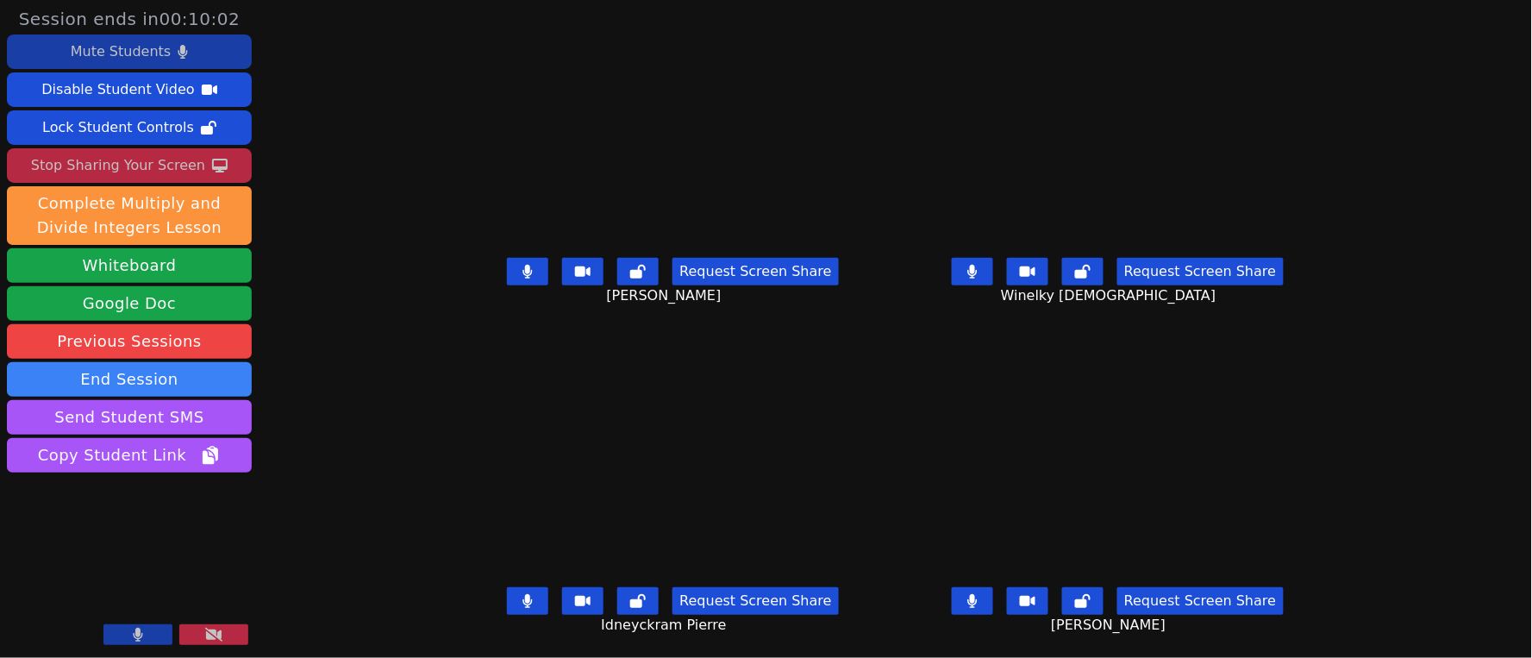
click at [523, 266] on icon at bounding box center [527, 272] width 9 height 14
click at [978, 600] on icon at bounding box center [972, 601] width 9 height 14
click at [507, 267] on button at bounding box center [527, 272] width 41 height 28
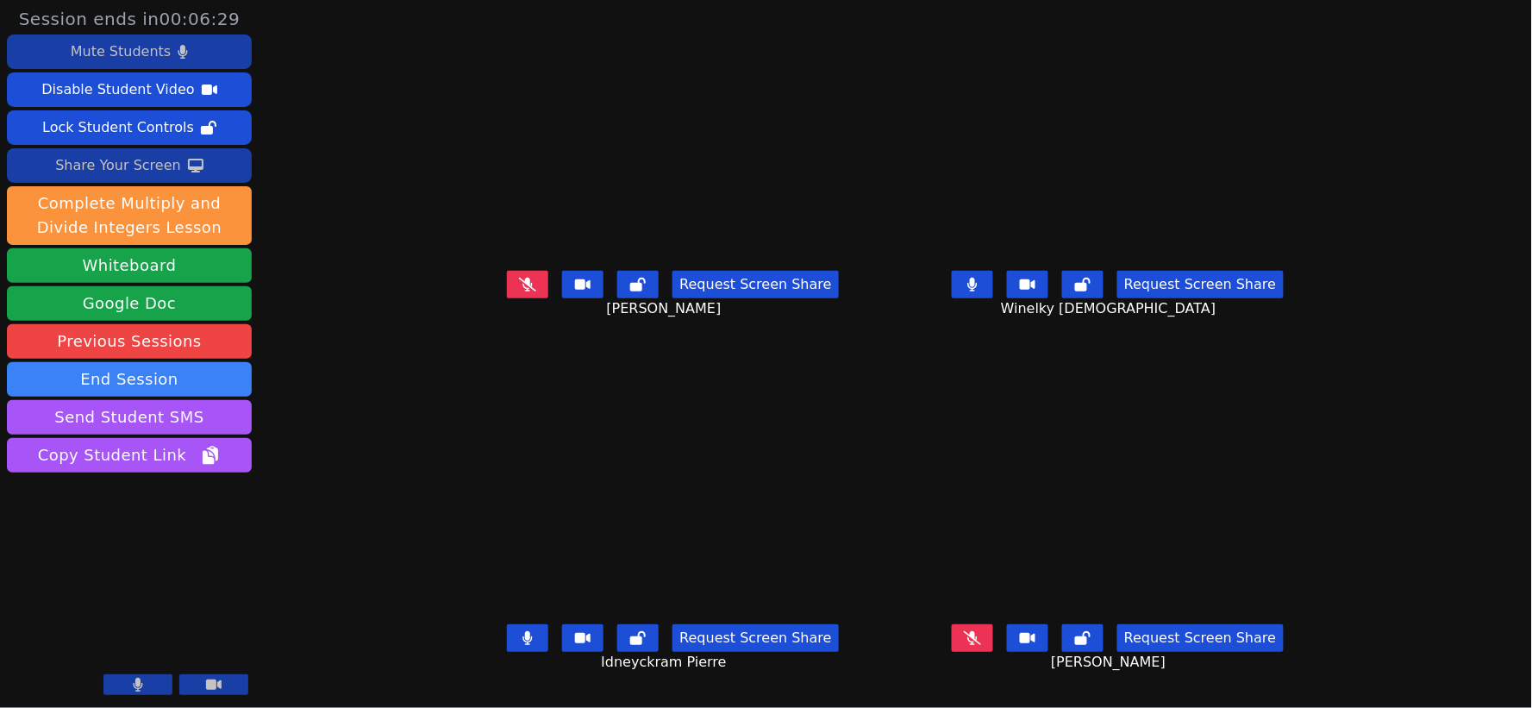
click at [128, 54] on div "Mute Students" at bounding box center [121, 52] width 100 height 28
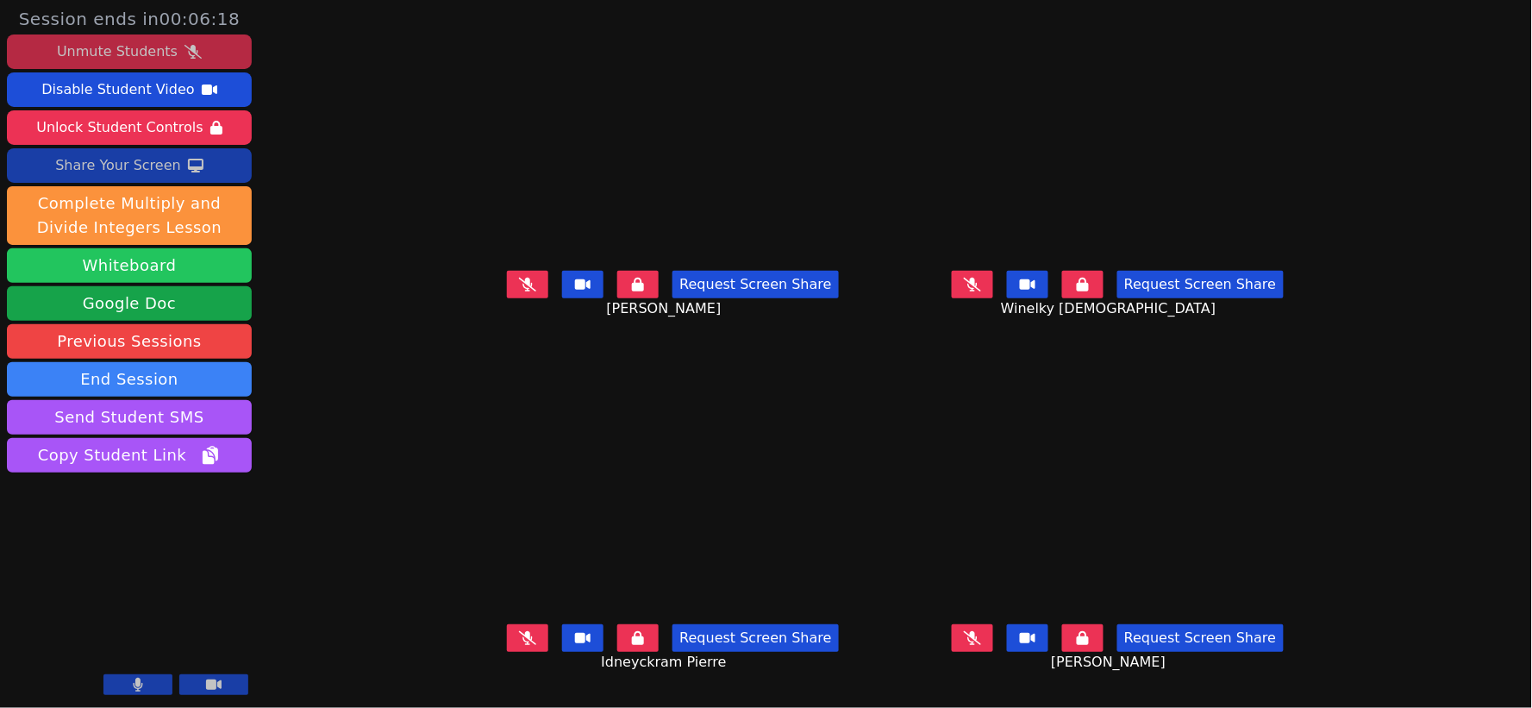
click at [153, 269] on button "Whiteboard" at bounding box center [129, 265] width 245 height 34
click at [119, 159] on div "Share Your Screen" at bounding box center [118, 166] width 126 height 28
click at [110, 49] on div "Unmute Students" at bounding box center [117, 52] width 121 height 28
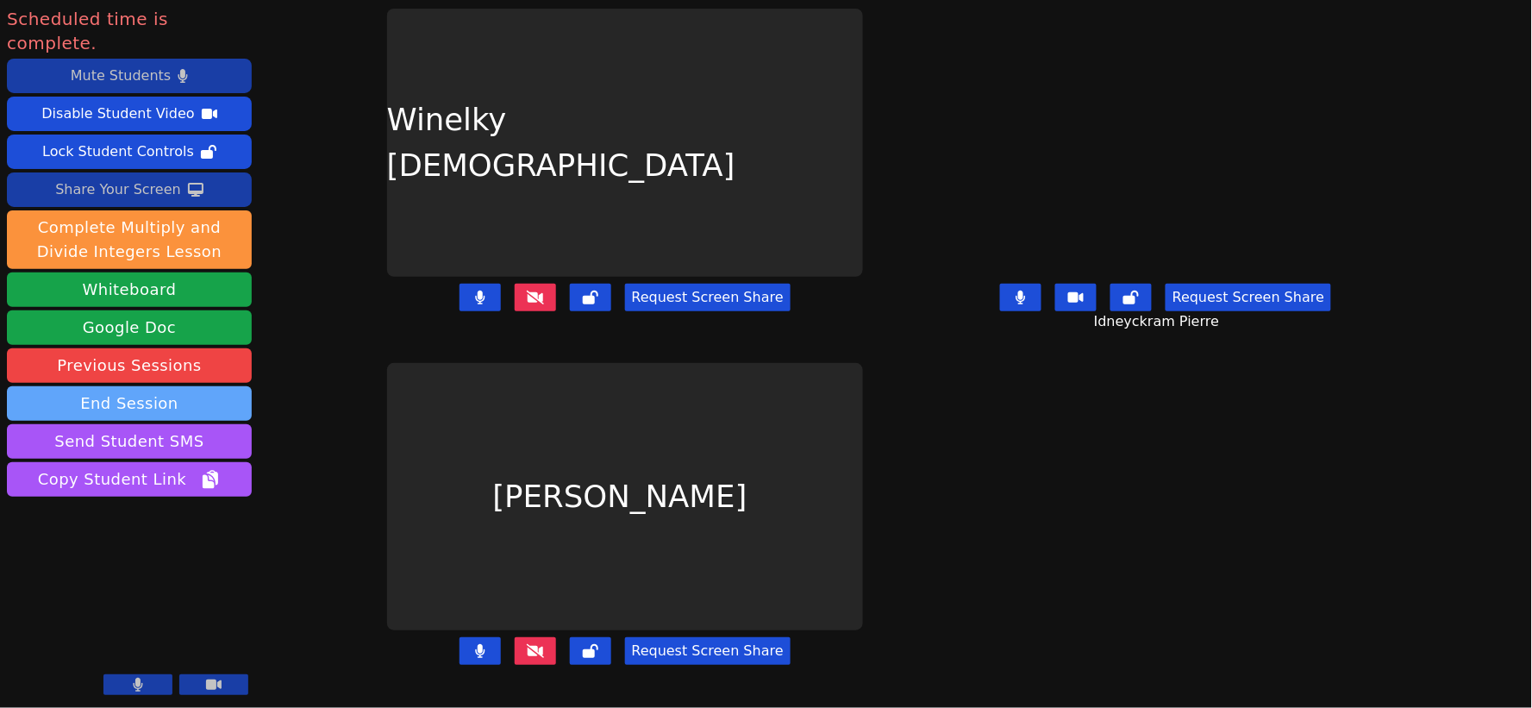
click at [147, 389] on button "End Session" at bounding box center [129, 403] width 245 height 34
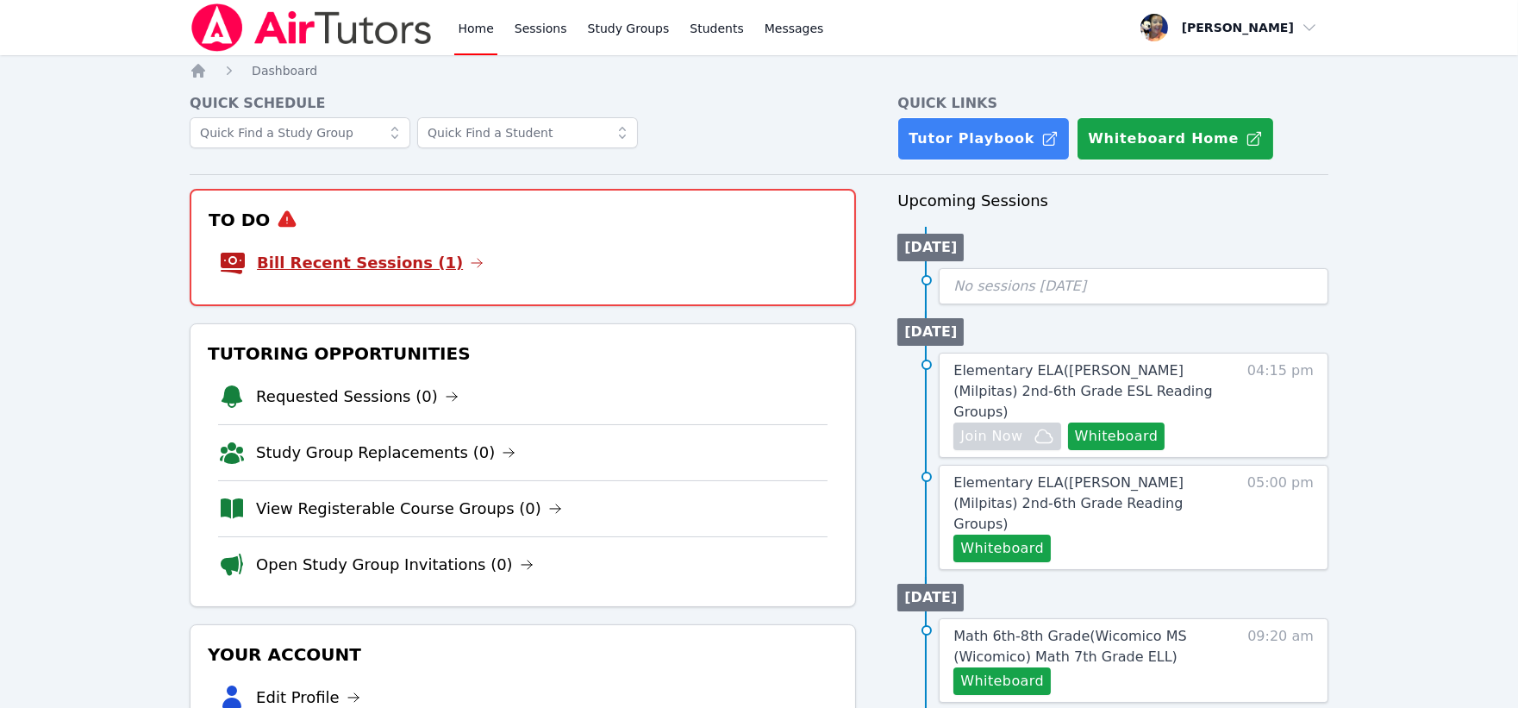
click at [373, 252] on link "Bill Recent Sessions (1)" at bounding box center [370, 263] width 227 height 24
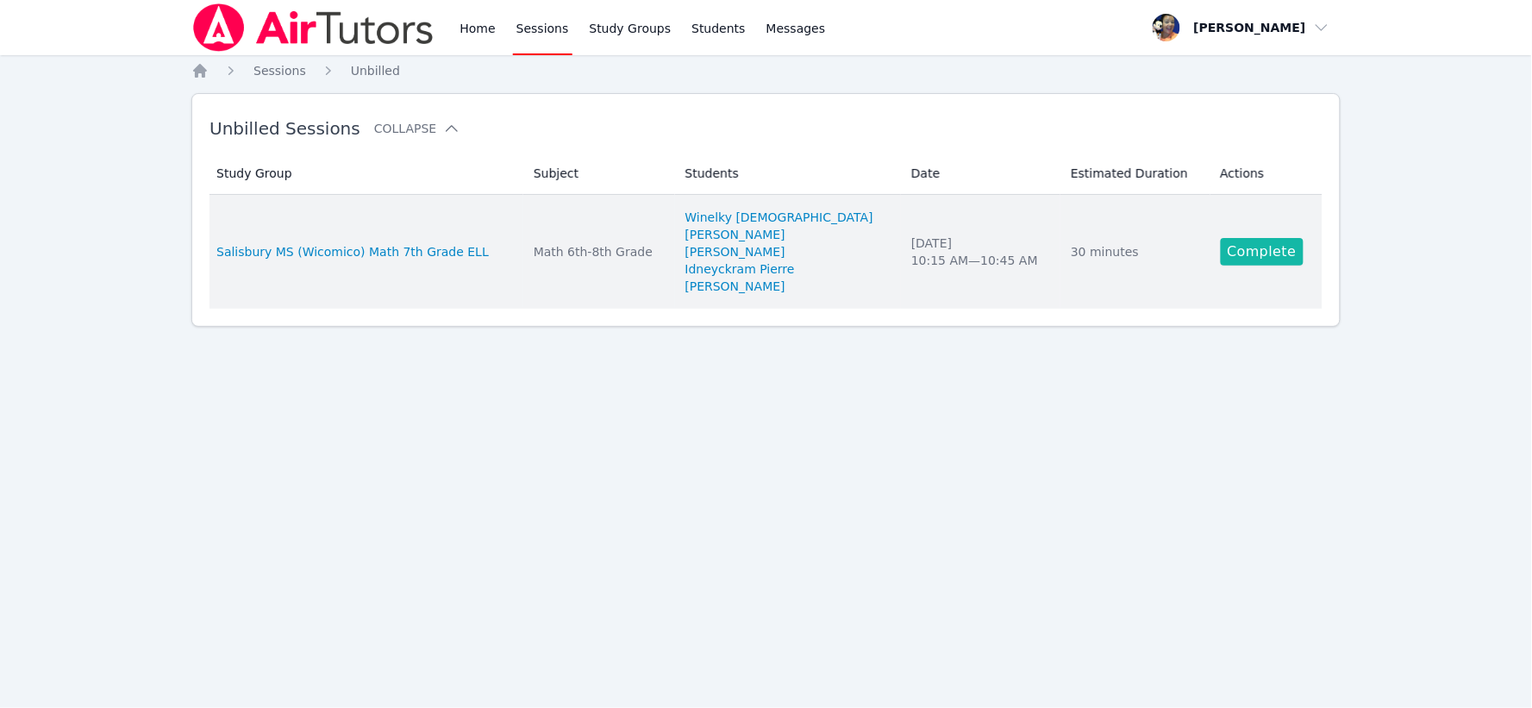
click at [1262, 250] on link "Complete" at bounding box center [1262, 252] width 83 height 28
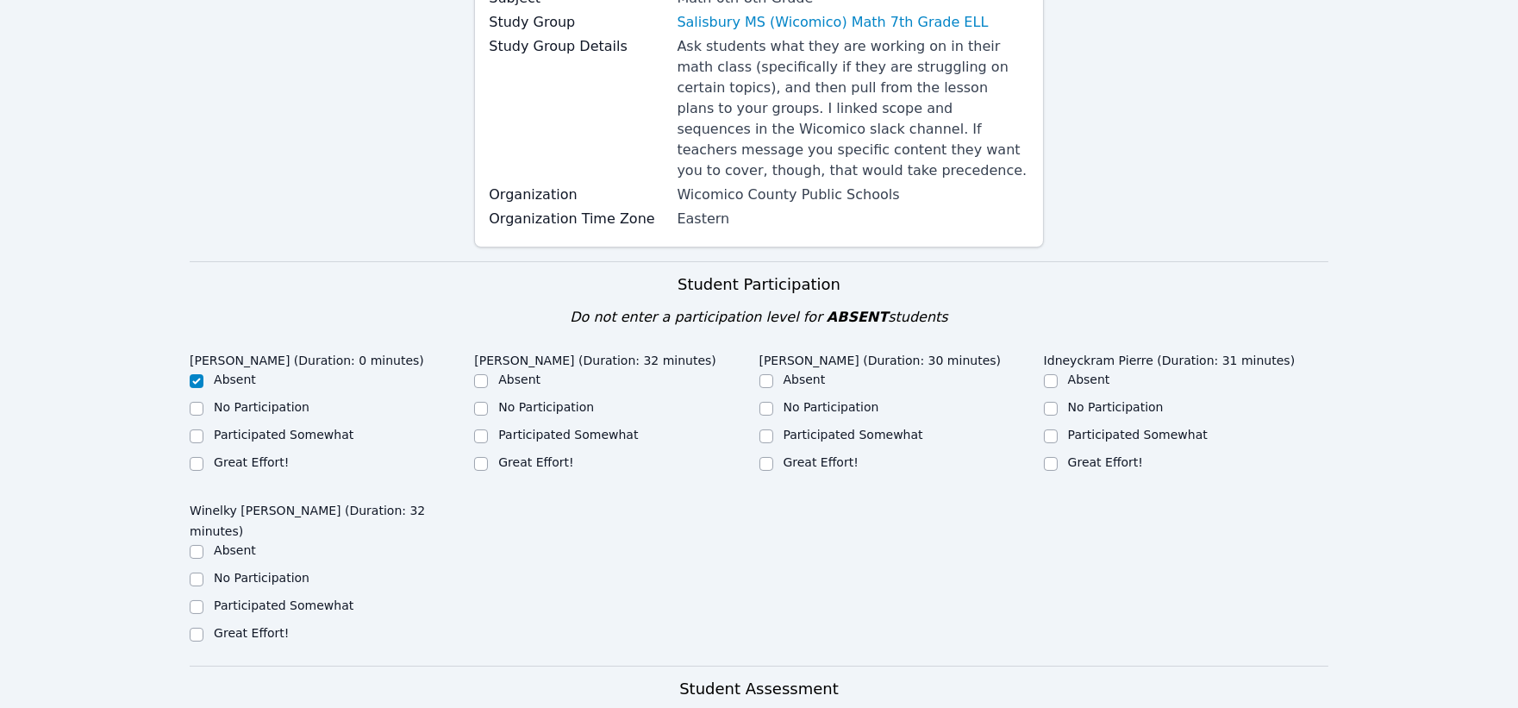
scroll to position [287, 0]
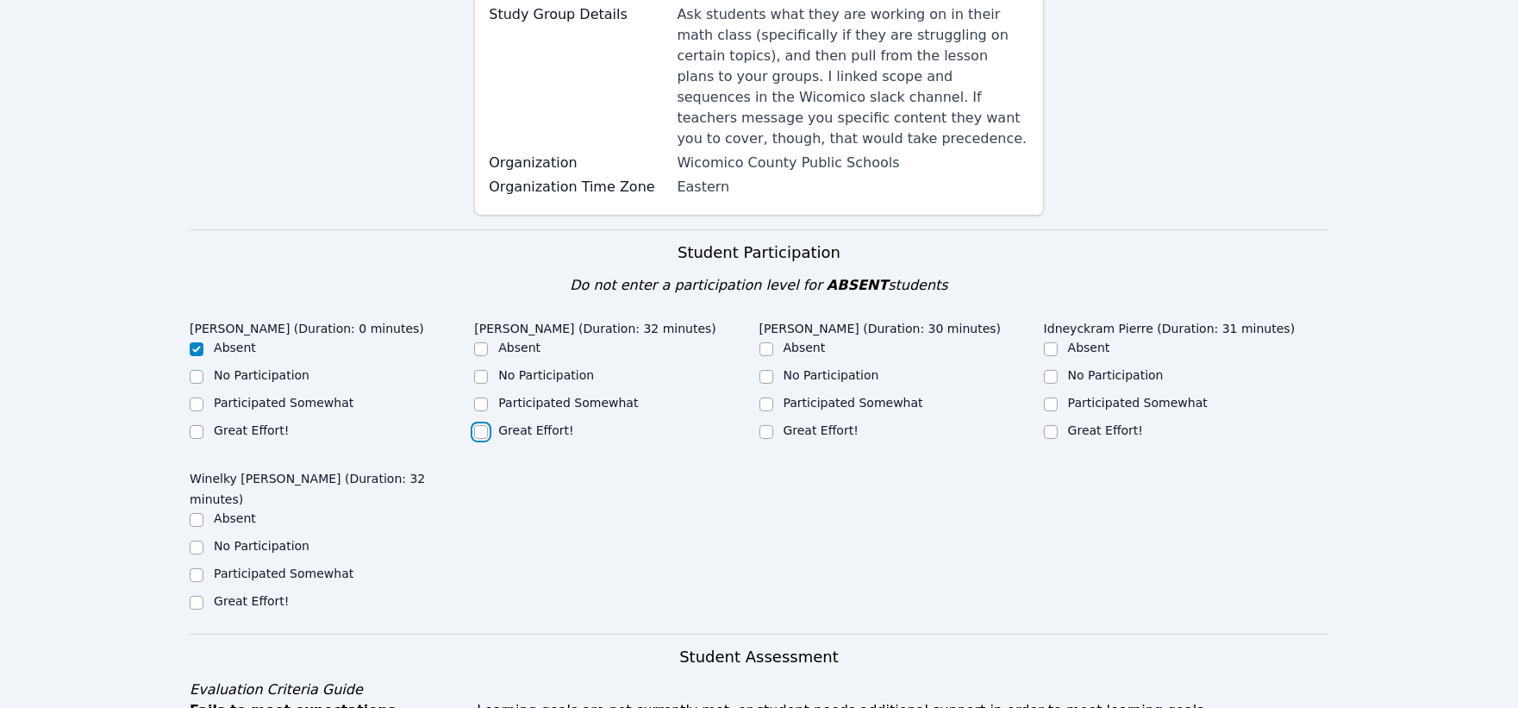
click at [481, 425] on input "Great Effort!" at bounding box center [481, 432] width 14 height 14
checkbox input "true"
click at [769, 425] on input "Great Effort!" at bounding box center [766, 432] width 14 height 14
checkbox input "true"
click at [1053, 425] on input "Great Effort!" at bounding box center [1051, 432] width 14 height 14
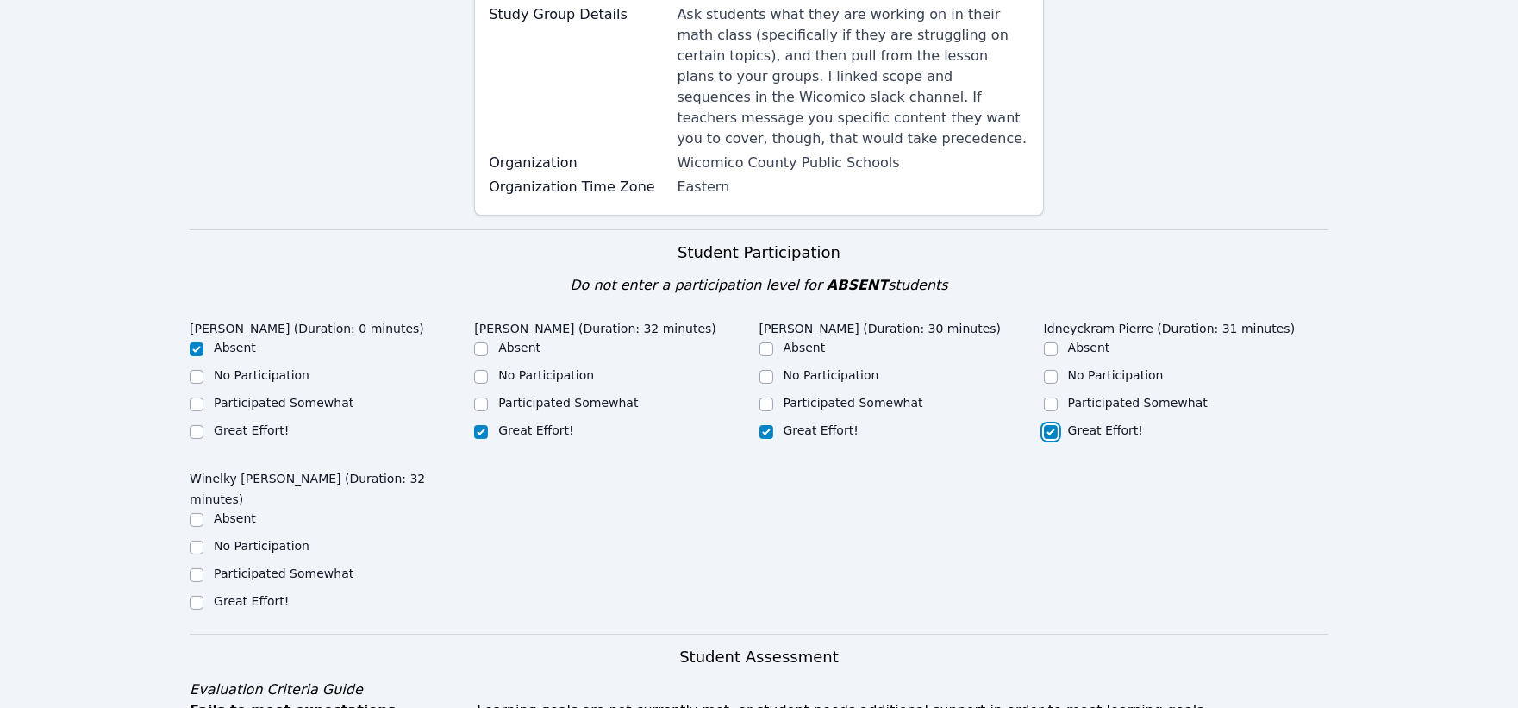
checkbox input "true"
click at [195, 596] on input "Great Effort!" at bounding box center [197, 603] width 14 height 14
checkbox input "true"
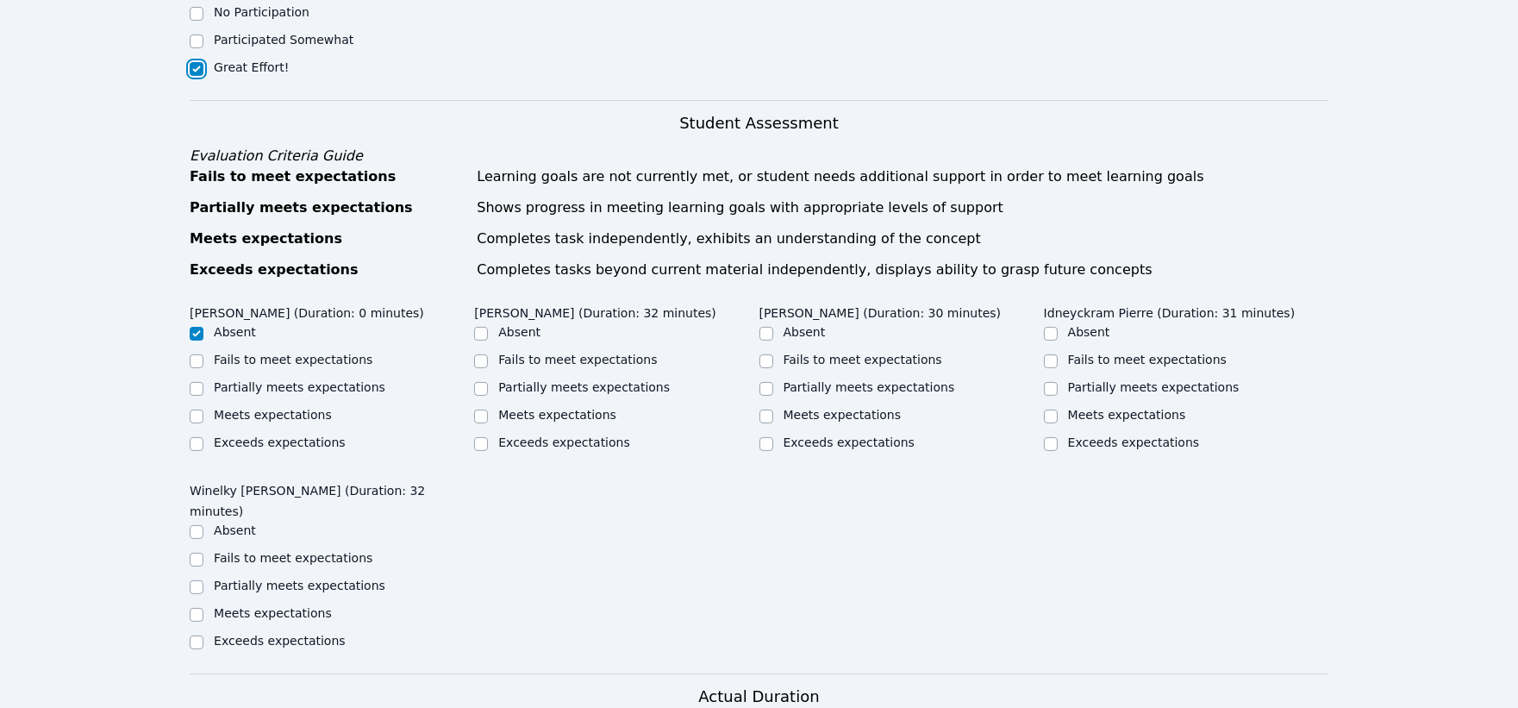
scroll to position [862, 0]
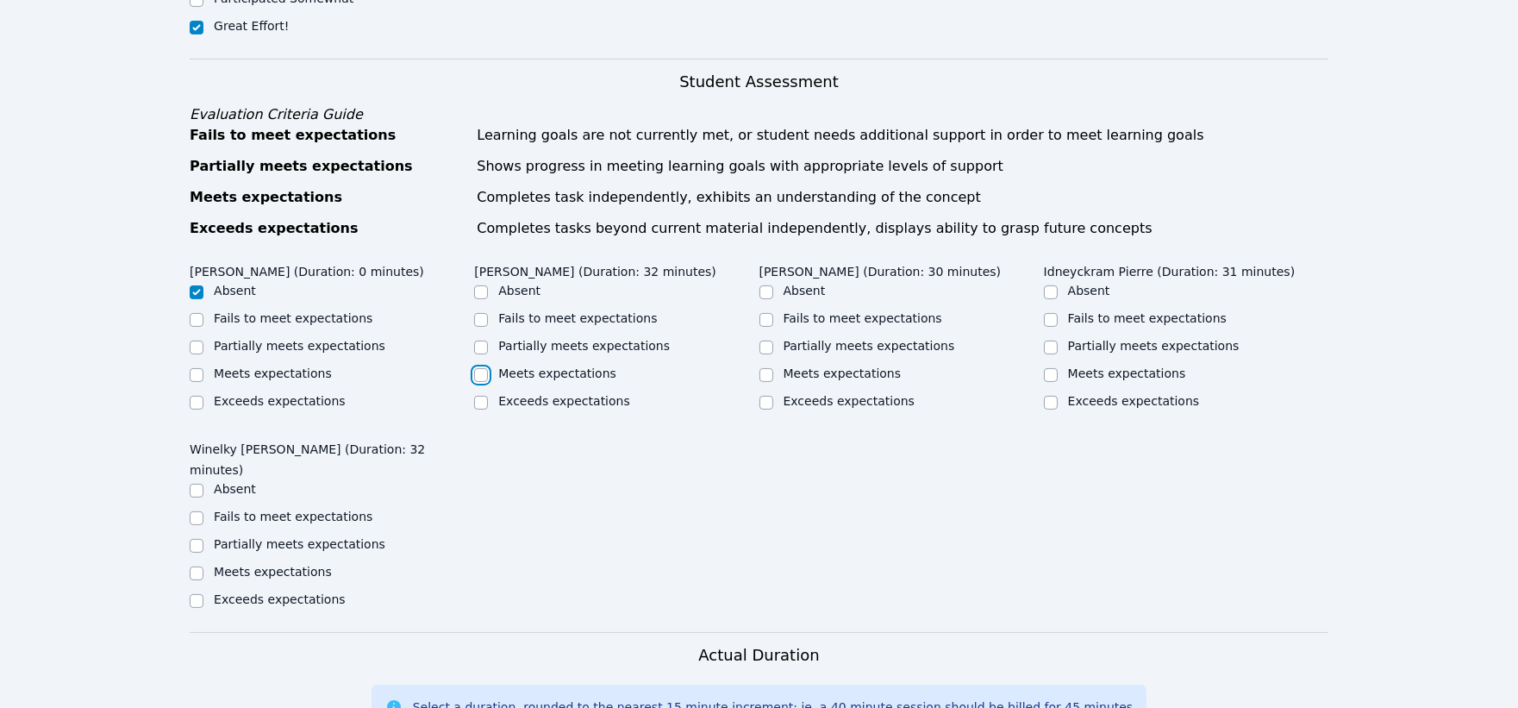
click at [483, 368] on input "Meets expectations" at bounding box center [481, 375] width 14 height 14
checkbox input "true"
click at [761, 368] on input "Meets expectations" at bounding box center [766, 375] width 14 height 14
checkbox input "true"
click at [1058, 365] on div "Meets expectations" at bounding box center [1186, 375] width 284 height 21
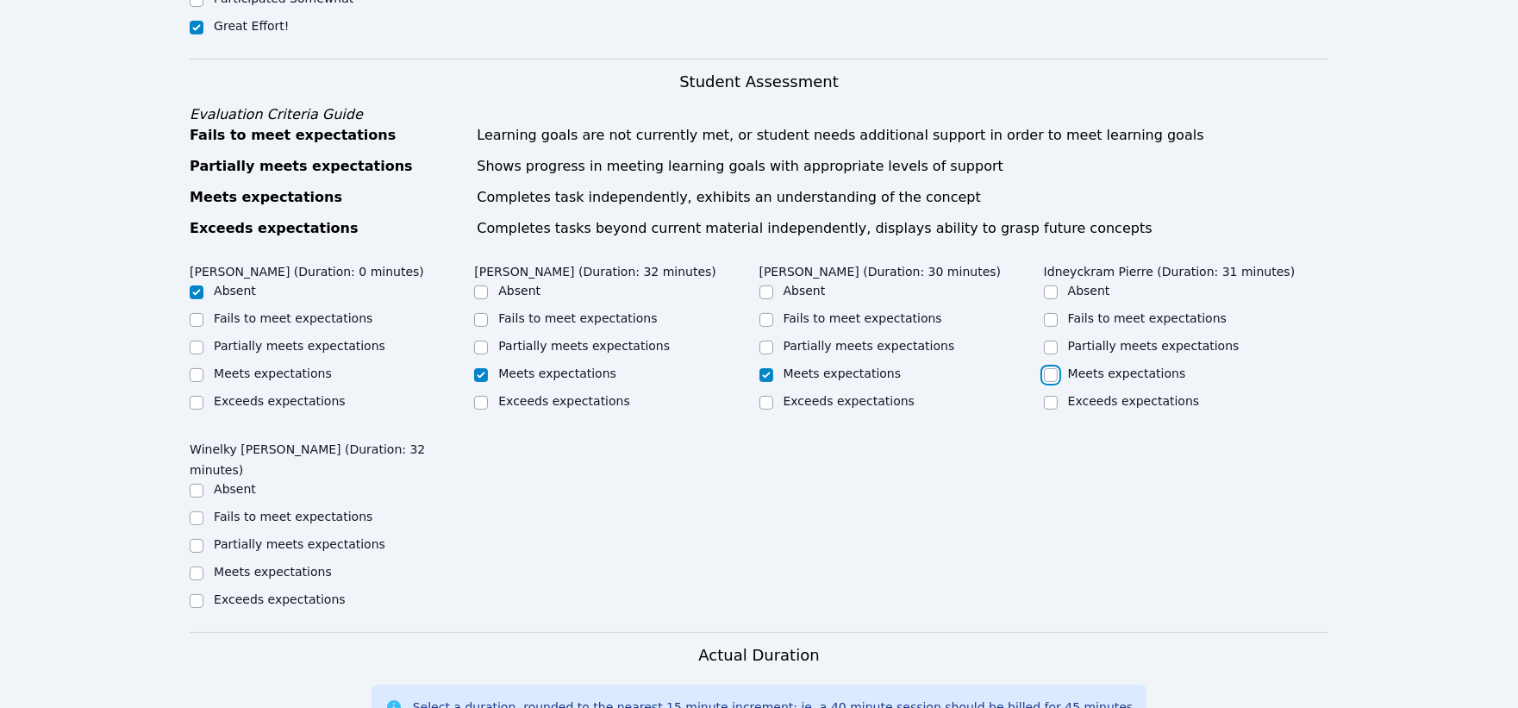
click at [1050, 368] on input "Meets expectations" at bounding box center [1051, 375] width 14 height 14
checkbox input "true"
click at [195, 566] on input "Meets expectations" at bounding box center [197, 573] width 14 height 14
checkbox input "true"
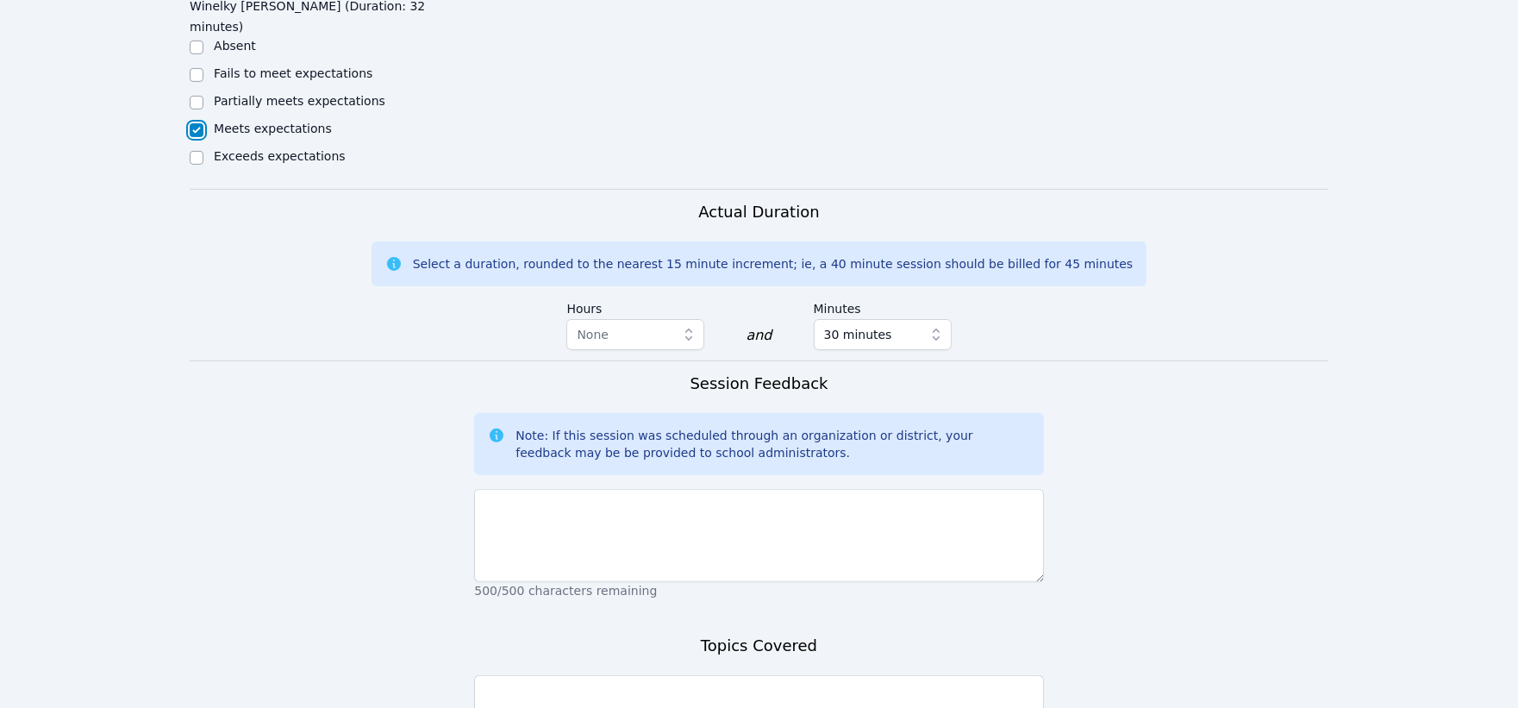
scroll to position [1340, 0]
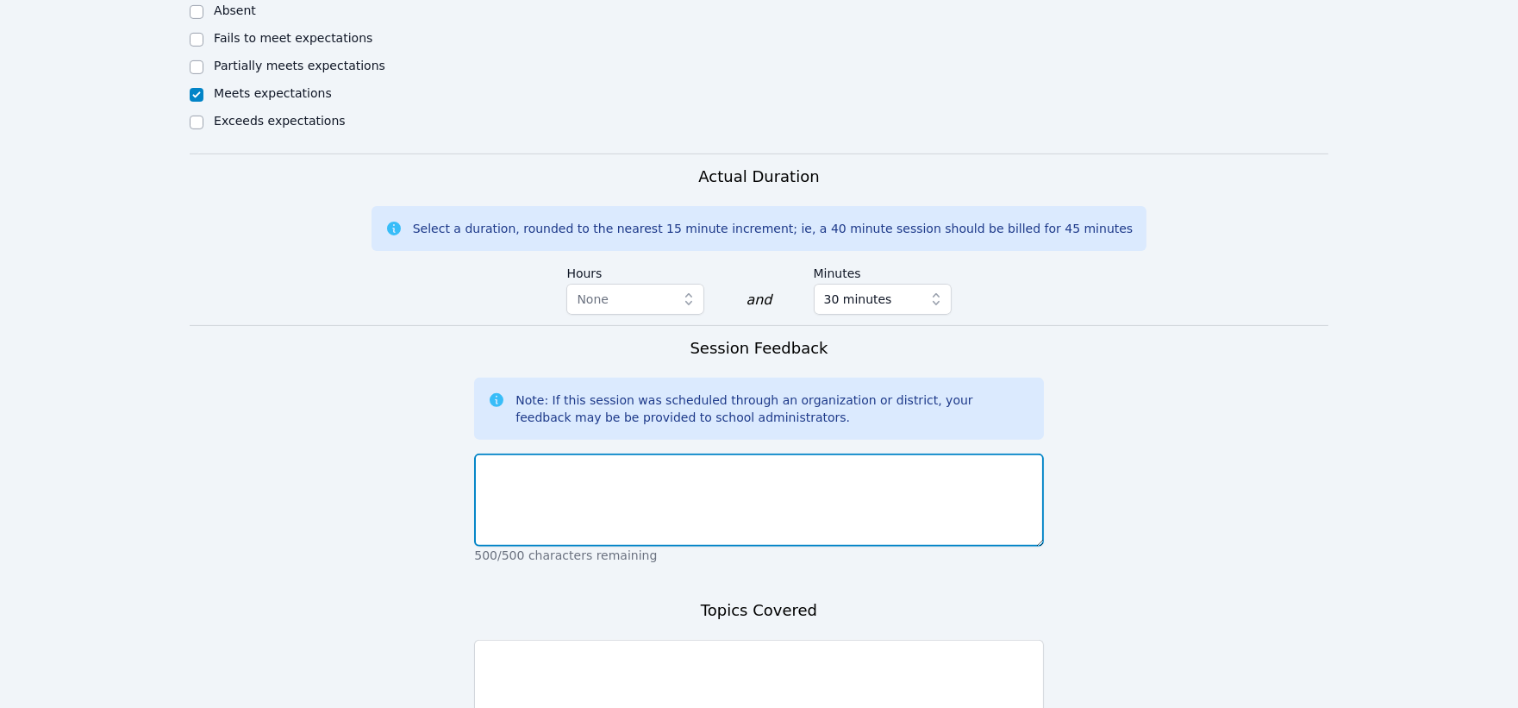
click at [715, 453] on textarea at bounding box center [758, 499] width 569 height 93
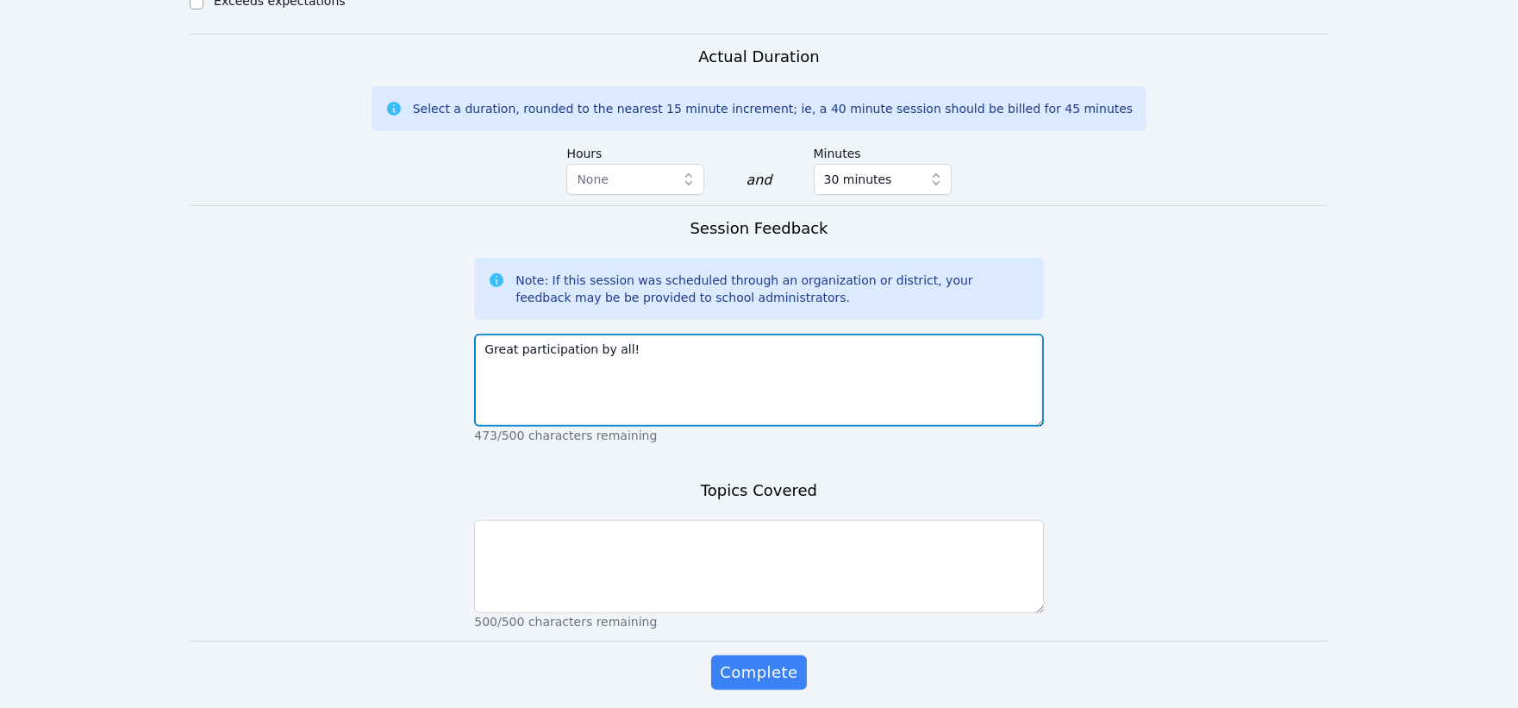
scroll to position [1462, 0]
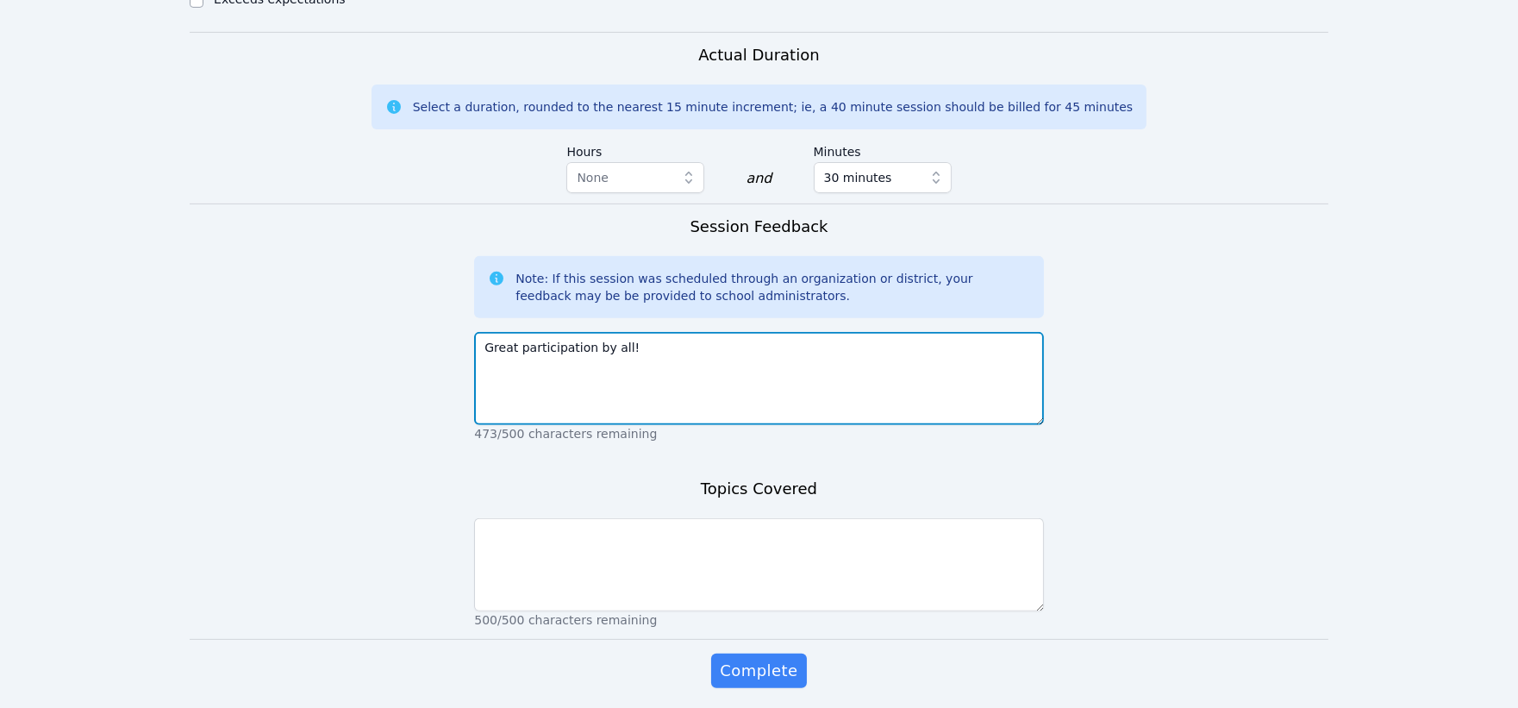
type textarea "Great participation by all!"
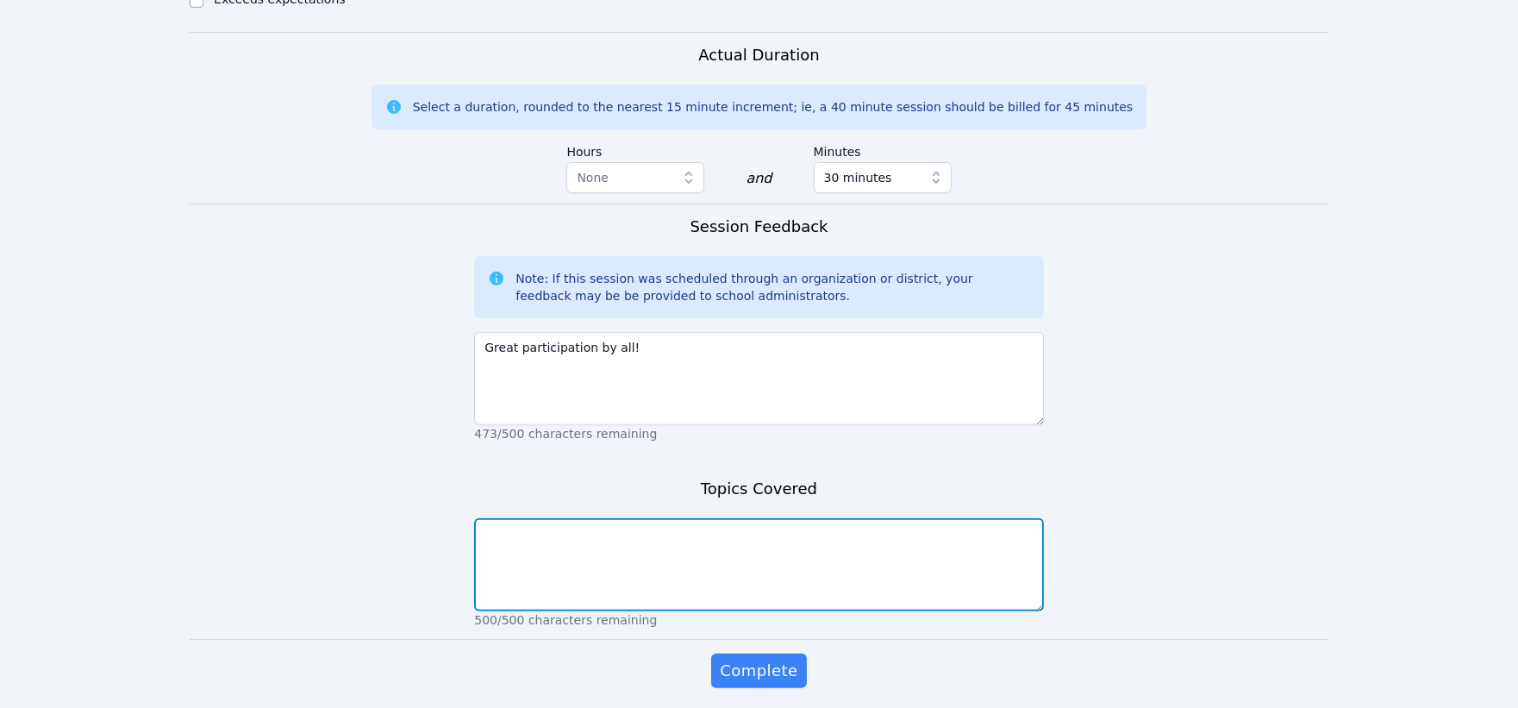
click at [703, 518] on textarea at bounding box center [758, 564] width 569 height 93
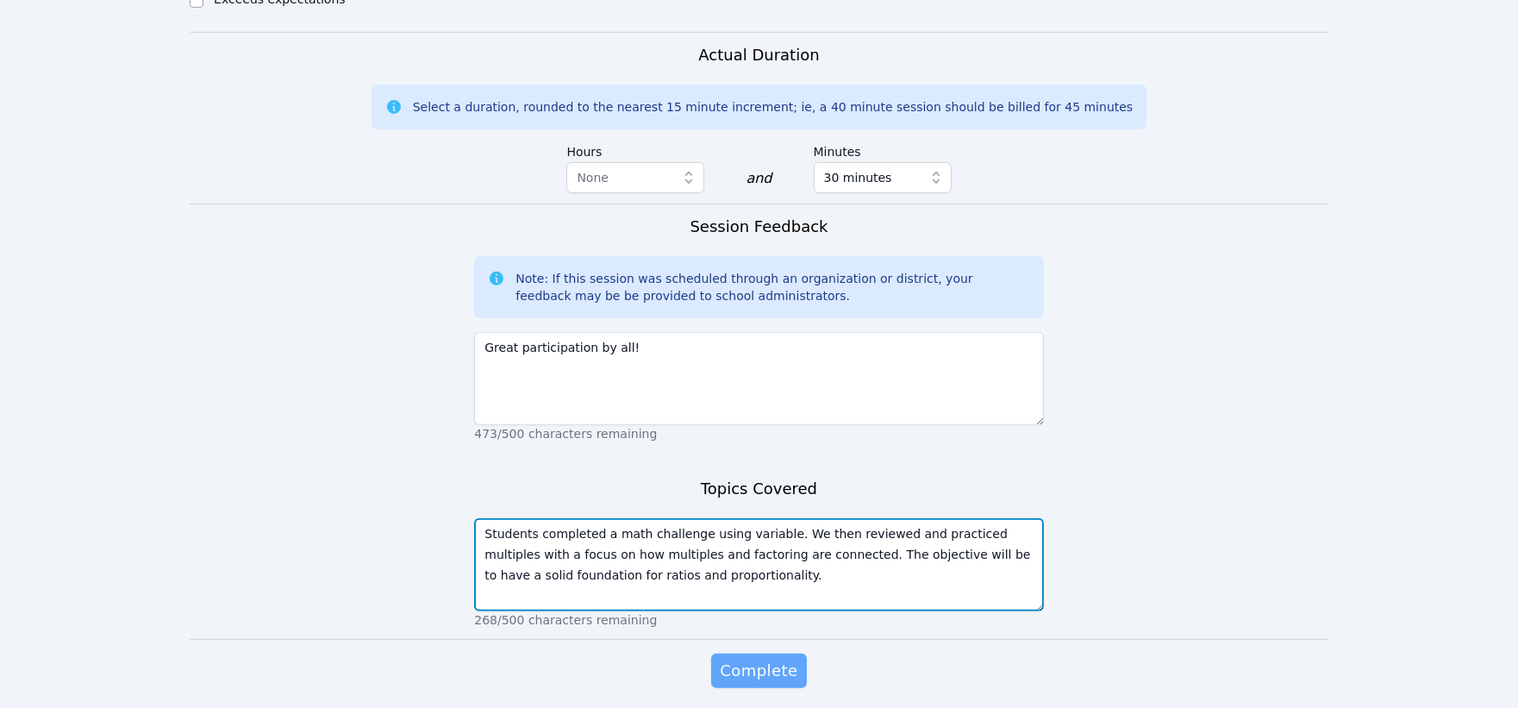
type textarea "Students completed a math challenge using variable. We then reviewed and practi…"
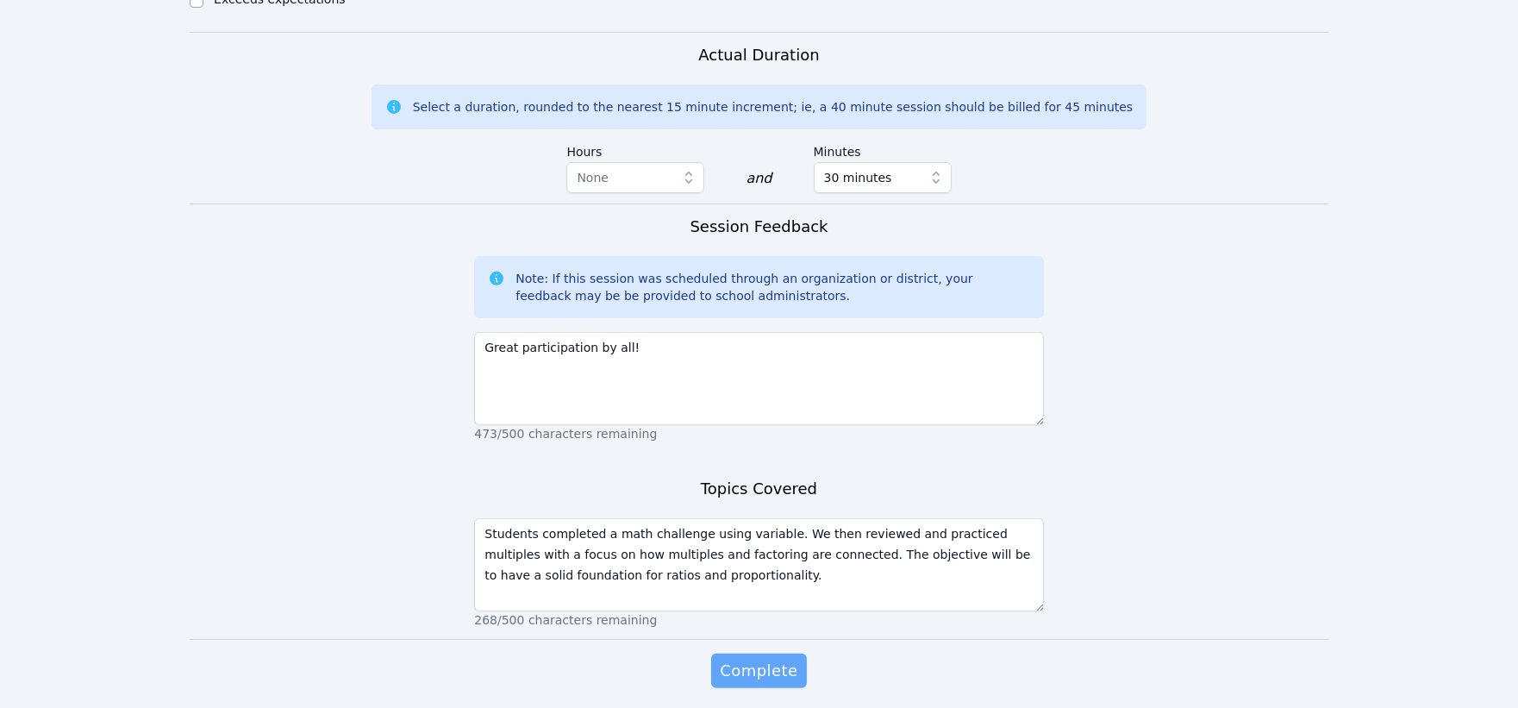
click at [755, 659] on span "Complete" at bounding box center [759, 671] width 78 height 24
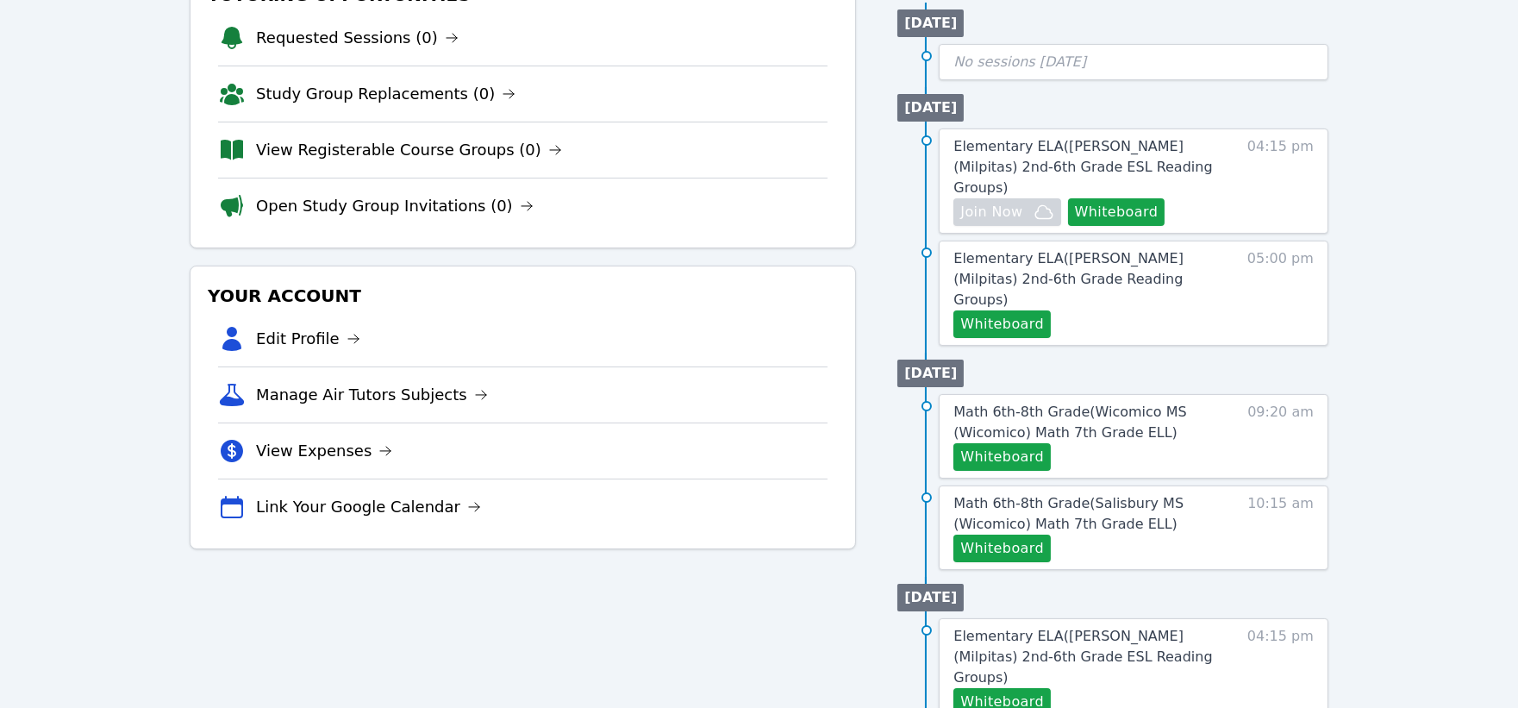
scroll to position [287, 0]
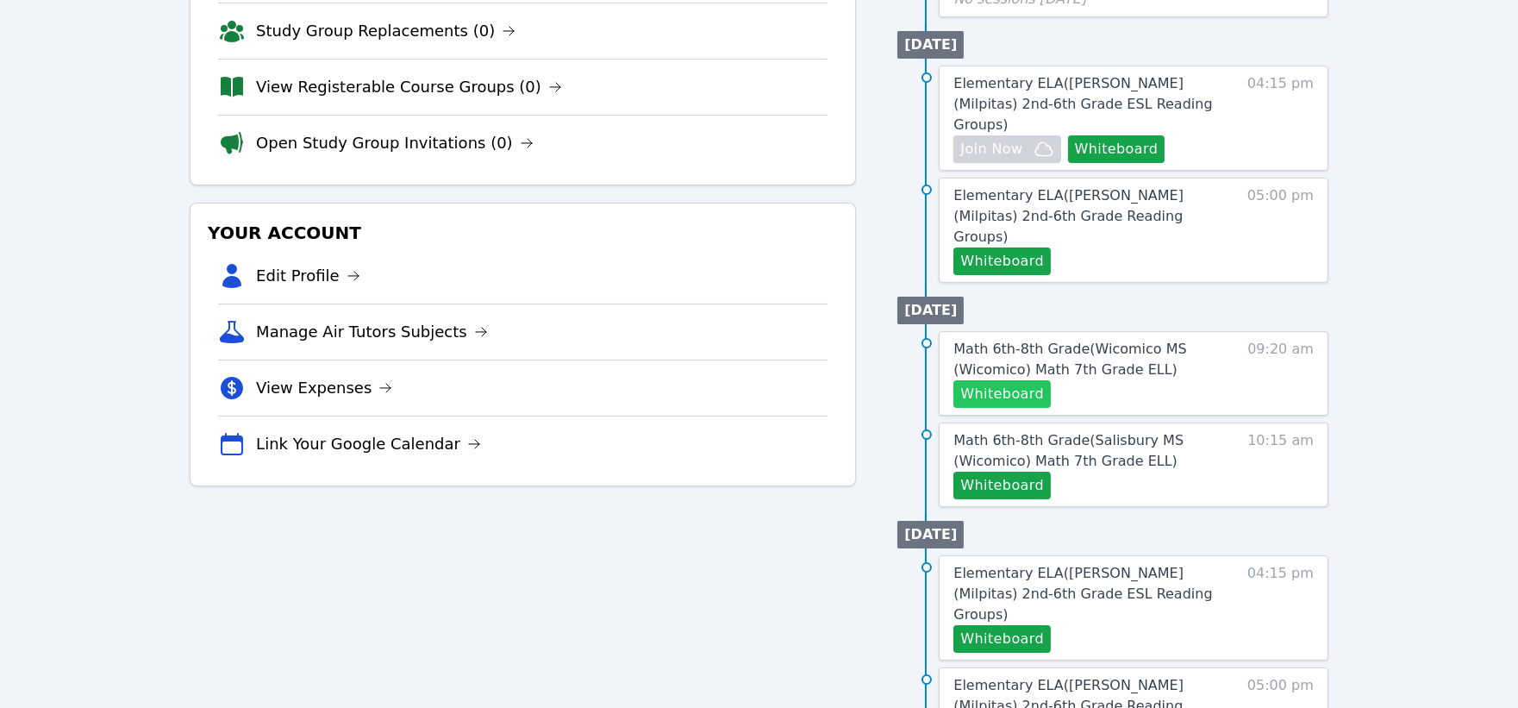
click at [1002, 380] on button "Whiteboard" at bounding box center [1001, 394] width 97 height 28
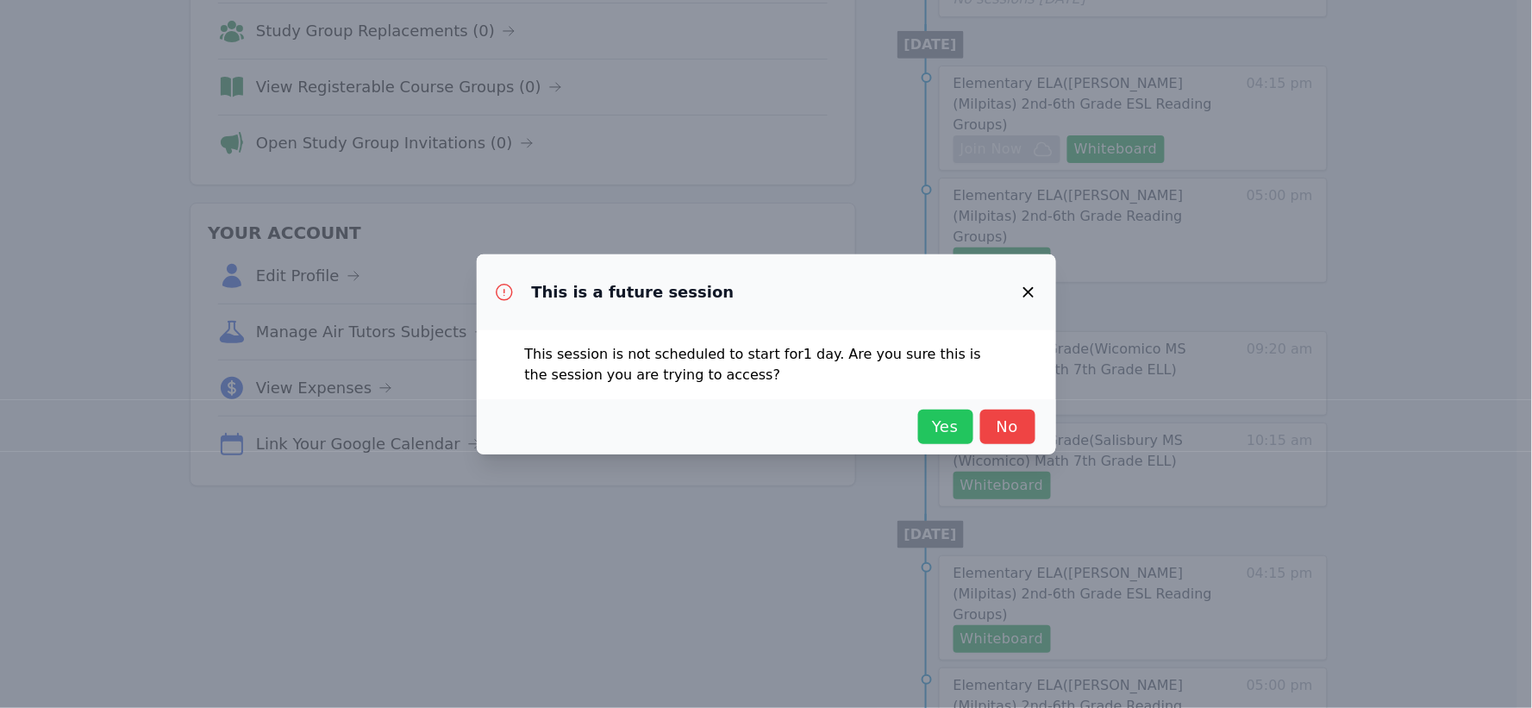
click at [938, 424] on span "Yes" at bounding box center [946, 427] width 38 height 24
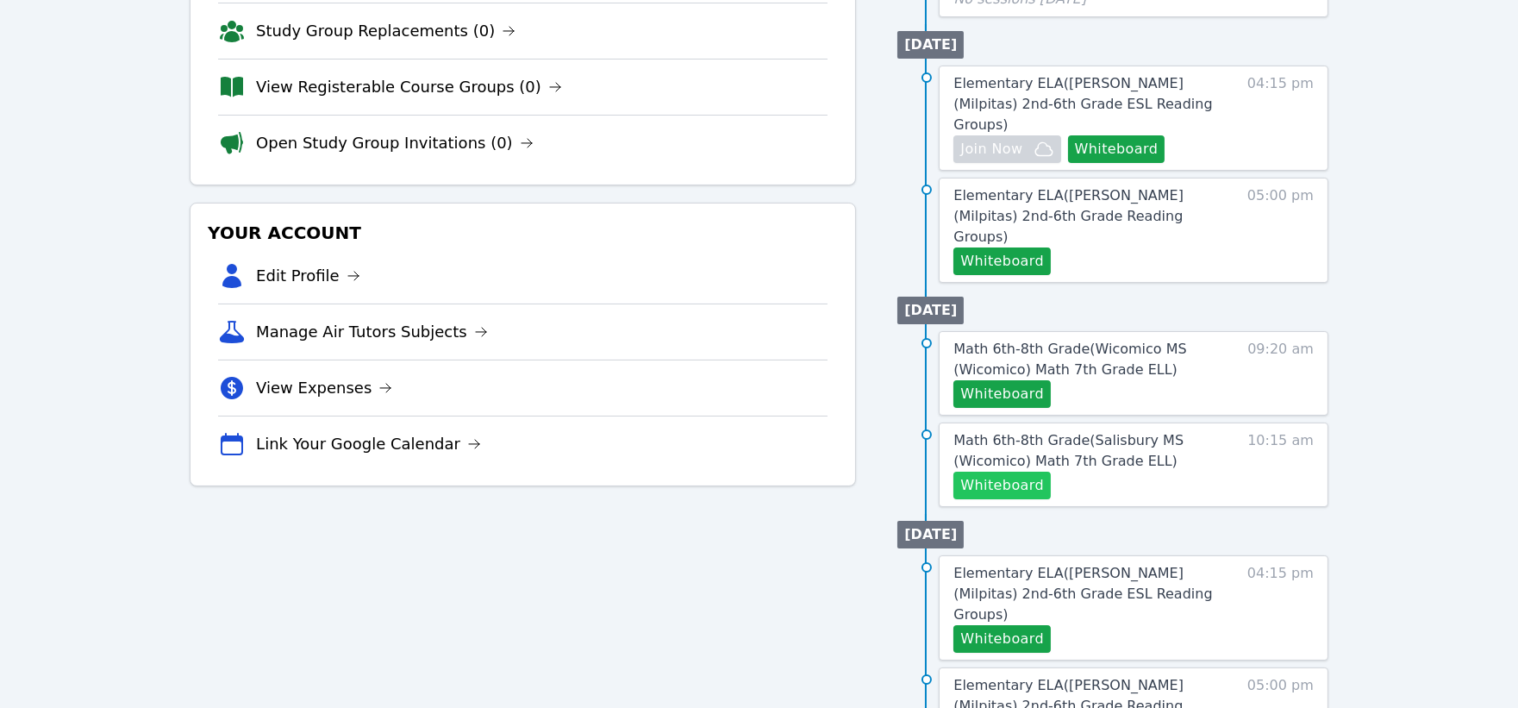
click at [1015, 472] on button "Whiteboard" at bounding box center [1001, 486] width 97 height 28
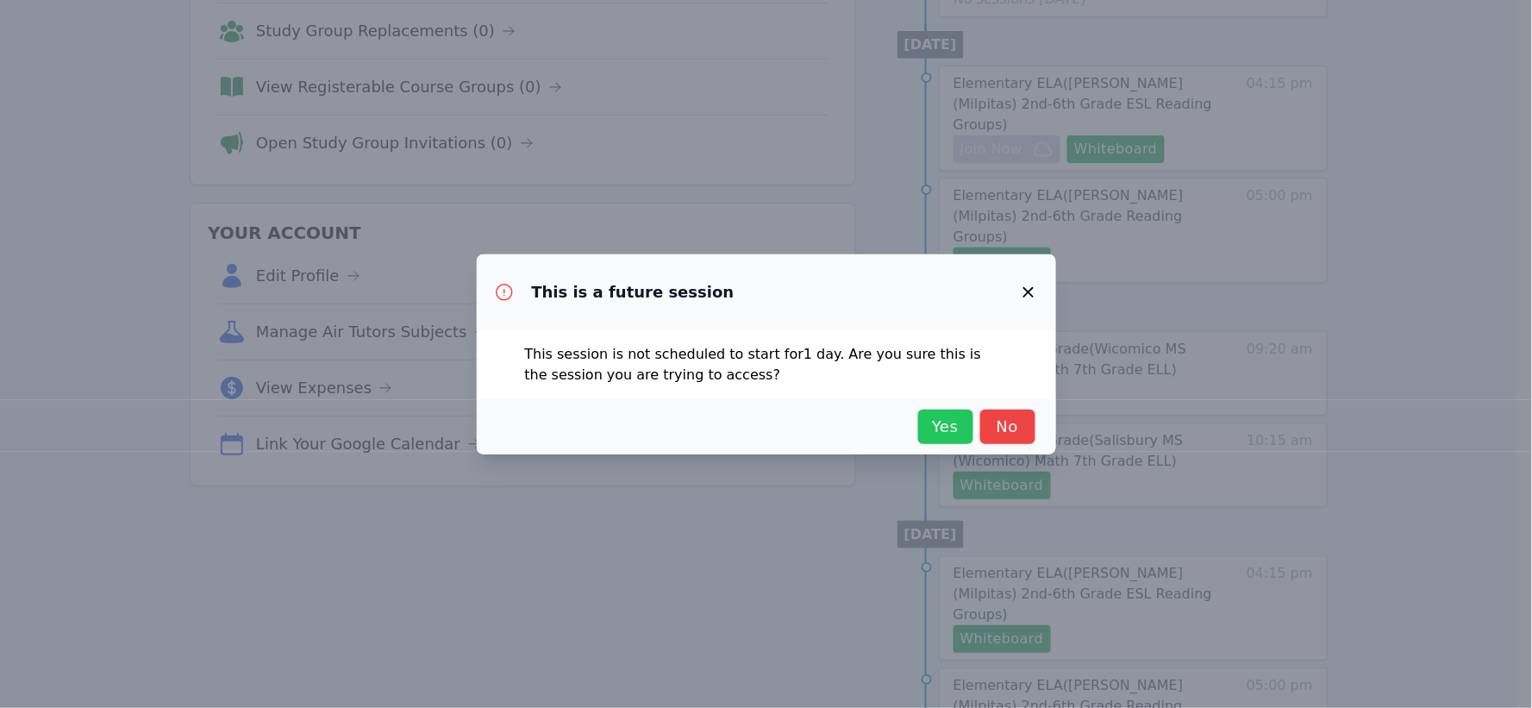
click at [944, 423] on span "Yes" at bounding box center [946, 427] width 38 height 24
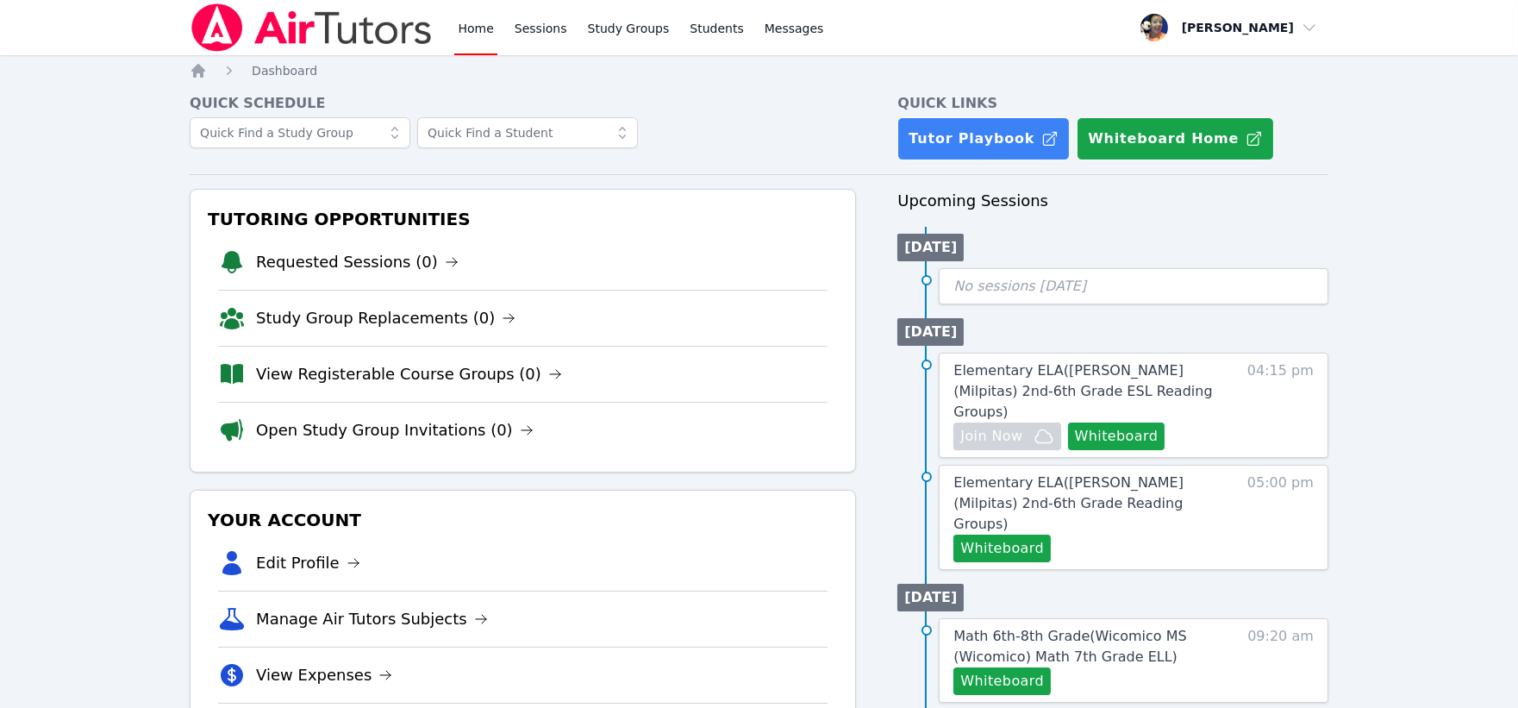
scroll to position [96, 0]
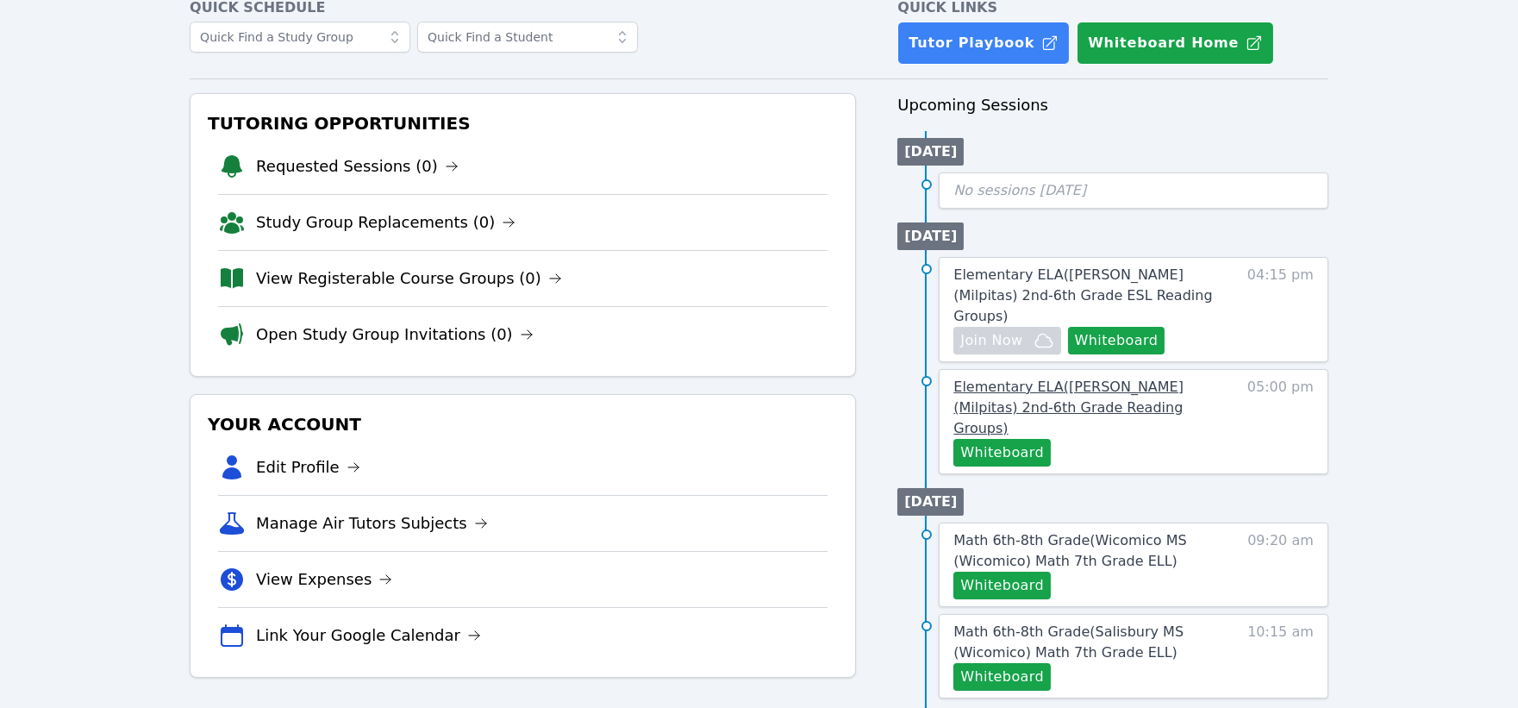
click at [1165, 378] on span "Elementary ELA ( [PERSON_NAME] (Milpitas) 2nd-6th Grade Reading Groups )" at bounding box center [1068, 407] width 230 height 58
